Goal: Information Seeking & Learning: Learn about a topic

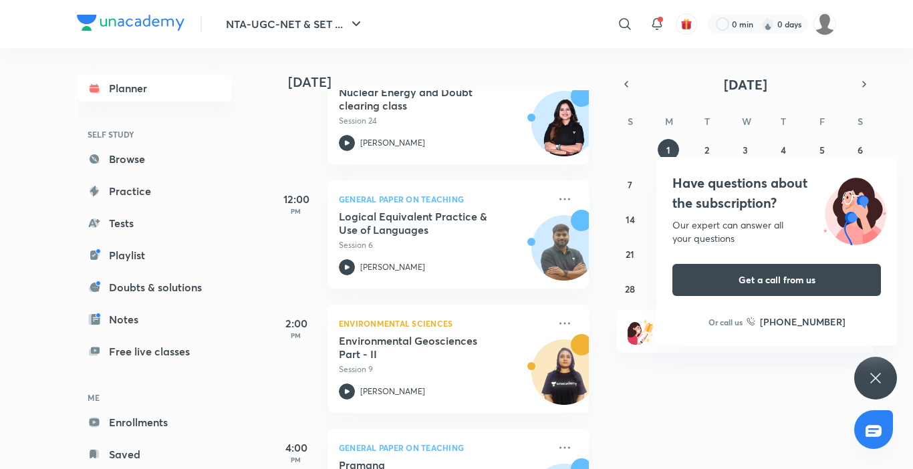
scroll to position [324, 0]
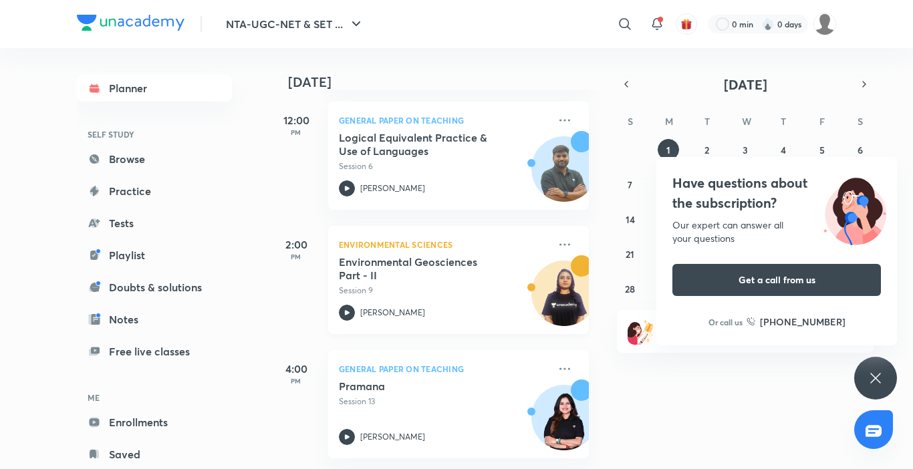
click at [437, 286] on p "Session 9" at bounding box center [444, 291] width 210 height 12
click at [436, 285] on p "Session 9" at bounding box center [444, 291] width 210 height 12
click at [433, 285] on p "Session 9" at bounding box center [444, 291] width 210 height 12
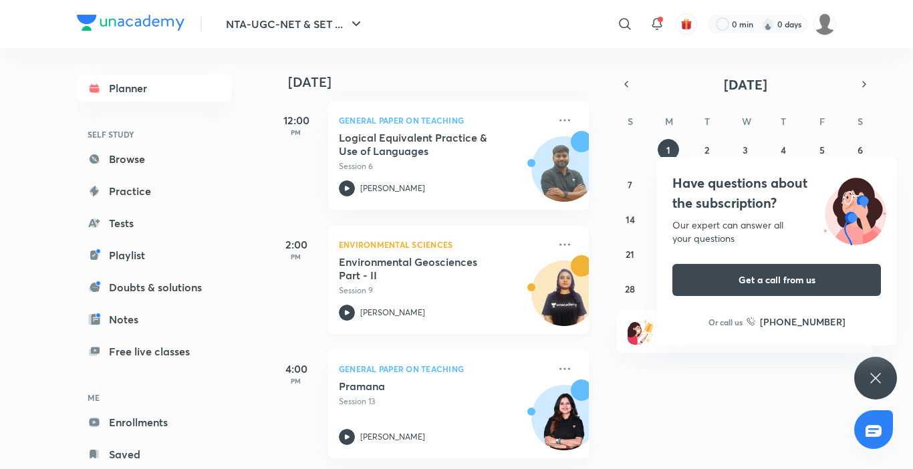
click at [517, 289] on div "Environmental Geosciences Part - II Session 9 Jyoti Bala" at bounding box center [444, 288] width 210 height 66
click at [516, 289] on div "Environmental Geosciences Part - II Session 9 Jyoti Bala" at bounding box center [444, 288] width 210 height 66
click at [515, 288] on div "Environmental Geosciences Part - II Session 9 Jyoti Bala" at bounding box center [444, 288] width 210 height 66
click at [380, 237] on p "Environmental Sciences" at bounding box center [444, 245] width 210 height 16
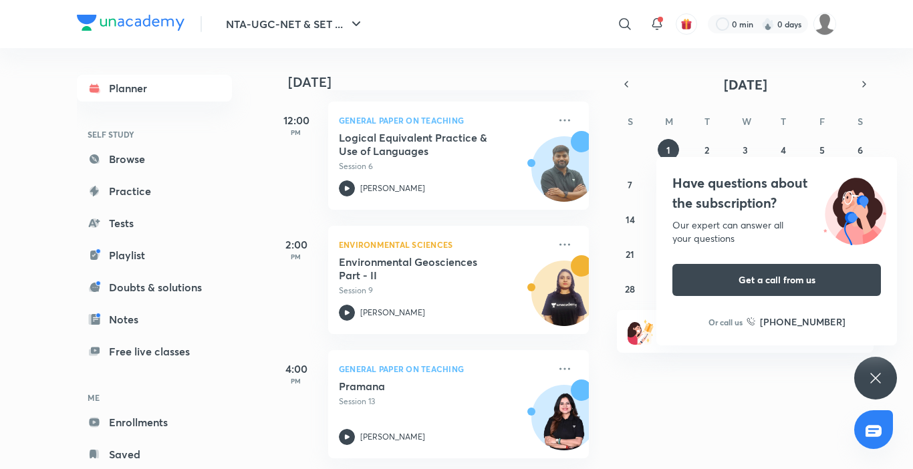
drag, startPoint x: 554, startPoint y: 345, endPoint x: 568, endPoint y: 340, distance: 15.0
click at [554, 350] on div "General Paper on Teaching Pramana Session 13 Toshiba Shukla" at bounding box center [458, 404] width 261 height 108
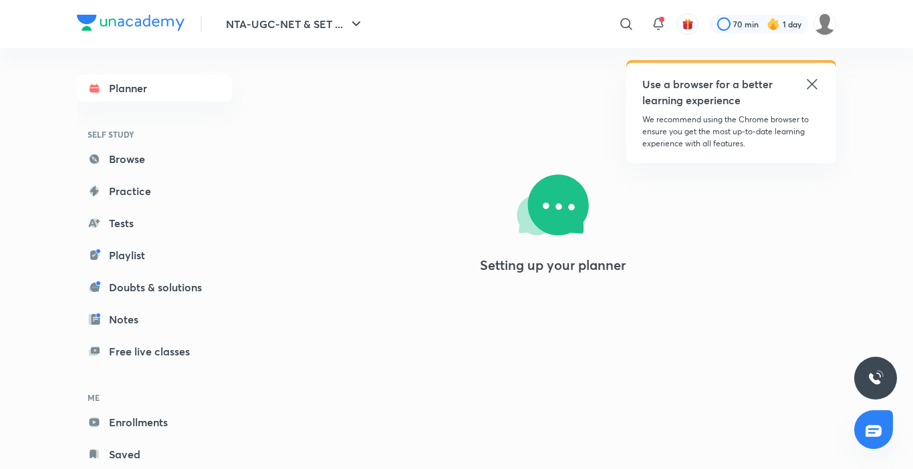
click at [810, 80] on icon at bounding box center [812, 84] width 16 height 16
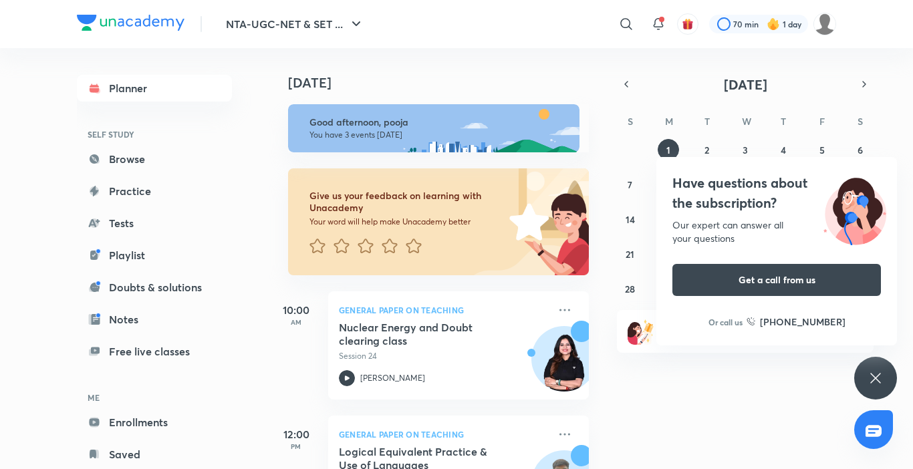
click at [871, 380] on icon at bounding box center [876, 378] width 16 height 16
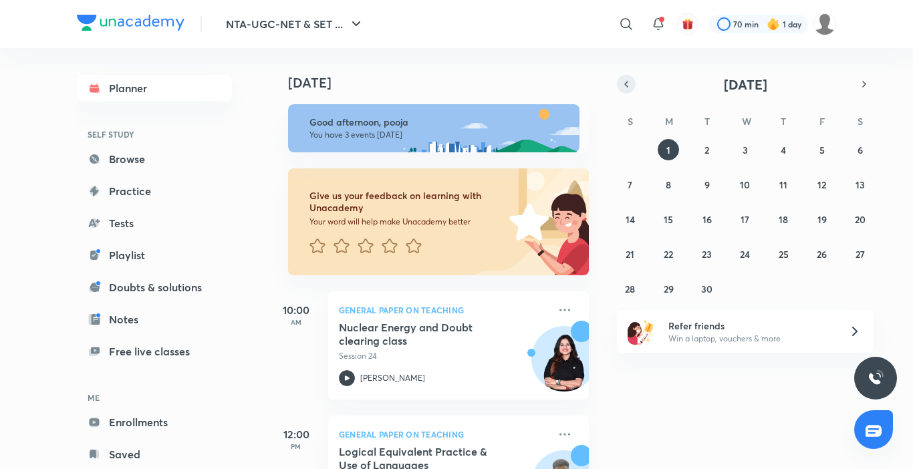
click at [625, 90] on button "button" at bounding box center [626, 84] width 19 height 19
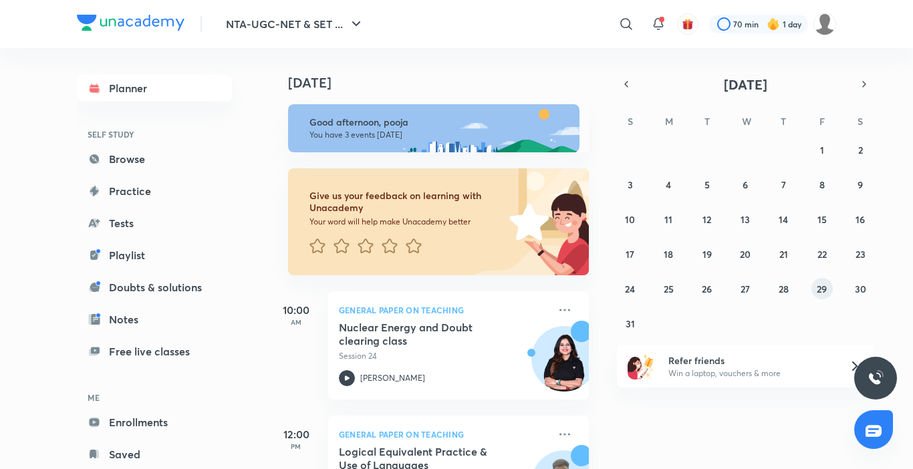
drag, startPoint x: 824, startPoint y: 294, endPoint x: 817, endPoint y: 293, distance: 6.8
click at [822, 293] on abbr "29" at bounding box center [822, 289] width 10 height 13
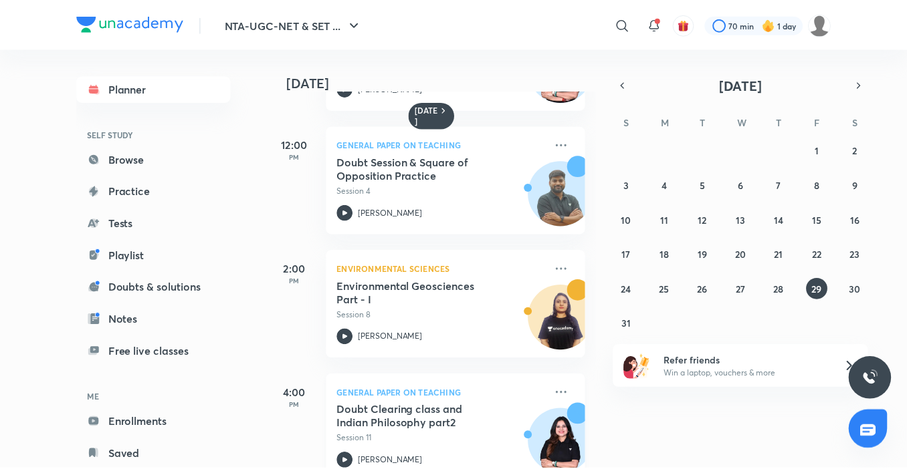
scroll to position [264, 0]
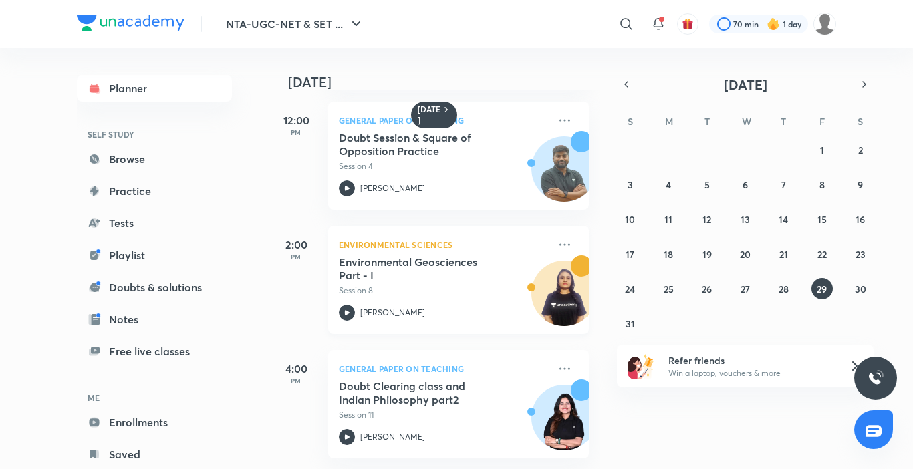
click at [548, 289] on img at bounding box center [564, 300] width 64 height 64
click at [557, 242] on icon at bounding box center [565, 245] width 16 height 16
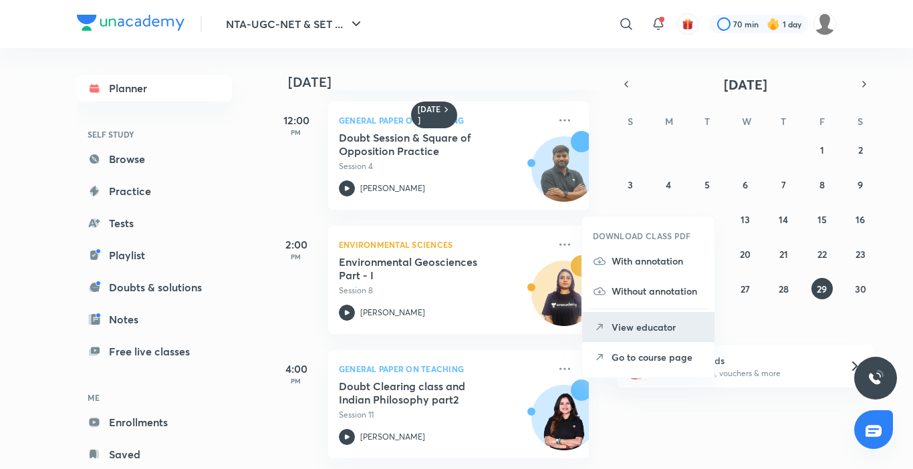
click at [687, 327] on p "View educator" at bounding box center [658, 327] width 92 height 14
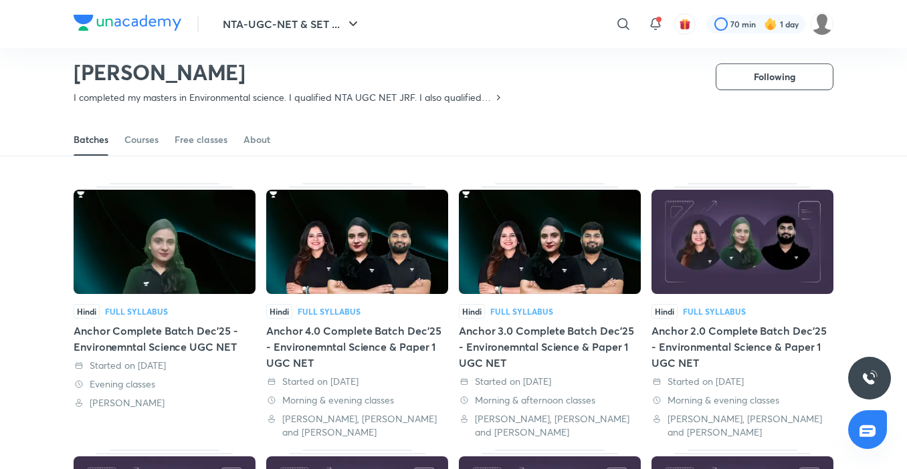
scroll to position [40, 0]
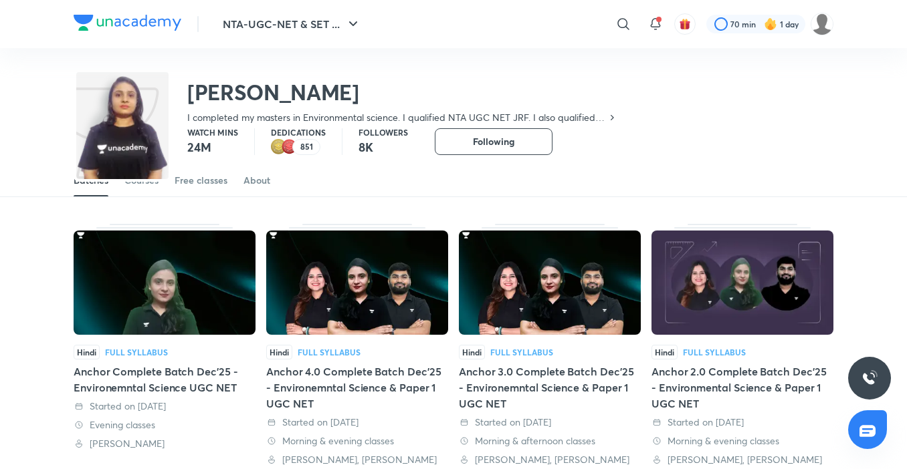
click at [142, 176] on img at bounding box center [122, 139] width 92 height 128
click at [146, 185] on div "Courses" at bounding box center [141, 180] width 34 height 13
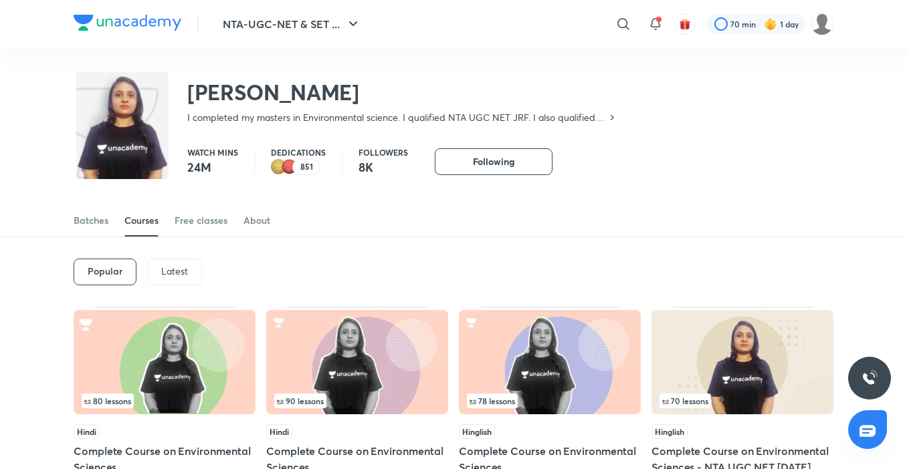
click at [191, 281] on div "Latest" at bounding box center [174, 272] width 55 height 27
click at [193, 281] on div "Latest" at bounding box center [174, 272] width 55 height 27
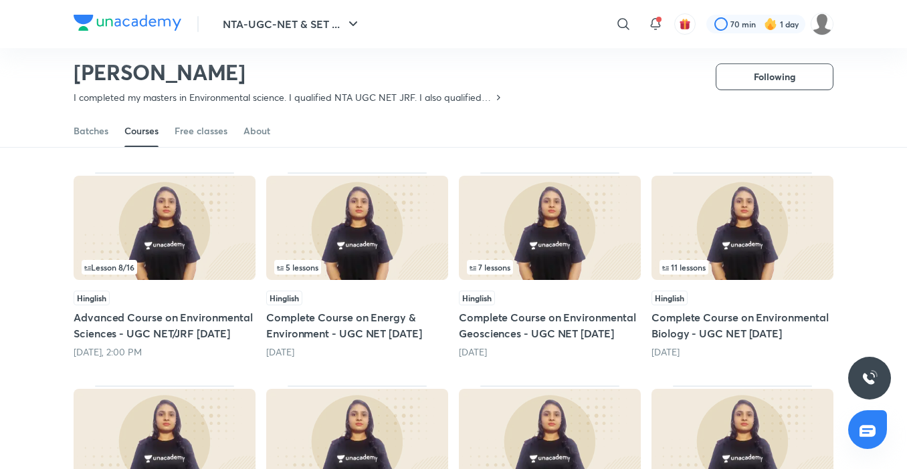
scroll to position [324, 0]
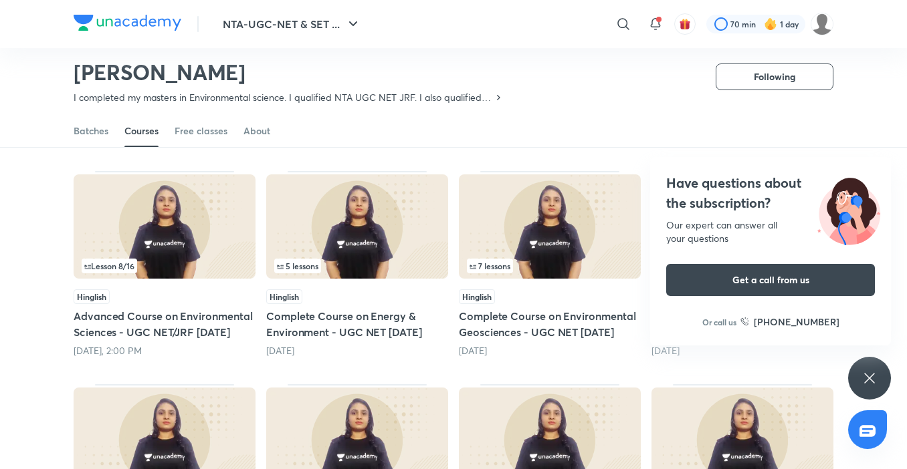
click at [869, 377] on icon at bounding box center [869, 378] width 16 height 16
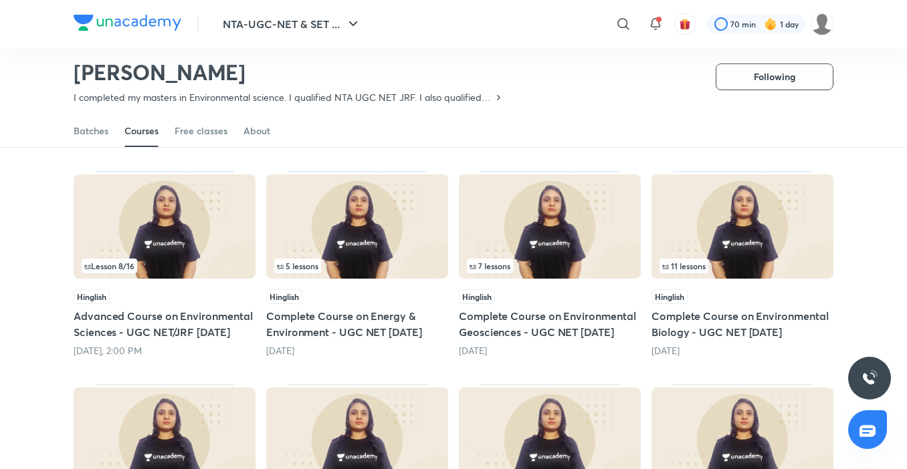
click at [209, 243] on img at bounding box center [165, 226] width 182 height 104
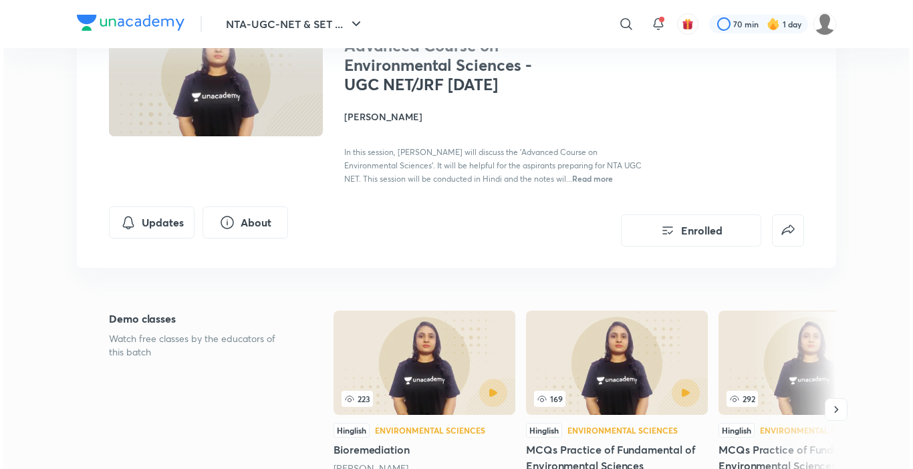
scroll to position [134, 0]
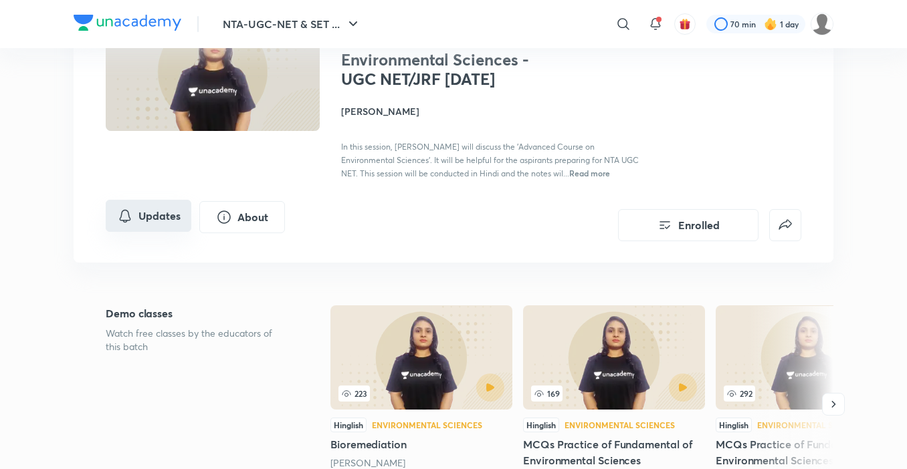
click at [144, 231] on button "Updates" at bounding box center [149, 216] width 86 height 32
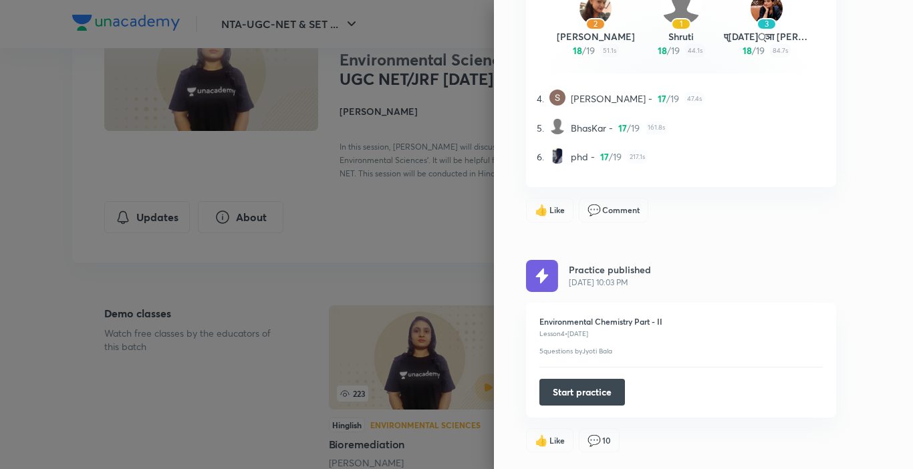
scroll to position [1399, 0]
click at [564, 394] on button "Start practice" at bounding box center [582, 391] width 86 height 27
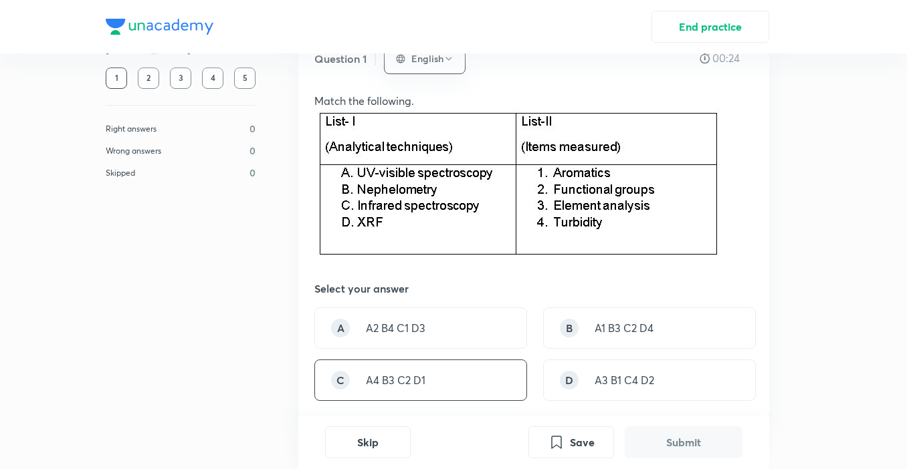
scroll to position [1, 0]
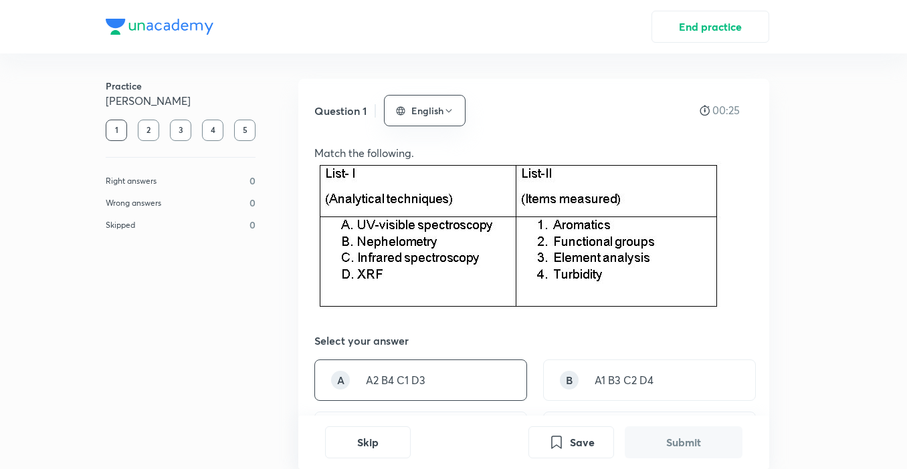
click at [358, 379] on div "A A2 B4 C1 D3" at bounding box center [420, 380] width 213 height 41
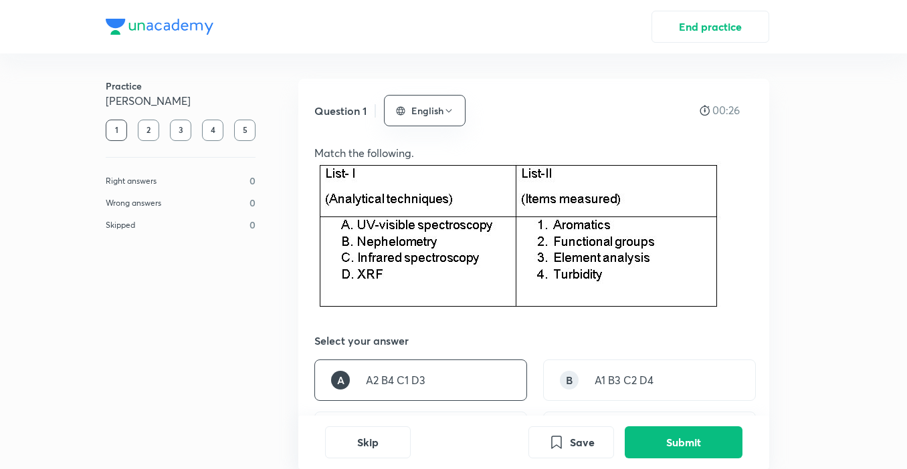
click at [358, 379] on div "A A2 B4 C1 D3" at bounding box center [420, 380] width 213 height 41
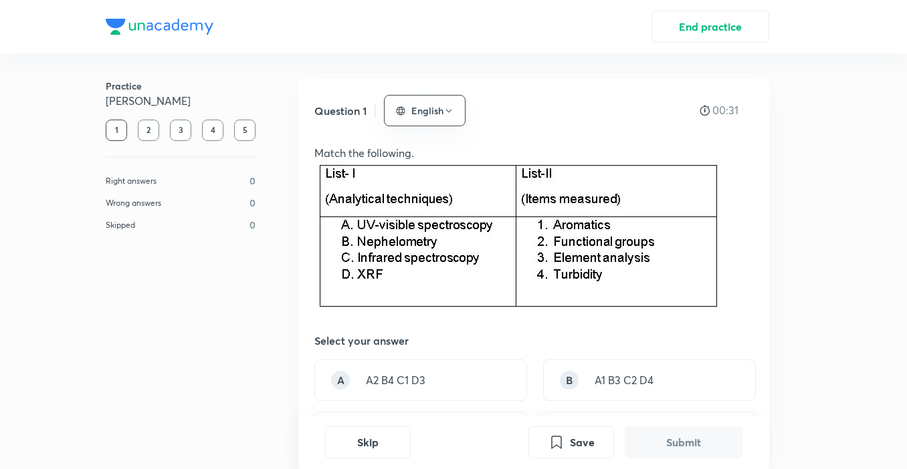
click at [686, 449] on button "Submit" at bounding box center [683, 443] width 118 height 32
click at [564, 443] on button "Save" at bounding box center [571, 441] width 86 height 32
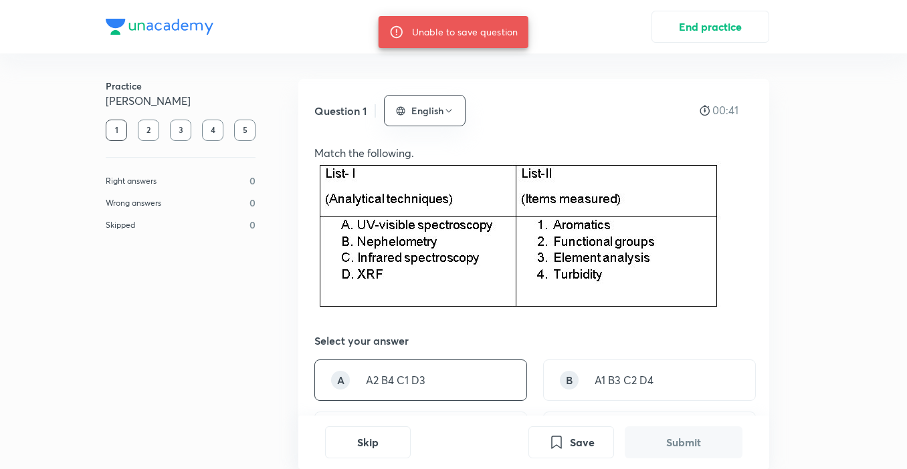
click at [349, 376] on div "A A2 B4 C1 D3" at bounding box center [420, 380] width 213 height 41
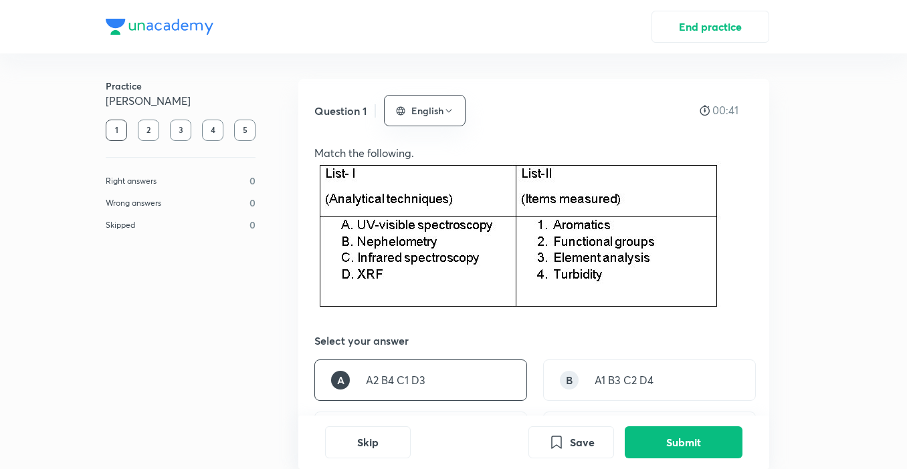
click at [349, 376] on div "A A2 B4 C1 D3" at bounding box center [420, 380] width 213 height 41
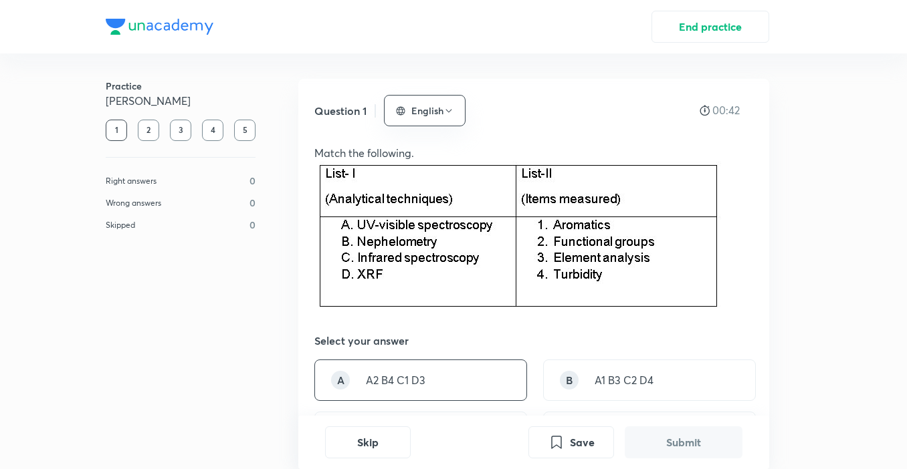
click at [338, 383] on div "A" at bounding box center [340, 380] width 19 height 19
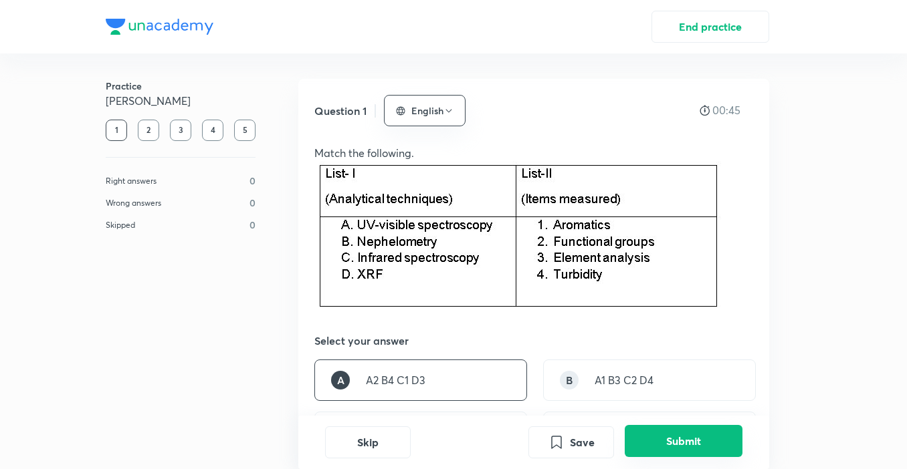
click at [683, 441] on button "Submit" at bounding box center [683, 441] width 118 height 32
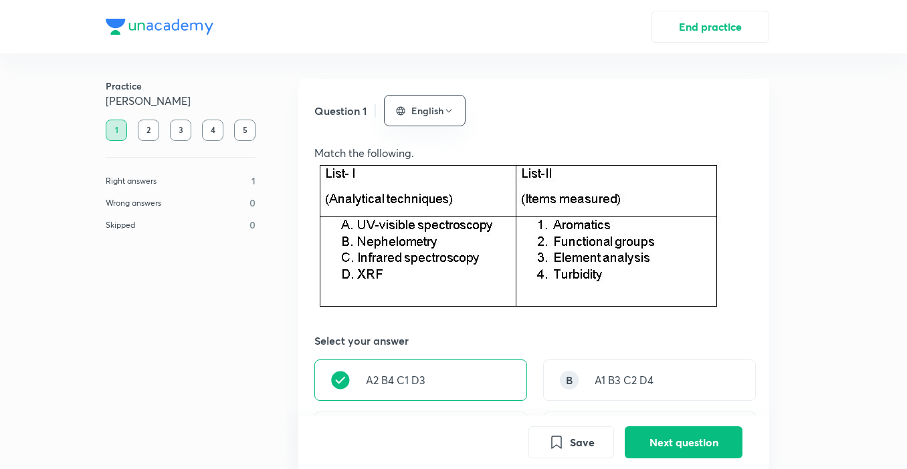
scroll to position [0, 0]
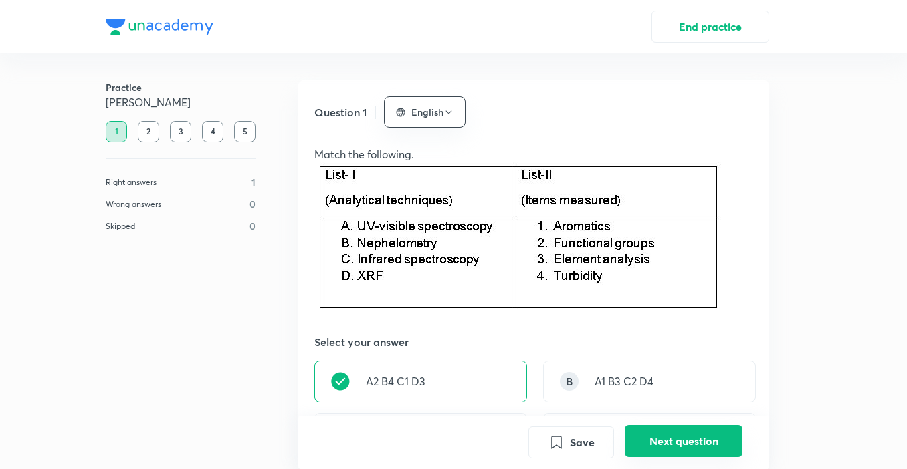
click at [687, 443] on button "Next question" at bounding box center [683, 441] width 118 height 32
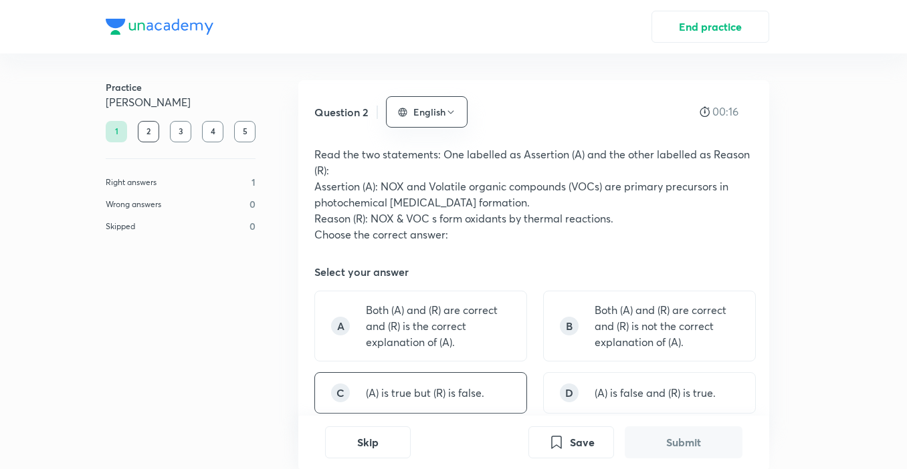
click at [345, 393] on div "C" at bounding box center [340, 393] width 19 height 19
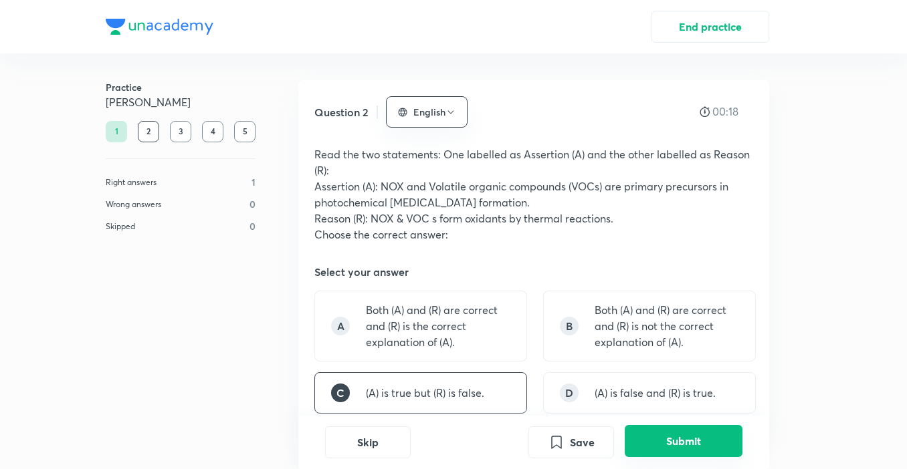
click at [679, 441] on button "Submit" at bounding box center [683, 441] width 118 height 32
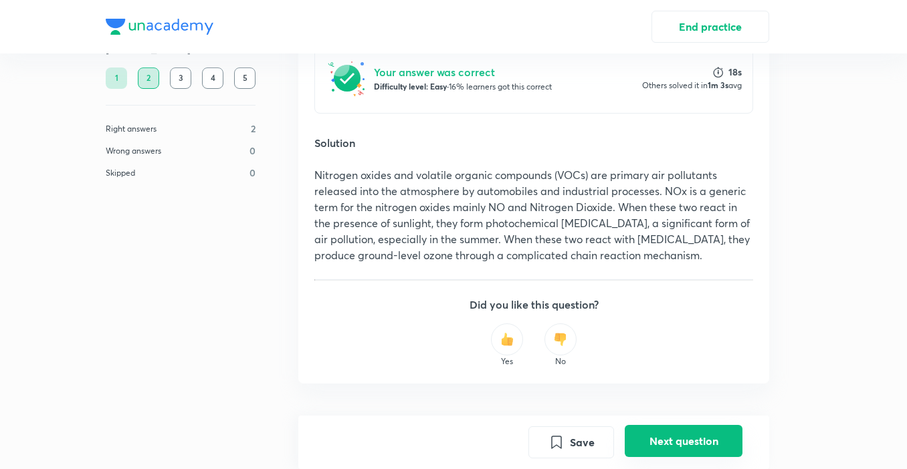
click at [668, 443] on button "Next question" at bounding box center [683, 441] width 118 height 32
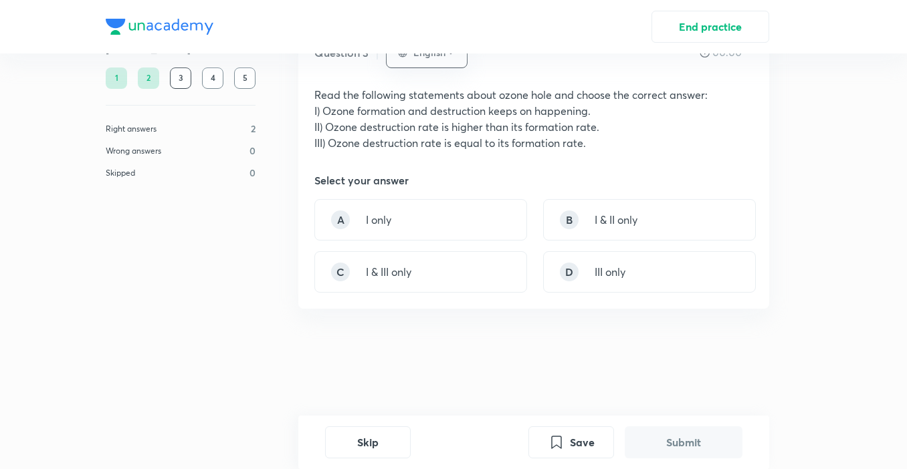
scroll to position [0, 0]
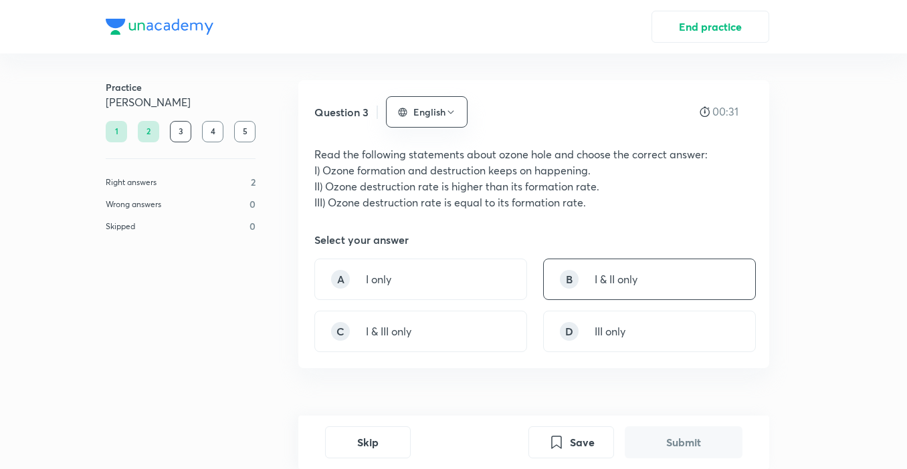
click at [584, 276] on div "B I & II only" at bounding box center [649, 279] width 213 height 41
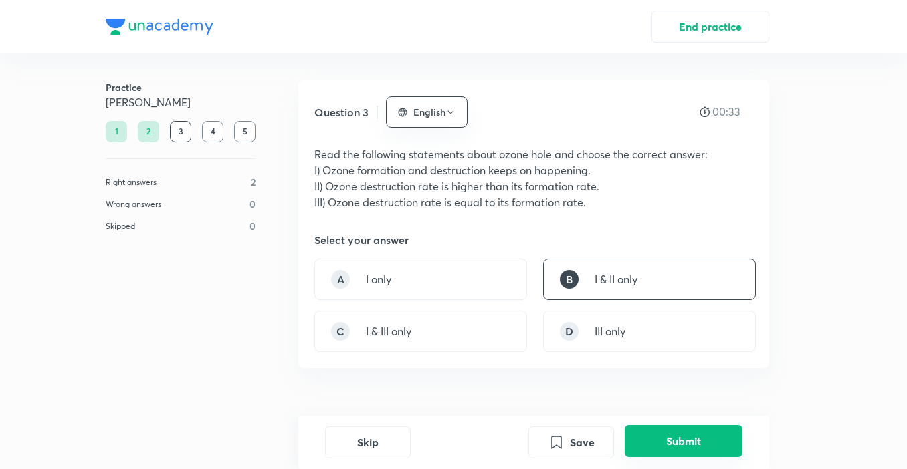
click at [685, 435] on button "Submit" at bounding box center [683, 441] width 118 height 32
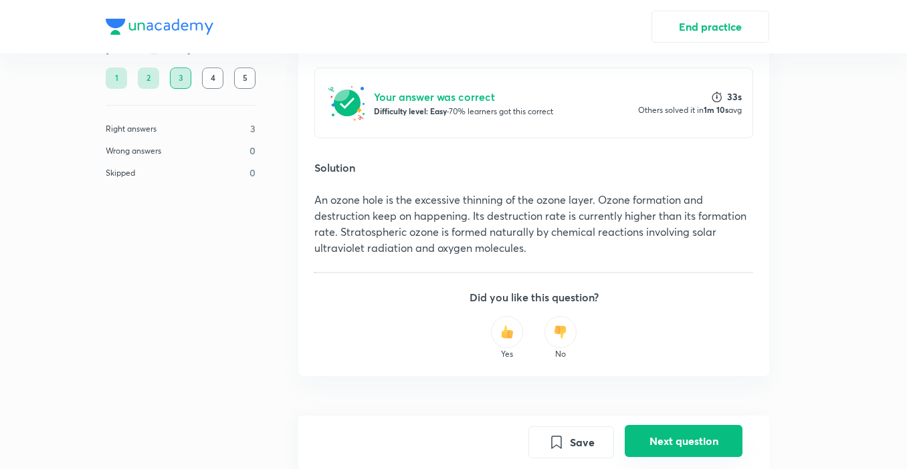
click at [675, 443] on button "Next question" at bounding box center [683, 441] width 118 height 32
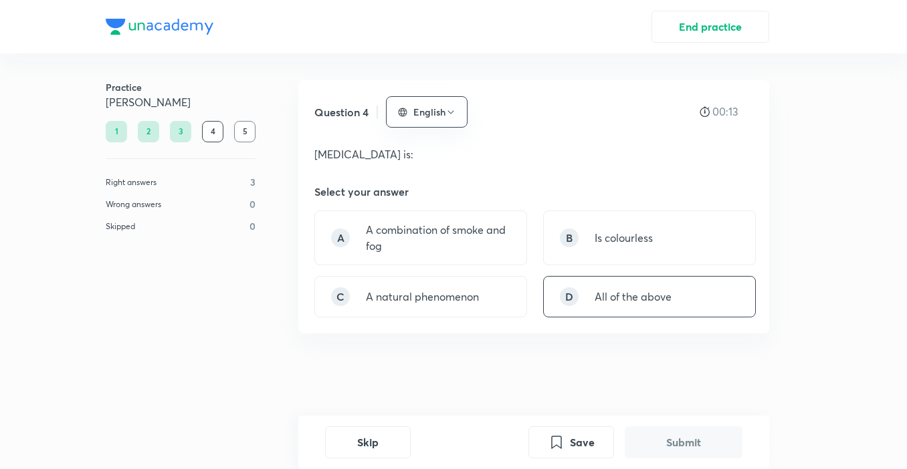
click at [592, 300] on div "D All of the above" at bounding box center [649, 296] width 213 height 41
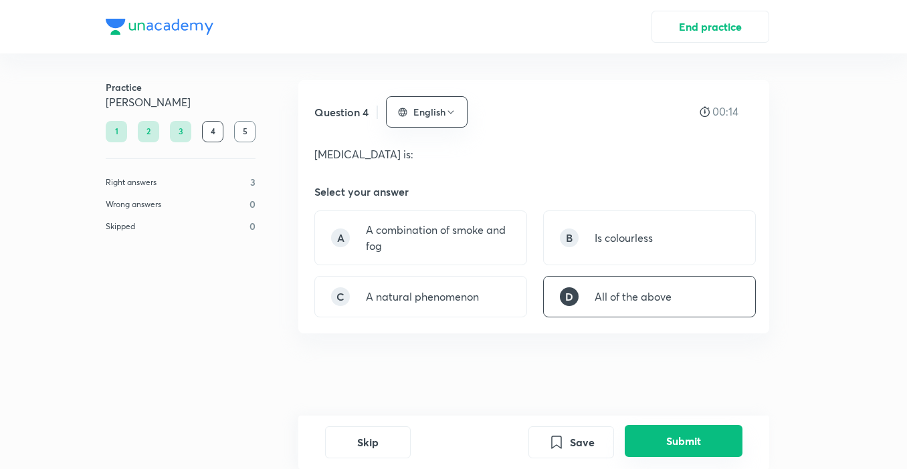
click at [674, 445] on button "Submit" at bounding box center [683, 441] width 118 height 32
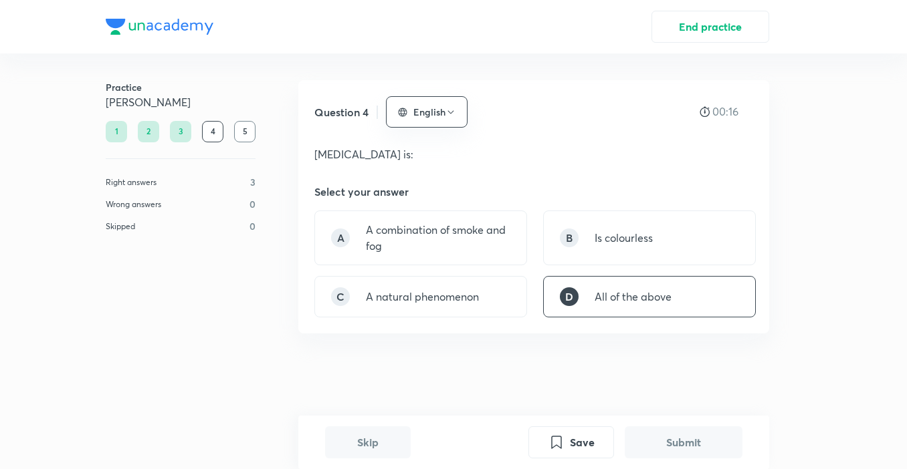
scroll to position [320, 0]
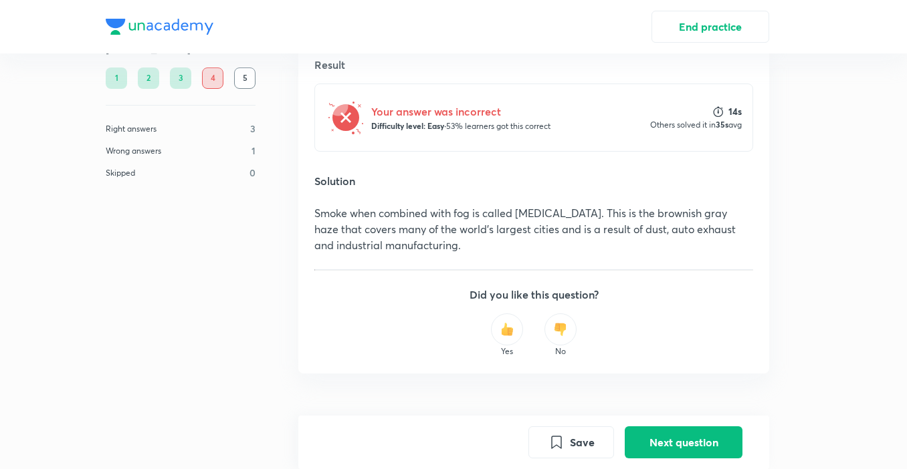
click at [214, 76] on div "4" at bounding box center [212, 78] width 21 height 21
drag, startPoint x: 699, startPoint y: 441, endPoint x: 683, endPoint y: 435, distance: 17.4
click at [697, 440] on button "Next question" at bounding box center [683, 441] width 118 height 32
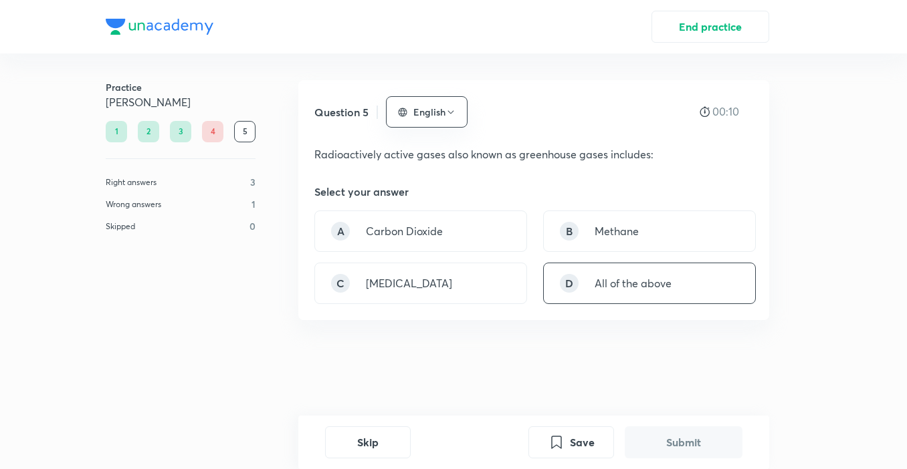
click at [624, 293] on div "D All of the above" at bounding box center [649, 283] width 213 height 41
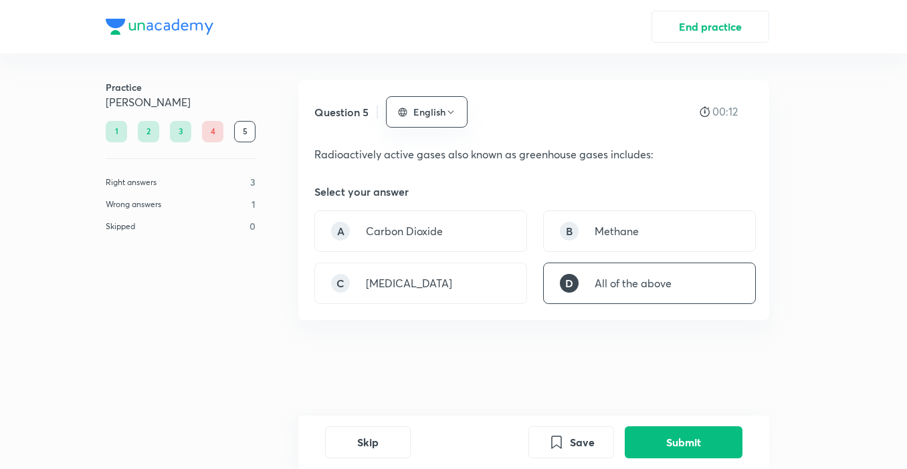
drag, startPoint x: 700, startPoint y: 427, endPoint x: 694, endPoint y: 421, distance: 9.0
click at [701, 424] on div "Skip Save Submit" at bounding box center [533, 442] width 471 height 53
click at [681, 433] on button "Submit" at bounding box center [683, 441] width 118 height 32
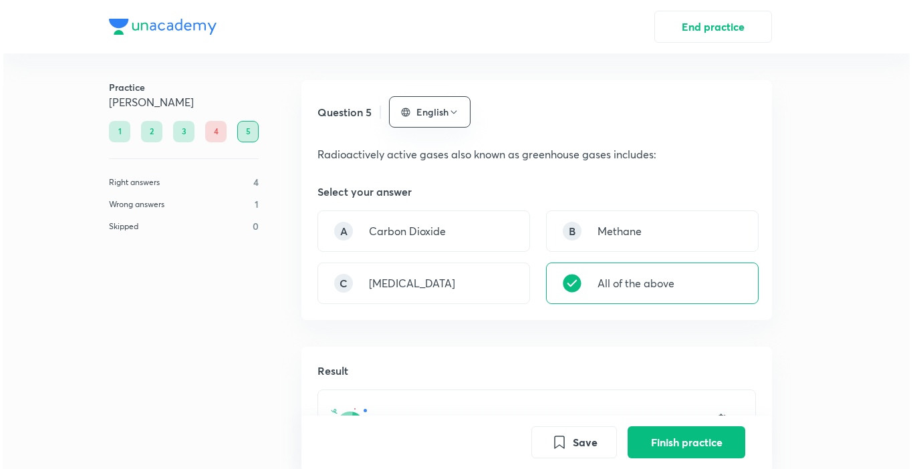
scroll to position [322, 0]
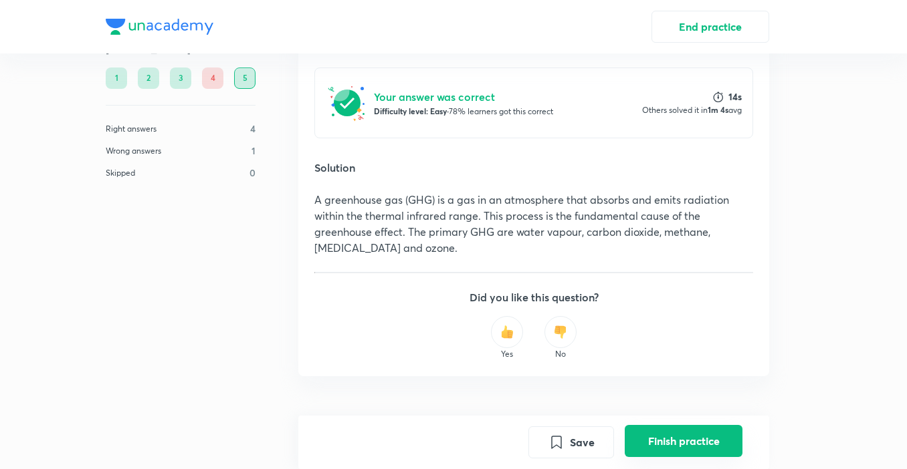
click at [669, 451] on button "Finish practice" at bounding box center [683, 441] width 118 height 32
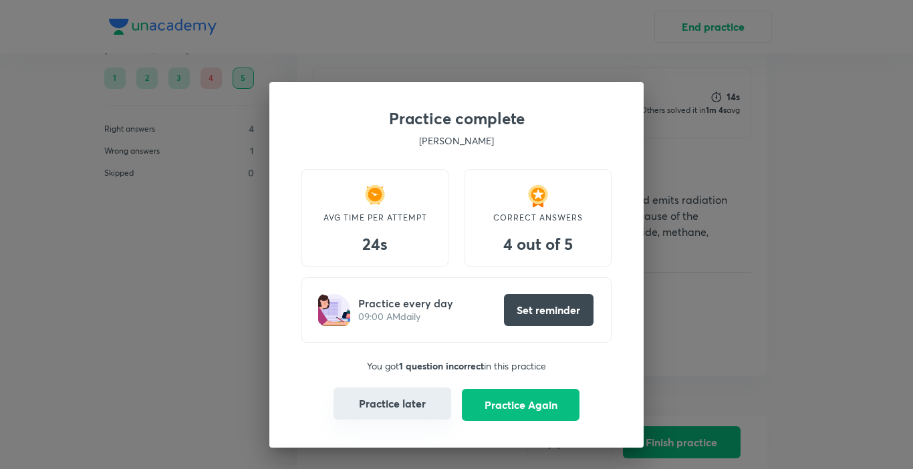
click at [404, 415] on button "Practice later" at bounding box center [393, 404] width 118 height 32
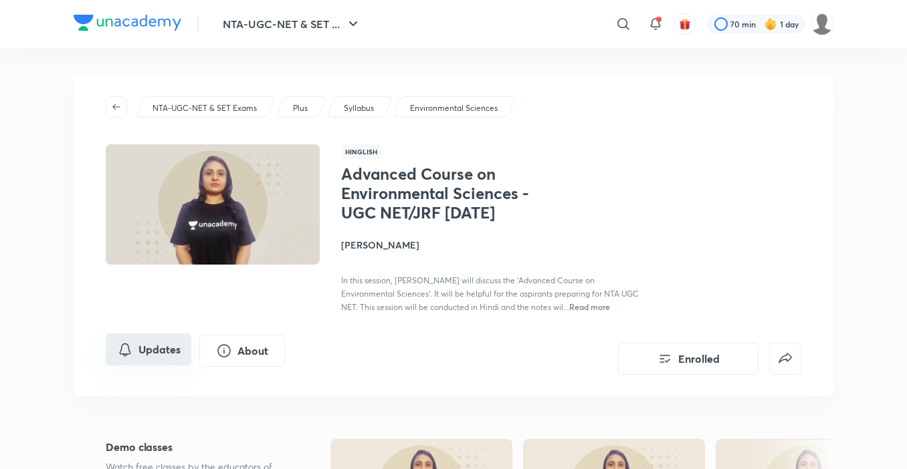
click at [162, 366] on button "Updates" at bounding box center [149, 350] width 86 height 32
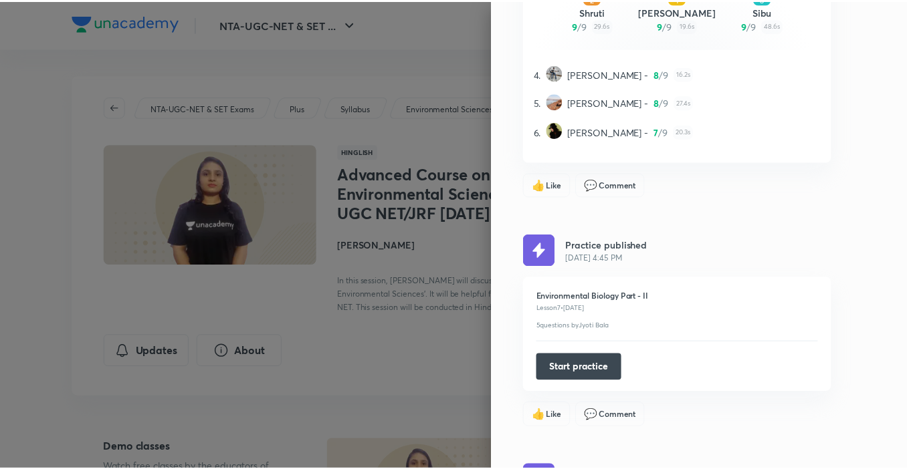
scroll to position [334, 0]
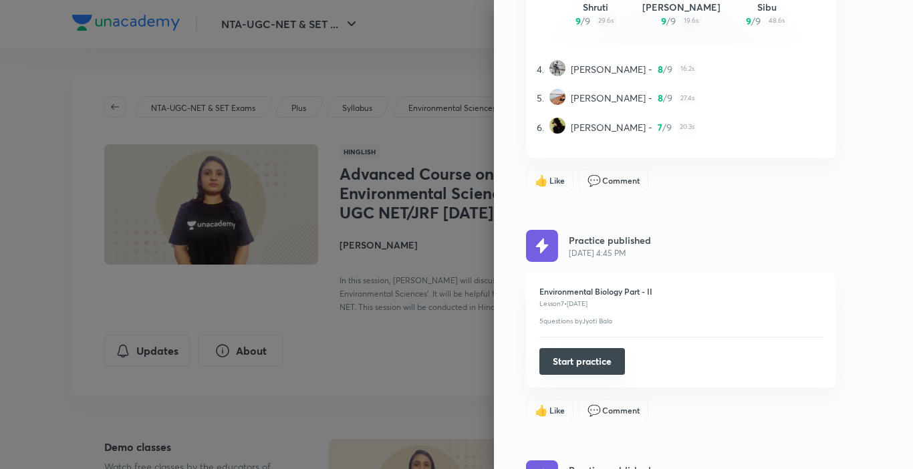
click at [586, 361] on button "Start practice" at bounding box center [582, 361] width 86 height 27
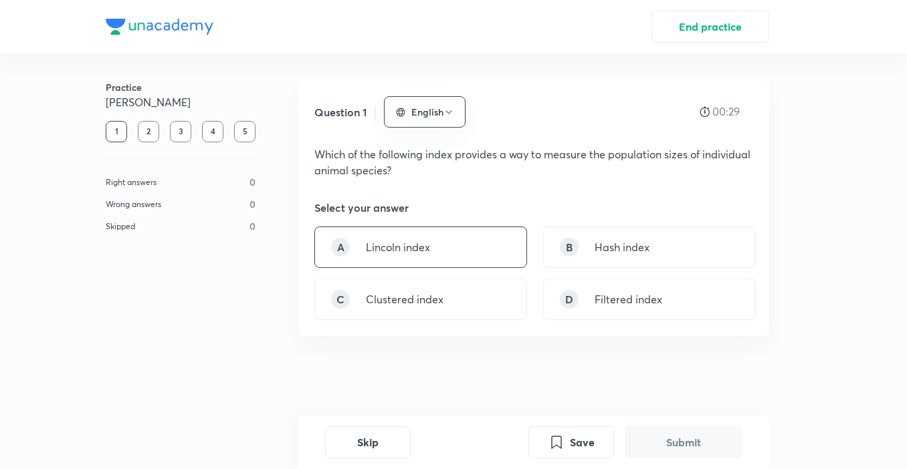
click at [431, 249] on div "A Lincoln index" at bounding box center [420, 247] width 213 height 41
click at [429, 251] on p "Lincoln index" at bounding box center [398, 247] width 64 height 16
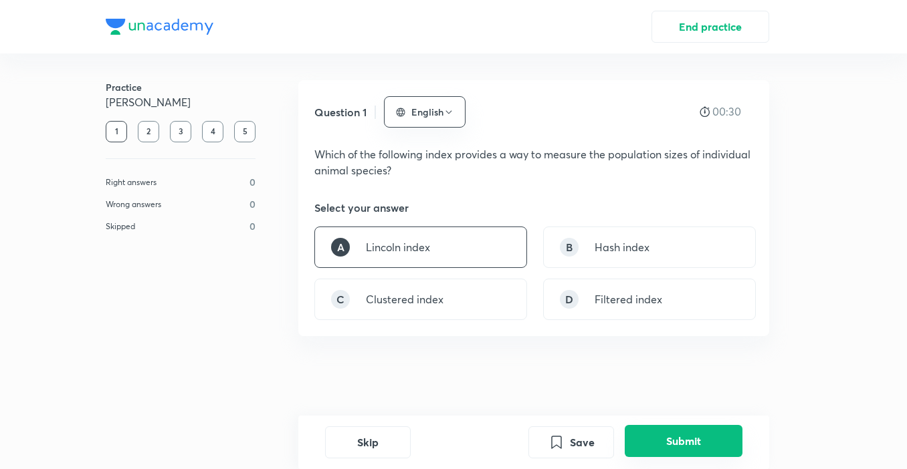
click at [711, 445] on button "Submit" at bounding box center [683, 441] width 118 height 32
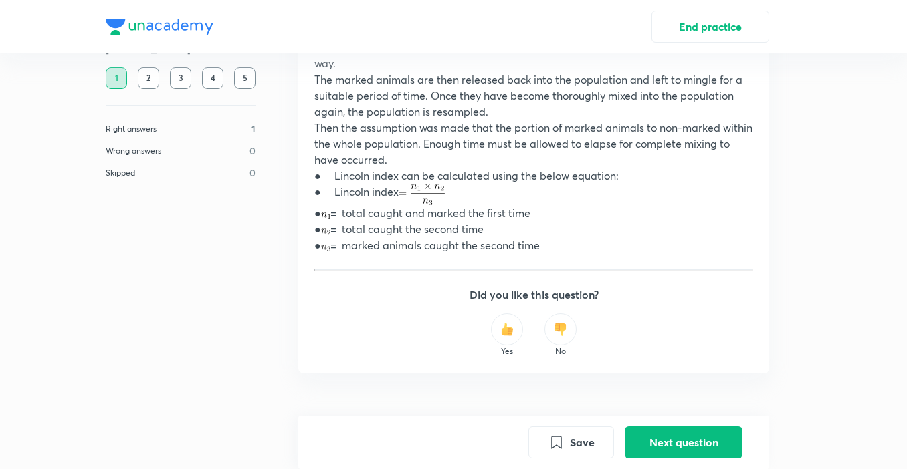
scroll to position [534, 0]
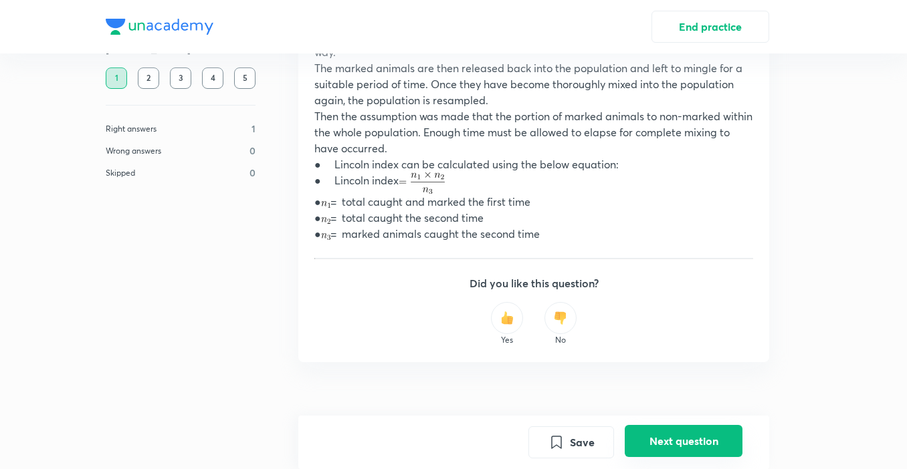
click at [693, 435] on button "Next question" at bounding box center [683, 441] width 118 height 32
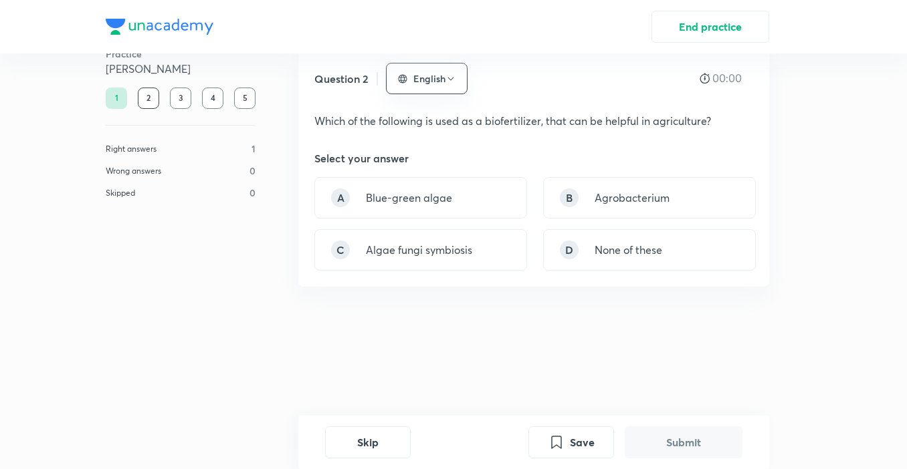
scroll to position [0, 0]
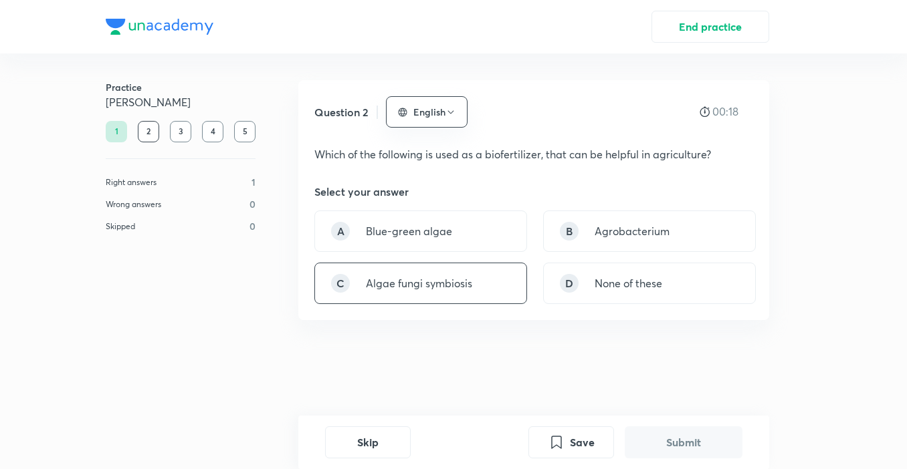
click at [445, 290] on p "Algae fungi symbiosis" at bounding box center [419, 283] width 106 height 16
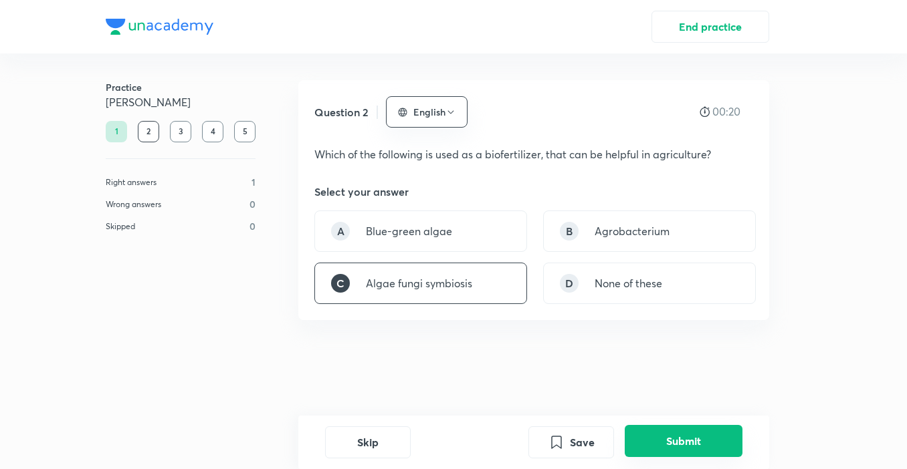
click at [698, 450] on button "Submit" at bounding box center [683, 441] width 118 height 32
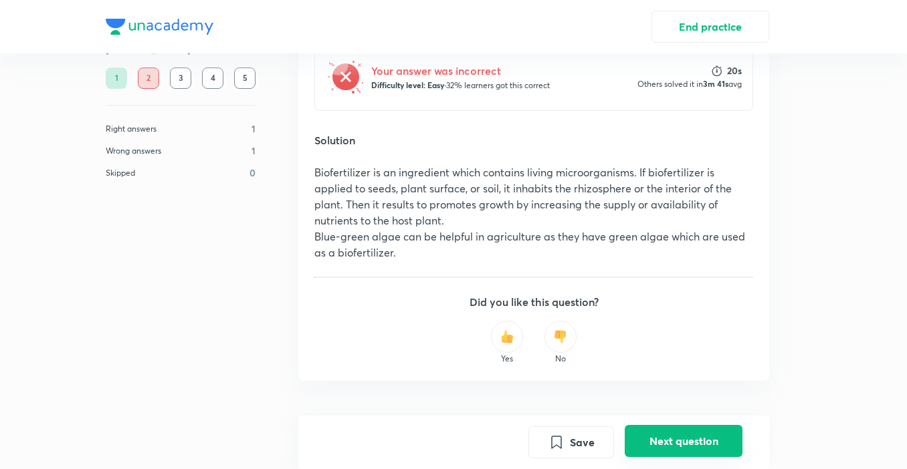
click at [679, 444] on button "Next question" at bounding box center [683, 441] width 118 height 32
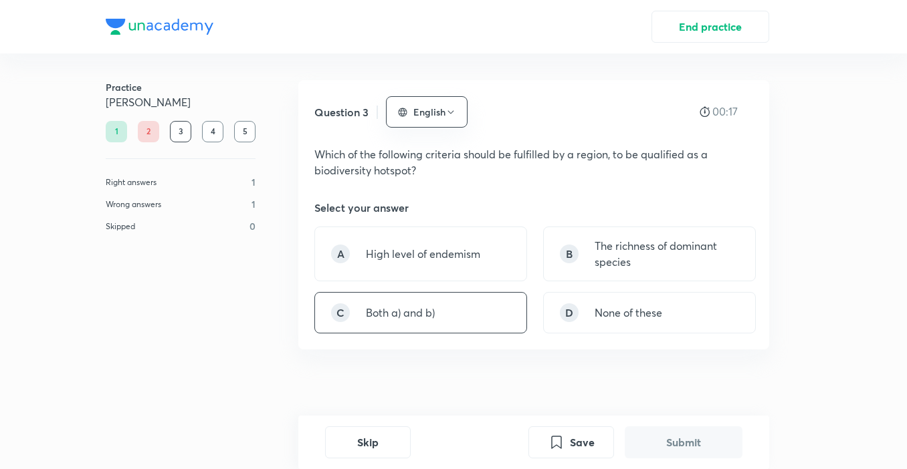
drag, startPoint x: 383, startPoint y: 320, endPoint x: 400, endPoint y: 330, distance: 19.5
click at [383, 321] on div "C Both a) and b)" at bounding box center [420, 312] width 213 height 41
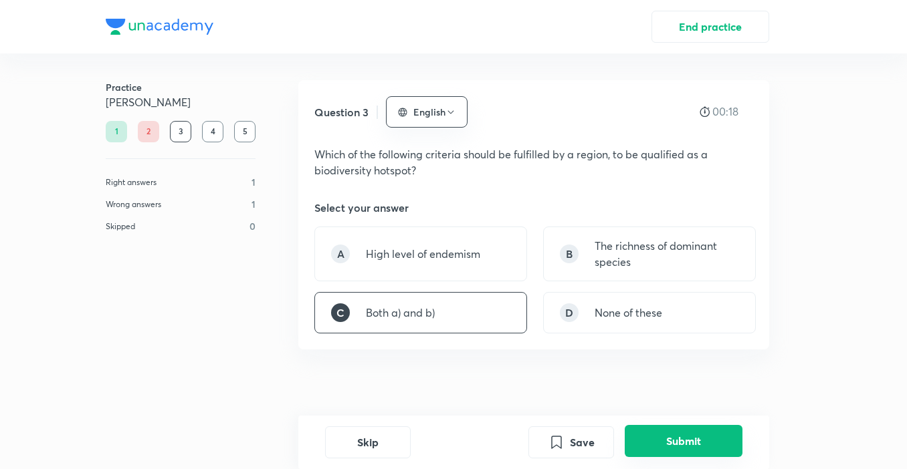
click at [682, 441] on button "Submit" at bounding box center [683, 441] width 118 height 32
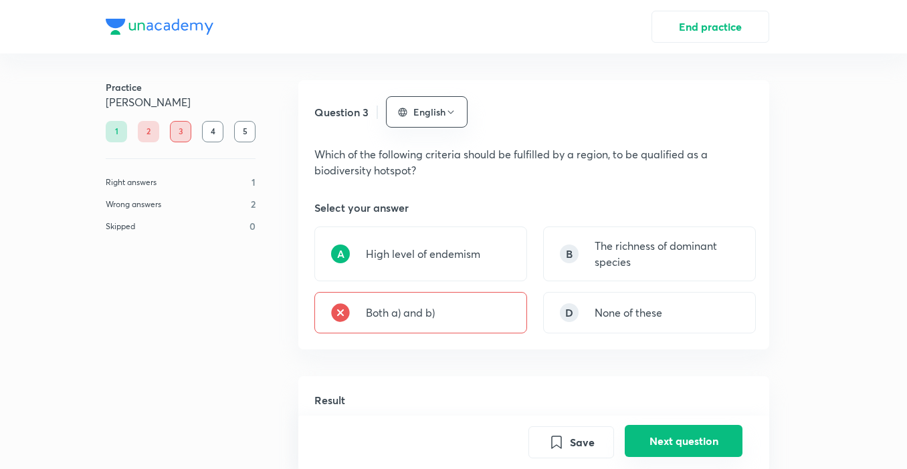
click at [705, 439] on button "Next question" at bounding box center [683, 441] width 118 height 32
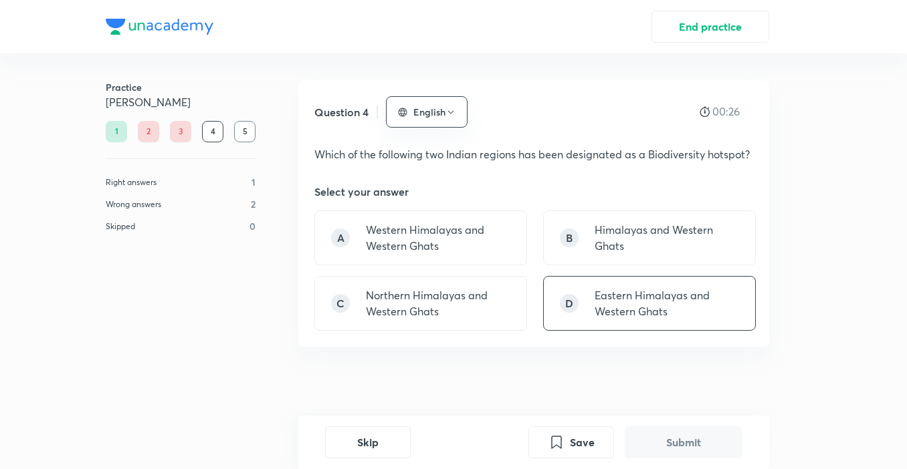
click at [641, 312] on p "Eastern Himalayas and Western Ghats" at bounding box center [666, 303] width 144 height 32
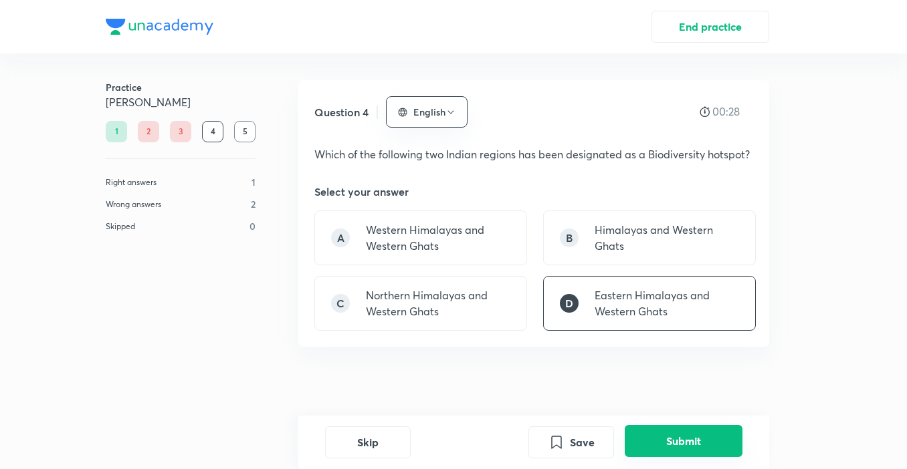
click at [685, 441] on button "Submit" at bounding box center [683, 441] width 118 height 32
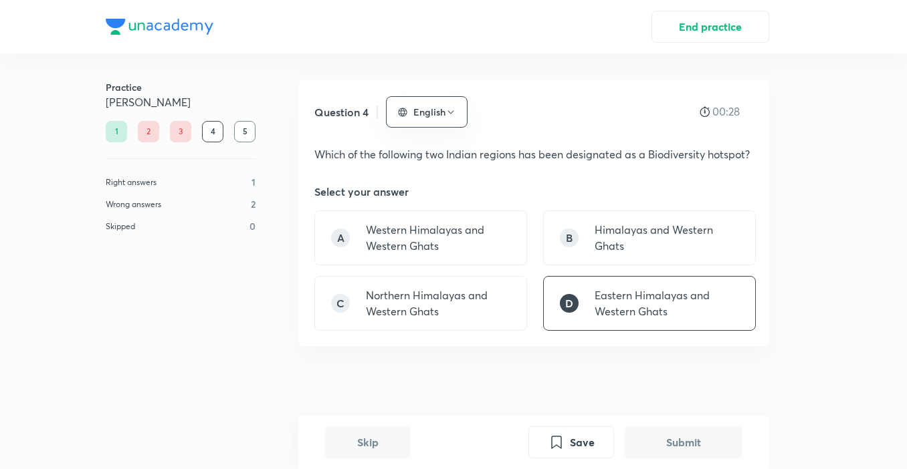
click at [686, 439] on button "Submit" at bounding box center [683, 443] width 118 height 32
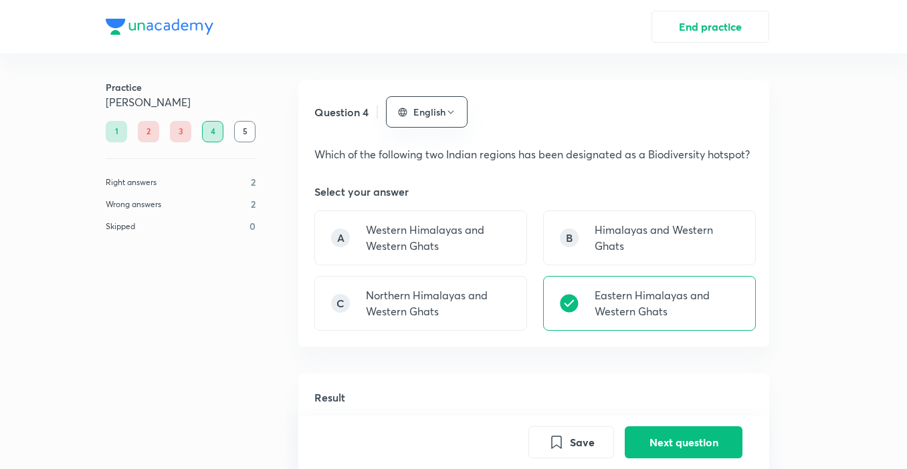
scroll to position [374, 0]
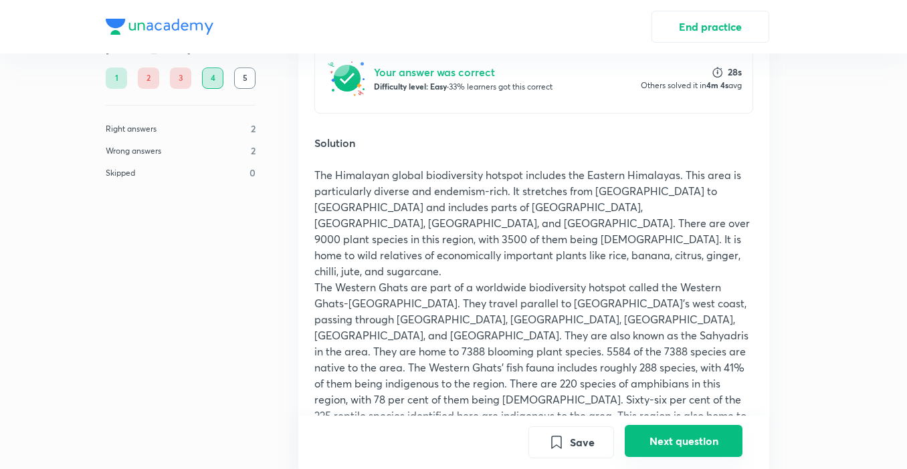
click at [663, 438] on button "Next question" at bounding box center [683, 441] width 118 height 32
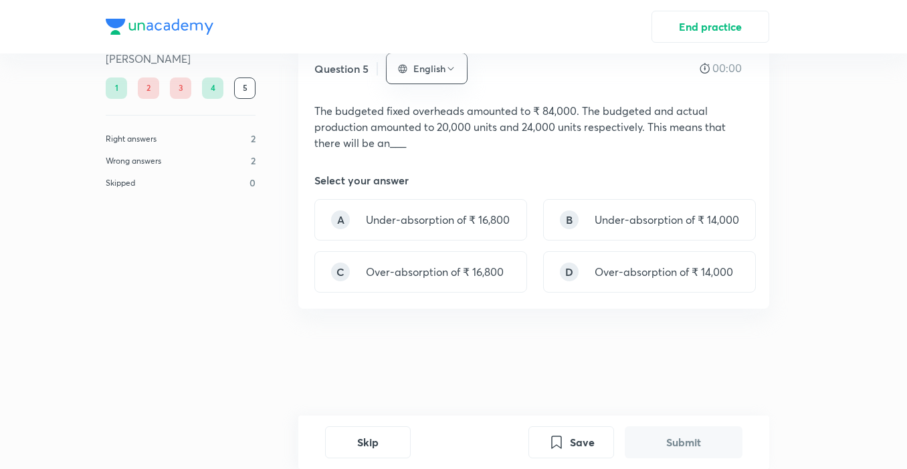
scroll to position [0, 0]
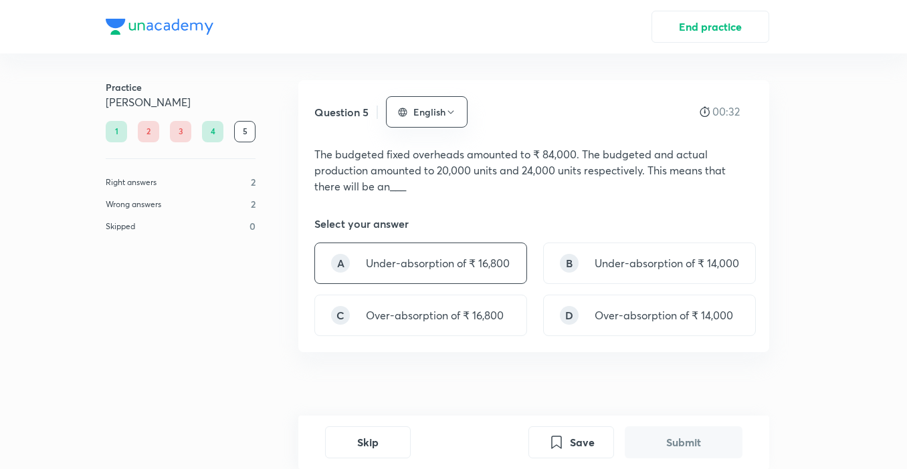
click at [445, 270] on p "Under-absorption of ₹ 16,800" at bounding box center [438, 263] width 144 height 16
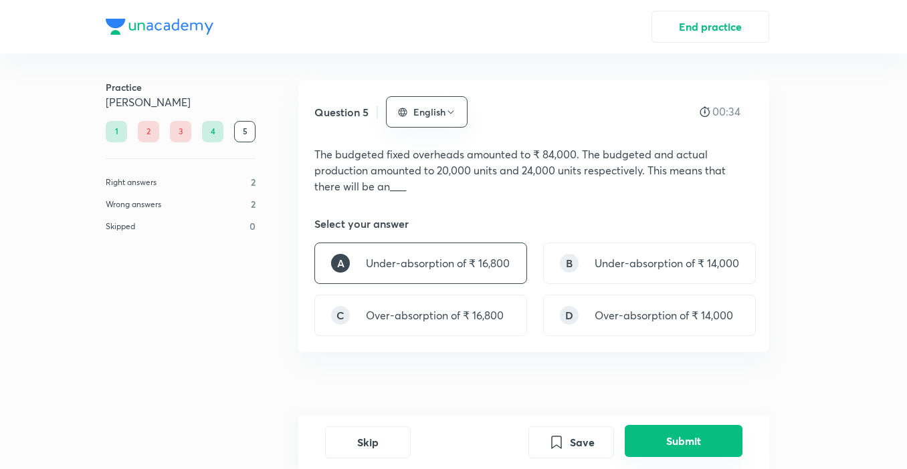
drag, startPoint x: 705, startPoint y: 445, endPoint x: 699, endPoint y: 438, distance: 9.0
click at [702, 443] on button "Submit" at bounding box center [683, 441] width 118 height 32
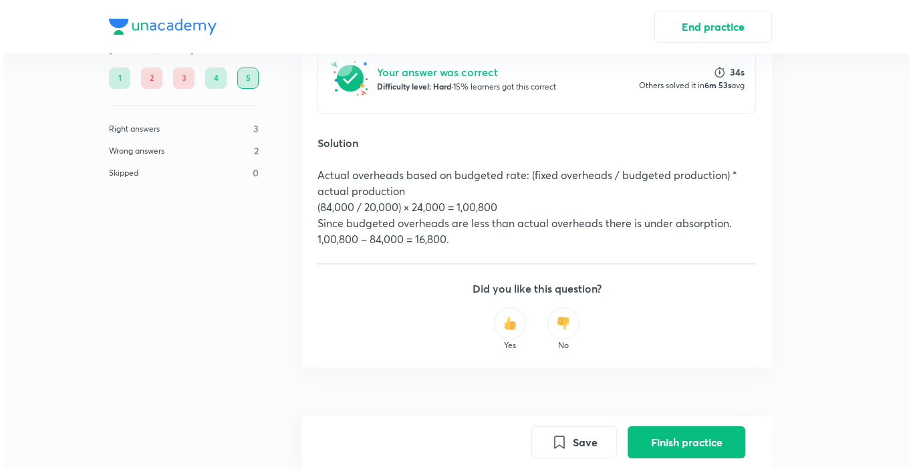
scroll to position [384, 0]
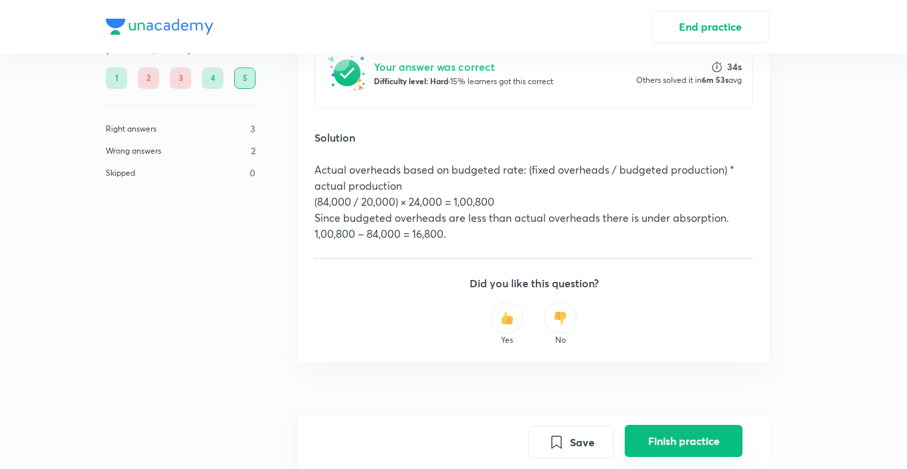
click at [691, 450] on button "Finish practice" at bounding box center [683, 441] width 118 height 32
click at [692, 451] on button "Finish practice" at bounding box center [683, 441] width 118 height 32
click at [693, 453] on button "Finish practice" at bounding box center [683, 441] width 118 height 32
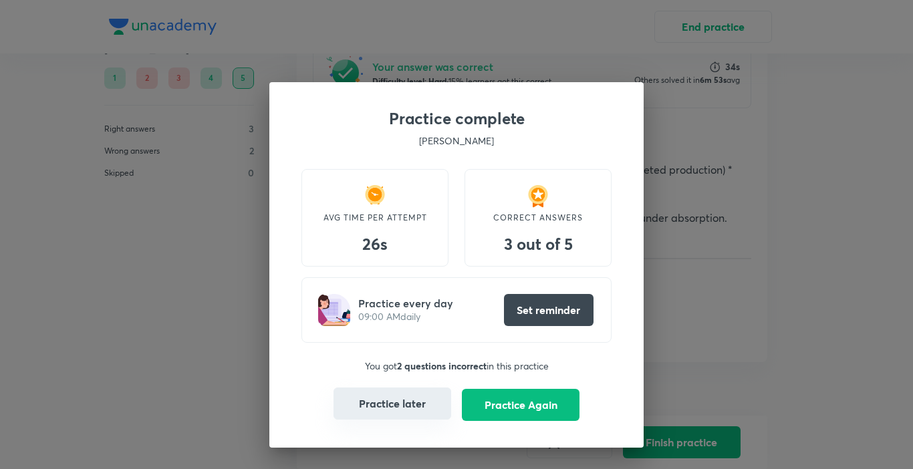
click at [400, 412] on button "Practice later" at bounding box center [393, 404] width 118 height 32
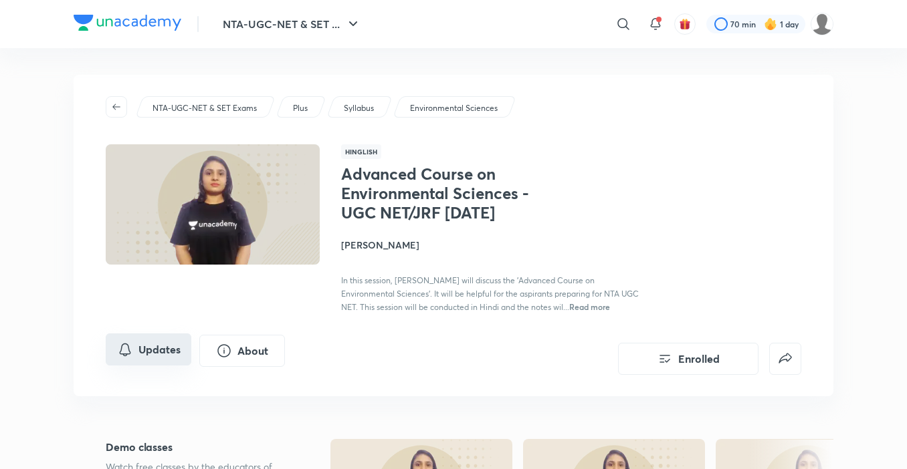
drag, startPoint x: 168, startPoint y: 380, endPoint x: 180, endPoint y: 383, distance: 12.3
click at [180, 366] on button "Updates" at bounding box center [149, 350] width 86 height 32
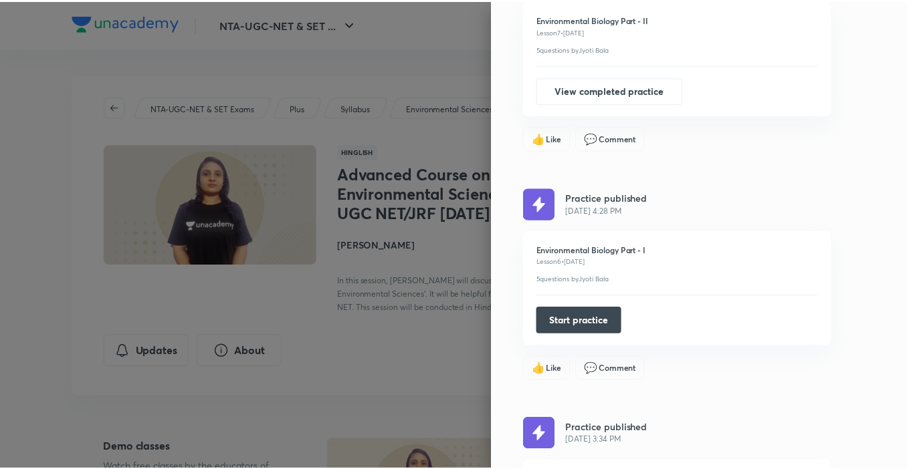
scroll to position [669, 0]
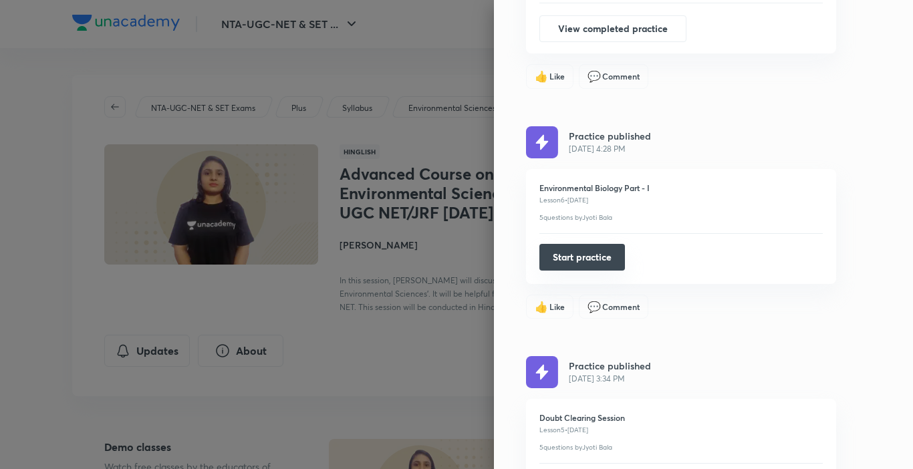
click at [568, 257] on button "Start practice" at bounding box center [582, 257] width 86 height 27
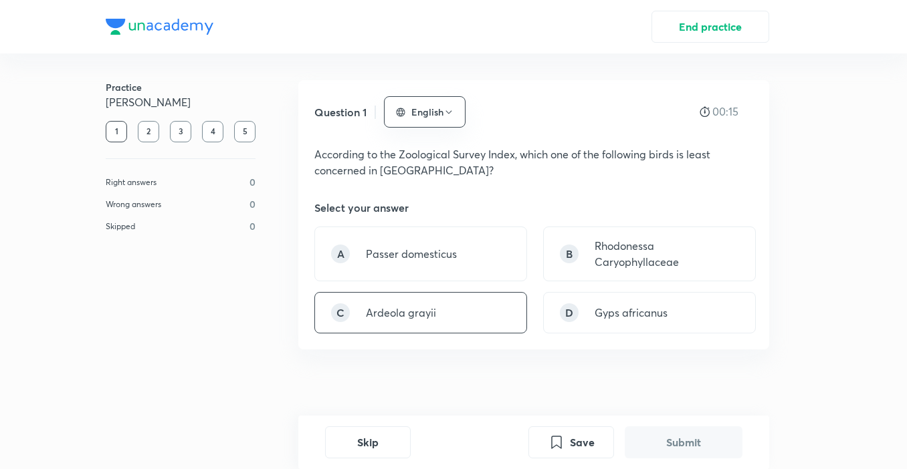
click at [454, 314] on div "C Ardeola grayii" at bounding box center [420, 312] width 213 height 41
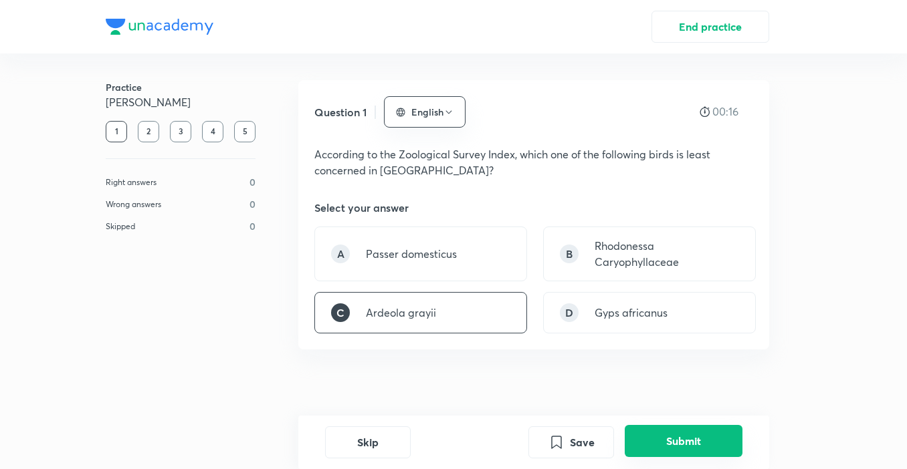
click at [685, 436] on button "Submit" at bounding box center [683, 441] width 118 height 32
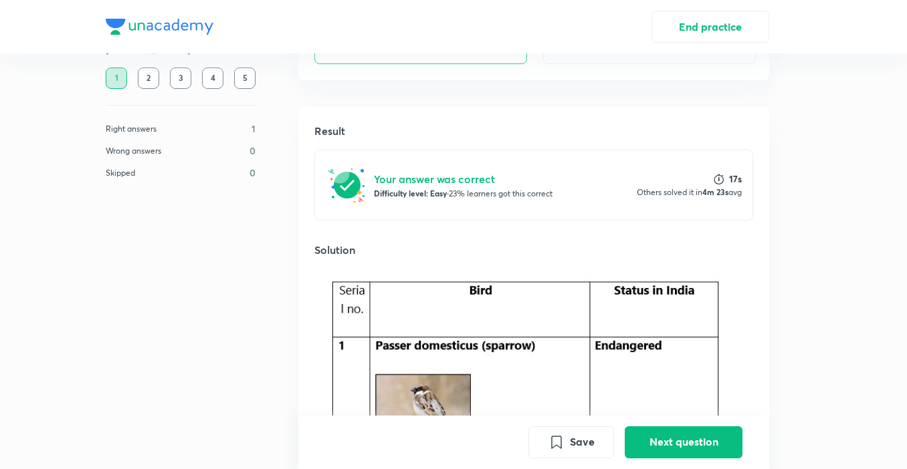
scroll to position [267, 0]
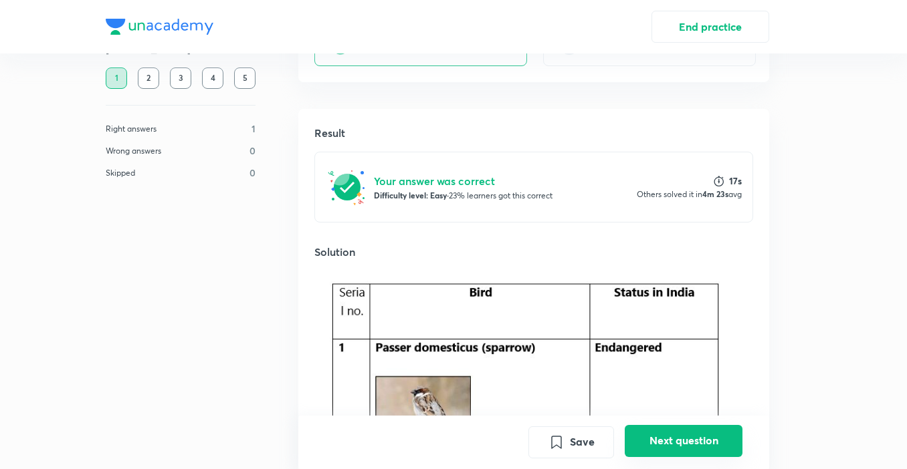
click at [668, 443] on button "Next question" at bounding box center [683, 441] width 118 height 32
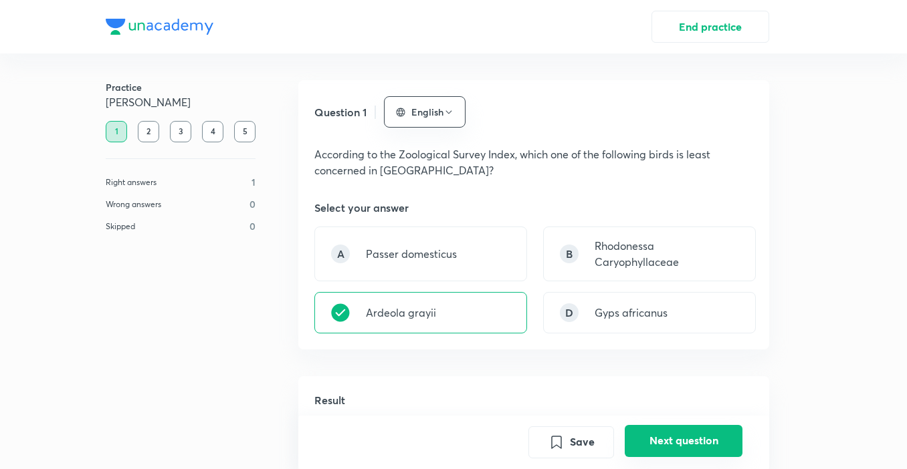
click at [669, 443] on button "Next question" at bounding box center [683, 441] width 118 height 32
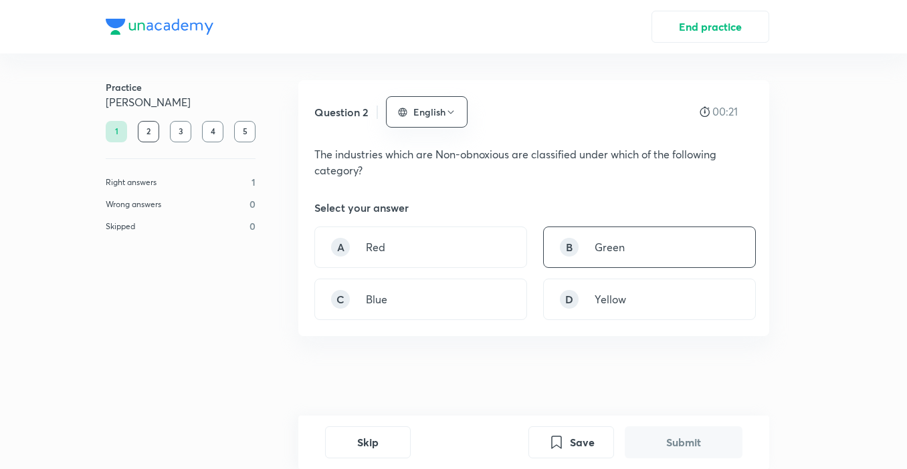
click at [565, 251] on div "B" at bounding box center [569, 247] width 19 height 19
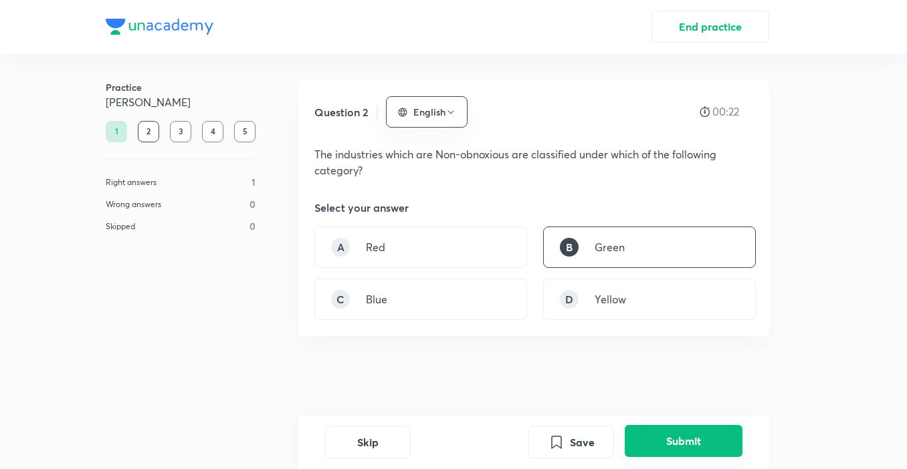
click at [703, 448] on button "Submit" at bounding box center [683, 441] width 118 height 32
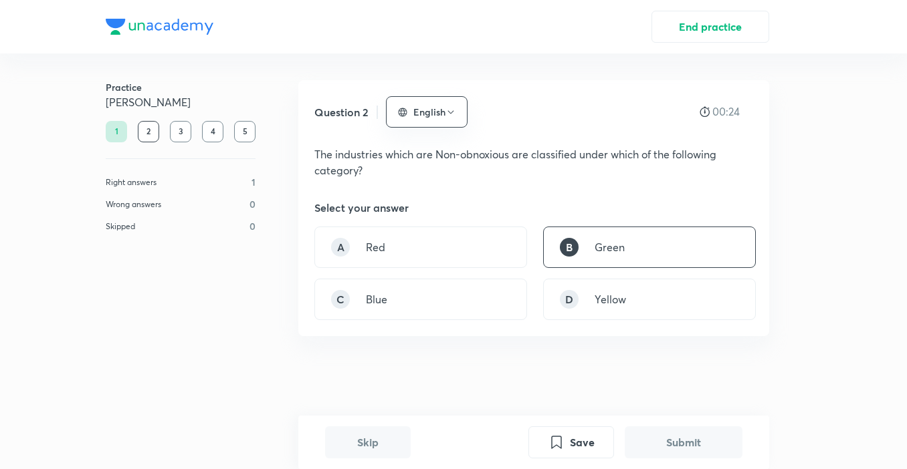
scroll to position [336, 0]
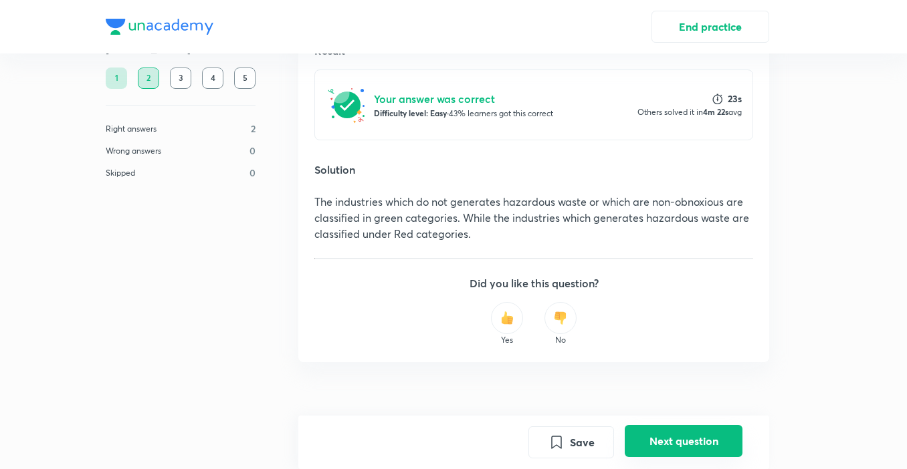
click at [705, 437] on button "Next question" at bounding box center [683, 441] width 118 height 32
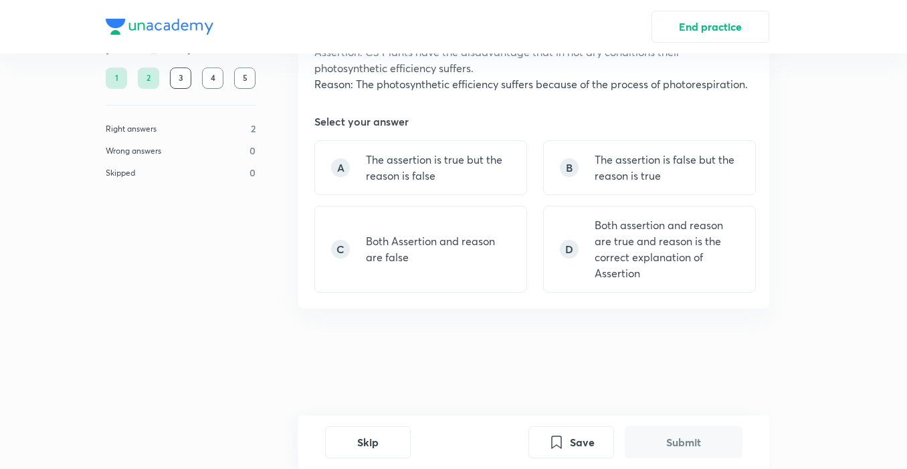
scroll to position [0, 0]
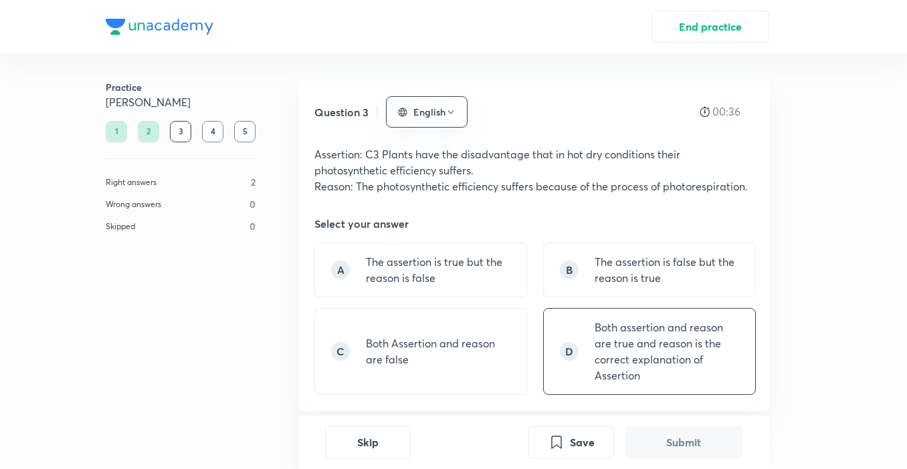
click at [658, 379] on p "Both assertion and reason are true and reason is the correct explanation of Ass…" at bounding box center [666, 352] width 144 height 64
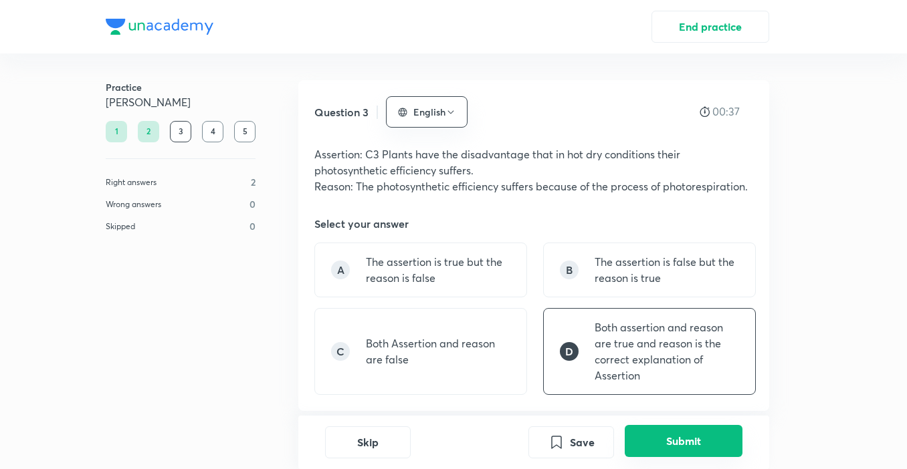
click at [685, 451] on button "Submit" at bounding box center [683, 441] width 118 height 32
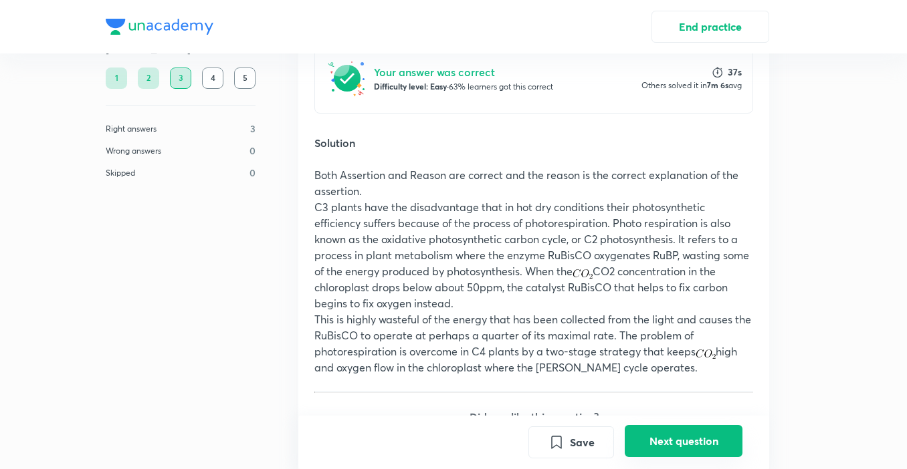
click at [669, 441] on button "Next question" at bounding box center [683, 441] width 118 height 32
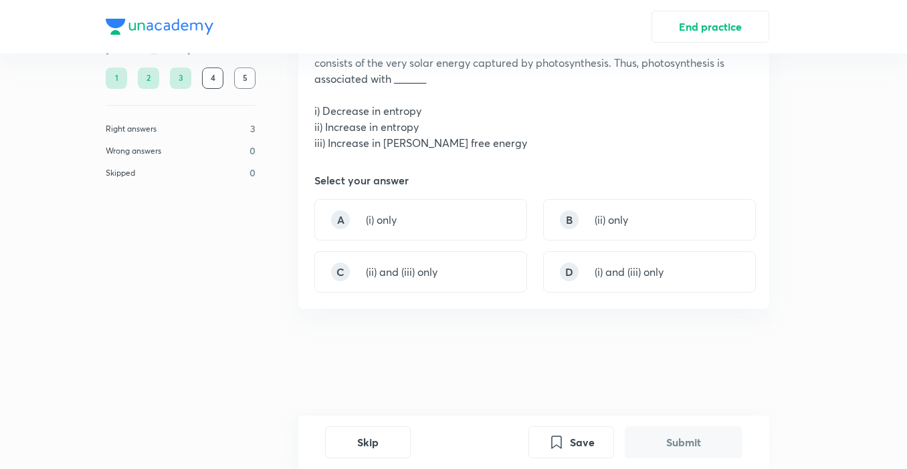
click at [669, 441] on button "Submit" at bounding box center [683, 443] width 118 height 32
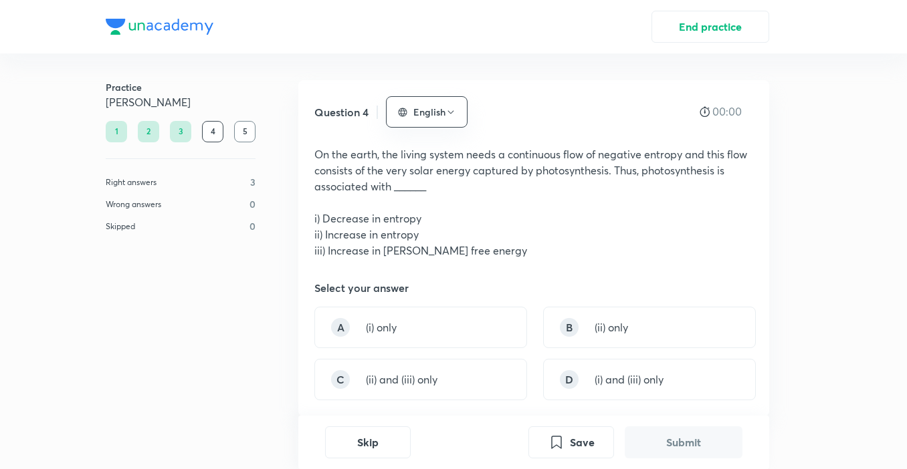
click at [670, 440] on button "Submit" at bounding box center [683, 443] width 118 height 32
click at [340, 332] on div "A" at bounding box center [340, 327] width 19 height 19
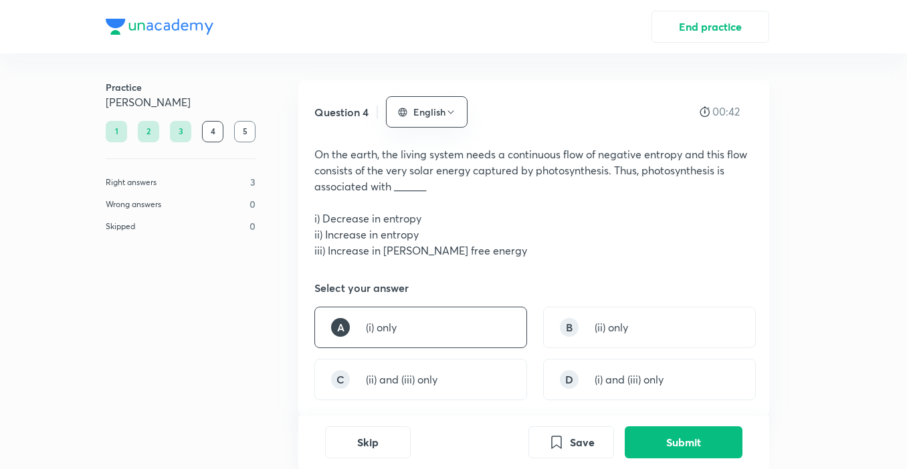
click at [340, 332] on div "A" at bounding box center [340, 327] width 19 height 19
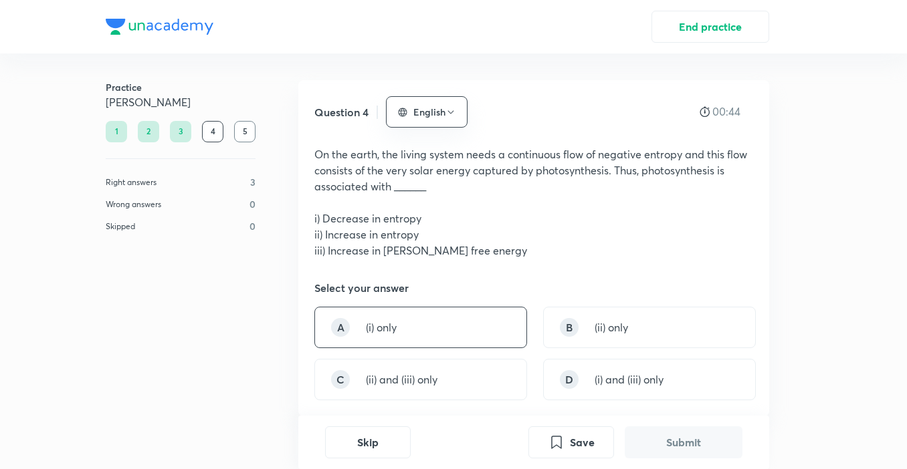
click at [335, 336] on div "A (i) only" at bounding box center [420, 327] width 213 height 41
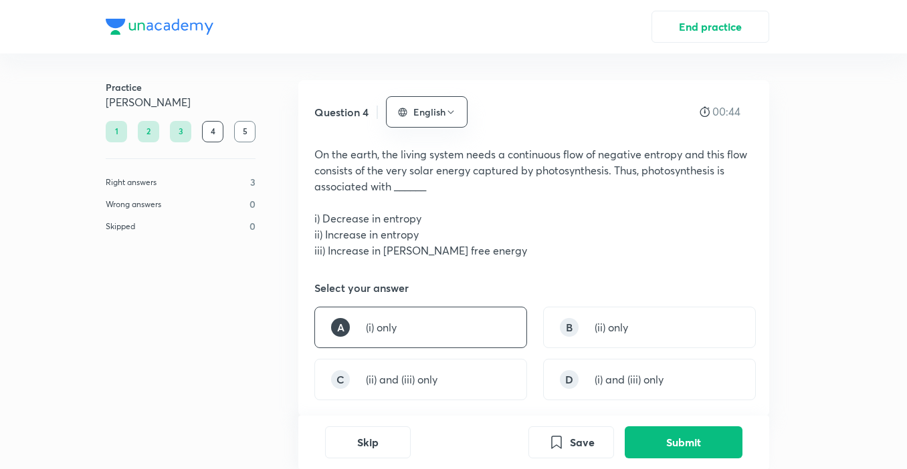
click at [335, 336] on div "A" at bounding box center [340, 327] width 19 height 19
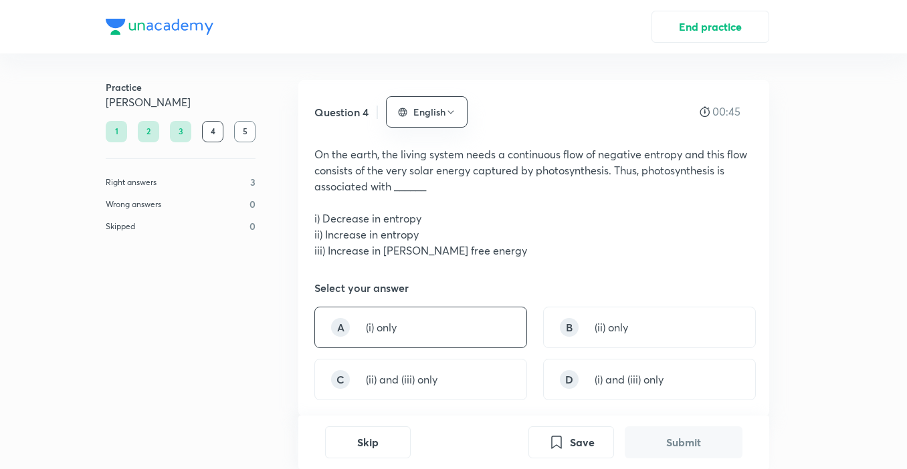
click at [342, 318] on div "A (i) only" at bounding box center [420, 327] width 213 height 41
click at [343, 317] on div "A (i) only" at bounding box center [420, 327] width 213 height 41
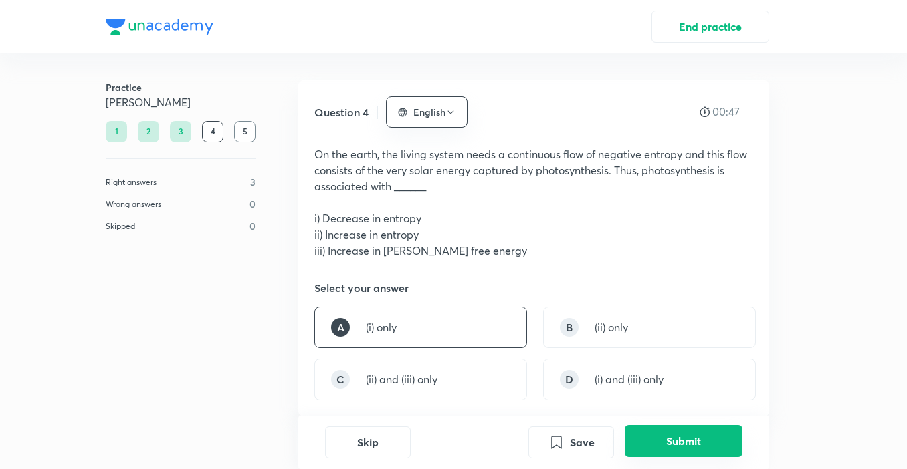
click at [711, 439] on button "Submit" at bounding box center [683, 441] width 118 height 32
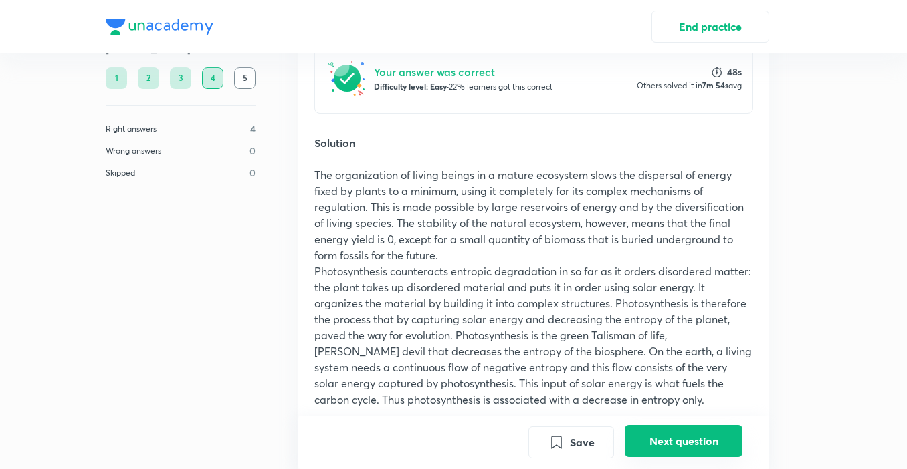
click at [683, 447] on button "Next question" at bounding box center [683, 441] width 118 height 32
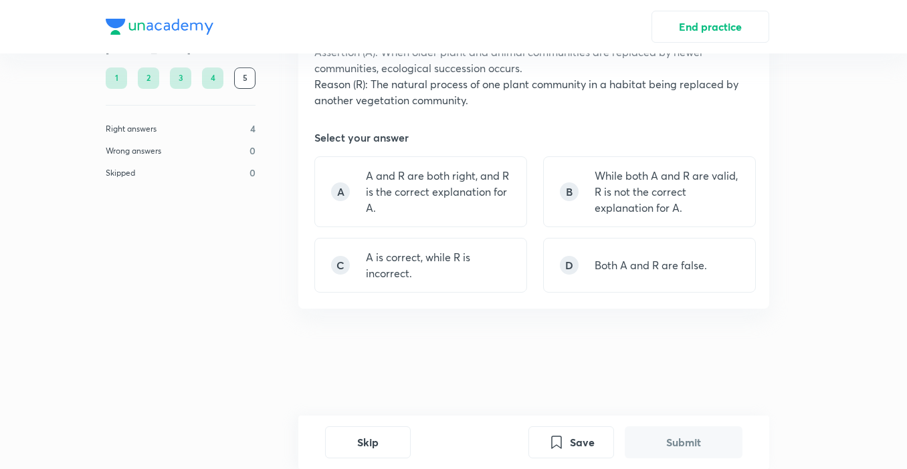
scroll to position [0, 0]
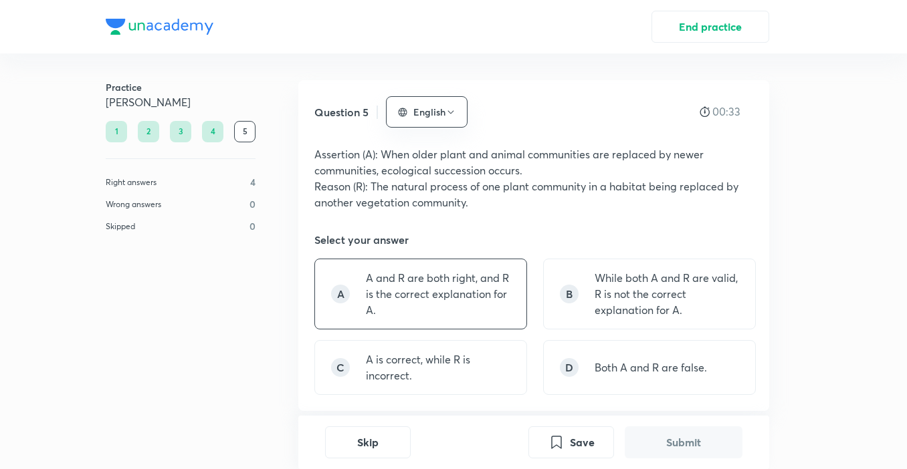
click at [457, 305] on p "A and R are both right, and R is the correct explanation for A." at bounding box center [438, 294] width 144 height 48
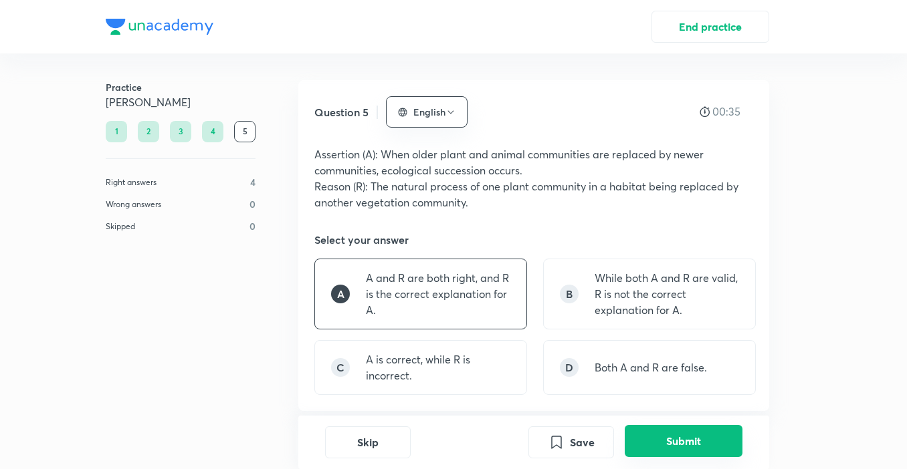
click at [711, 435] on button "Submit" at bounding box center [683, 441] width 118 height 32
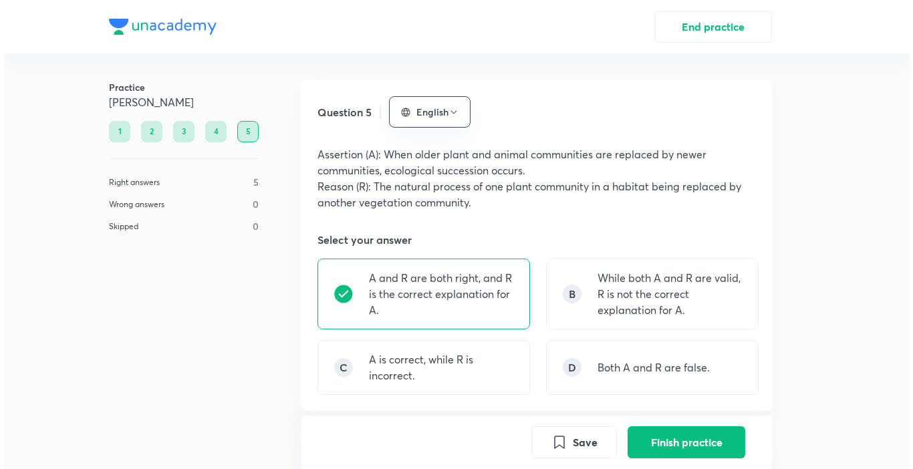
scroll to position [438, 0]
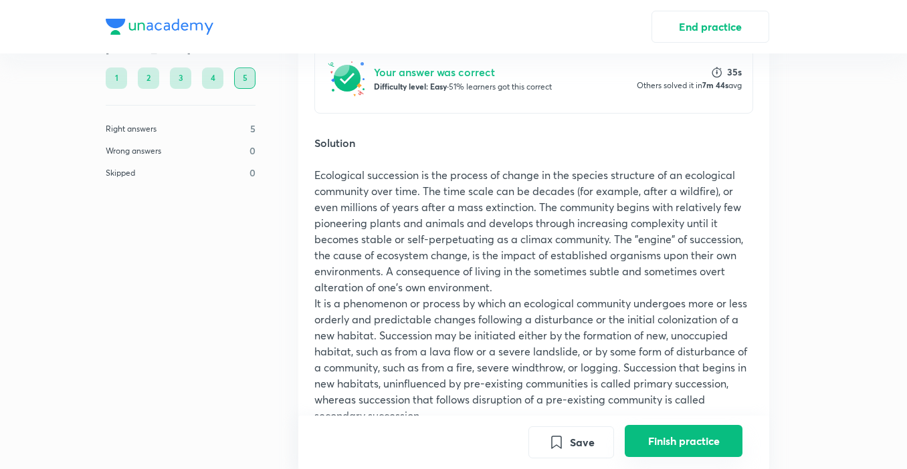
click at [681, 446] on button "Finish practice" at bounding box center [683, 441] width 118 height 32
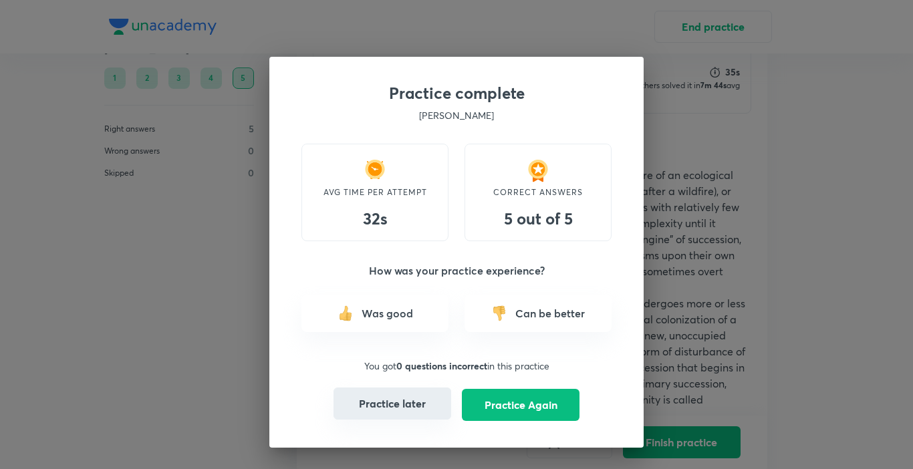
click at [382, 410] on button "Practice later" at bounding box center [393, 404] width 118 height 32
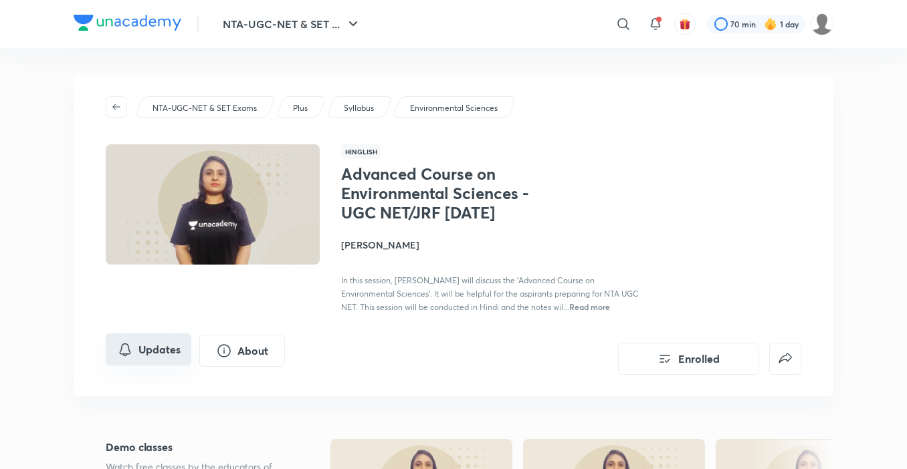
click at [160, 366] on button "Updates" at bounding box center [149, 350] width 86 height 32
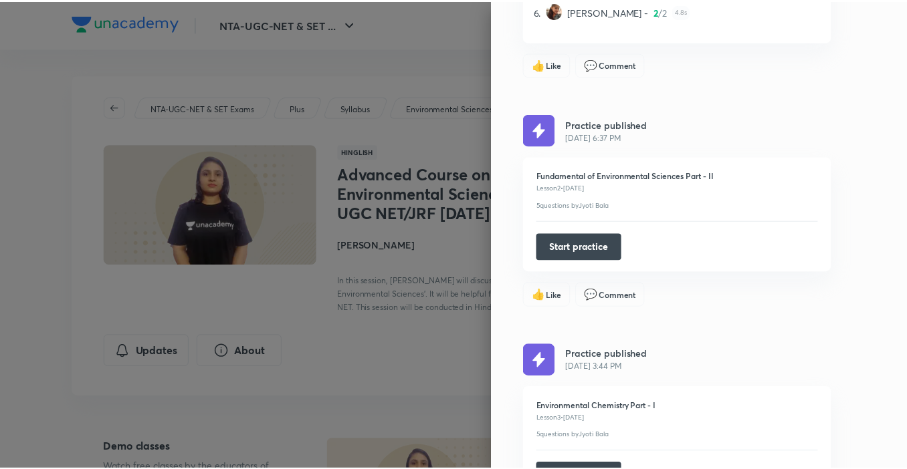
scroll to position [2201, 0]
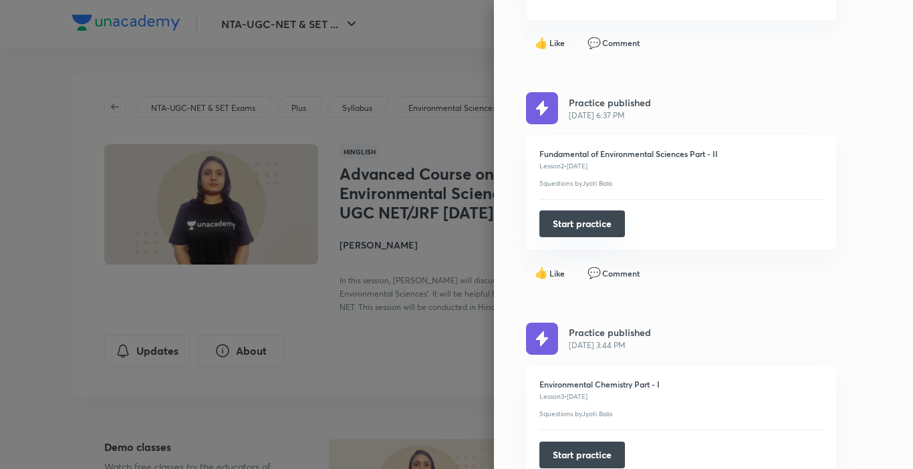
click at [573, 224] on button "Start practice" at bounding box center [582, 224] width 86 height 27
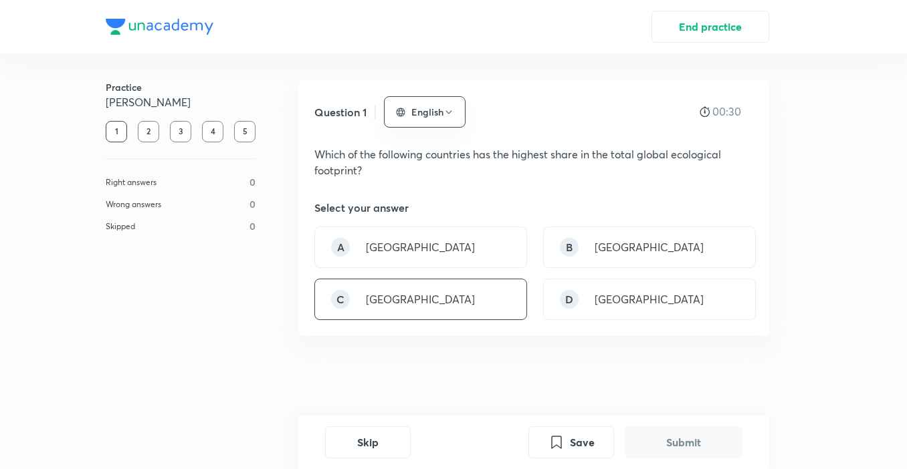
click at [418, 283] on div "C China" at bounding box center [420, 299] width 213 height 41
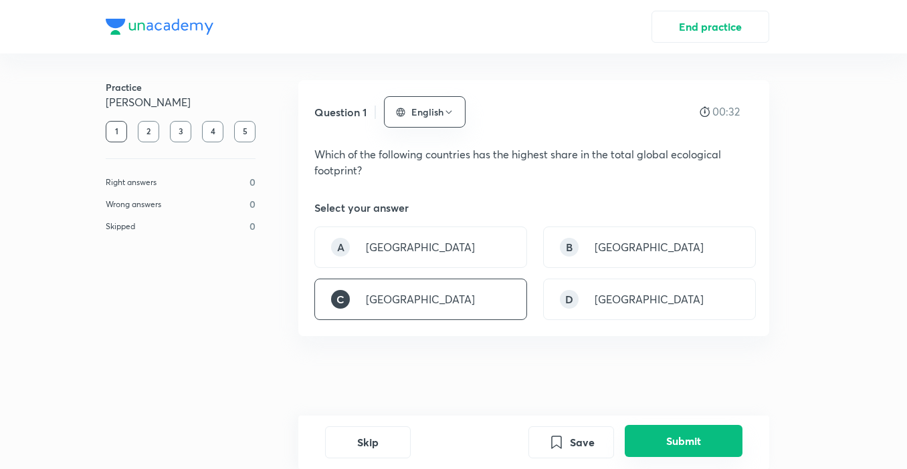
click at [668, 449] on button "Submit" at bounding box center [683, 441] width 118 height 32
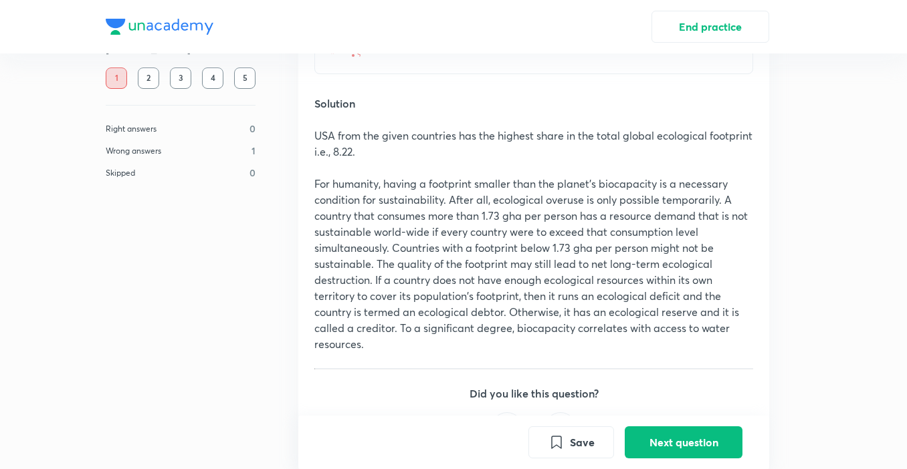
scroll to position [497, 0]
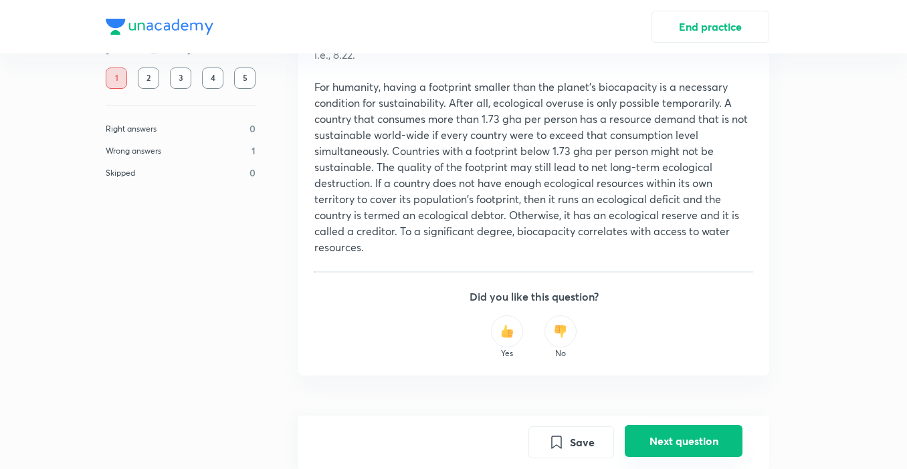
click at [656, 442] on button "Next question" at bounding box center [683, 441] width 118 height 32
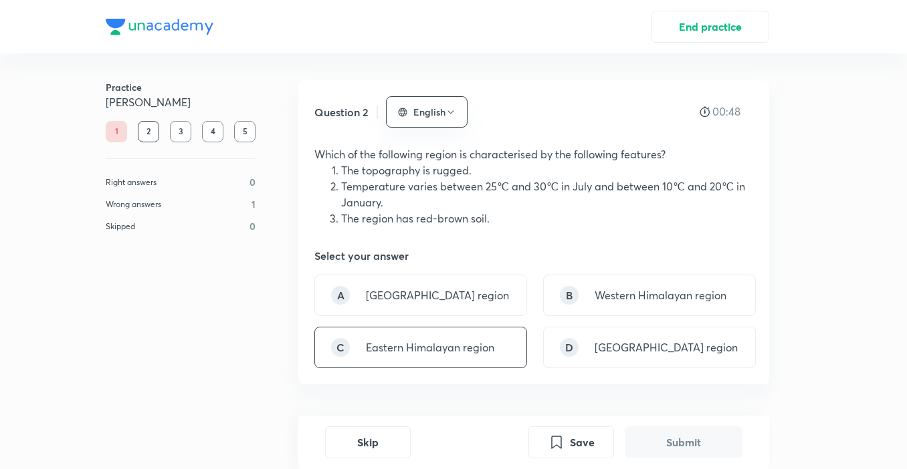
click at [412, 347] on p "Eastern Himalayan region" at bounding box center [430, 348] width 128 height 16
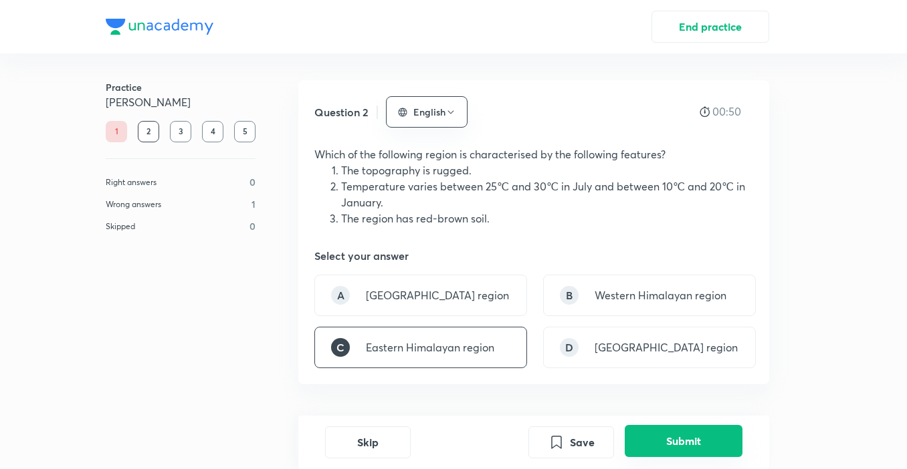
click at [655, 431] on button "Submit" at bounding box center [683, 441] width 118 height 32
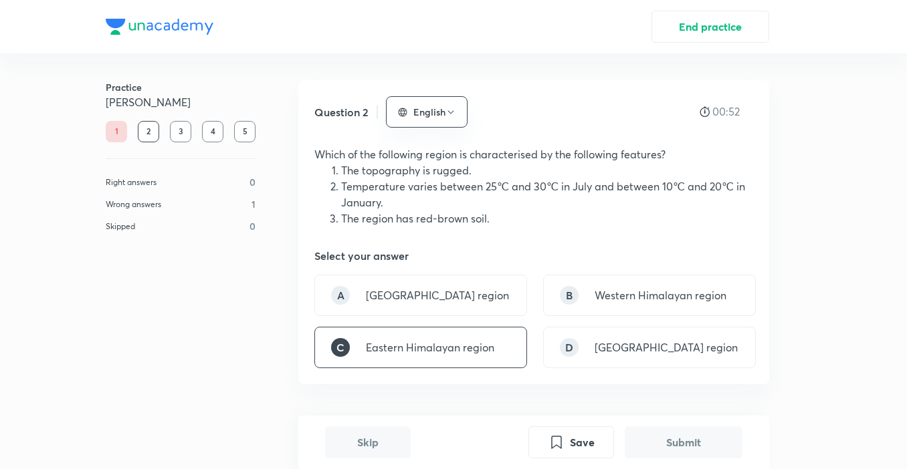
scroll to position [411, 0]
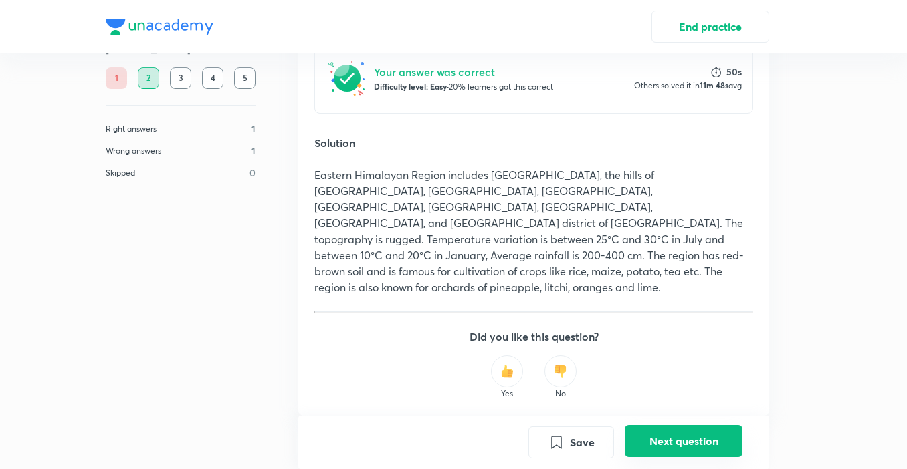
click at [661, 445] on button "Next question" at bounding box center [683, 441] width 118 height 32
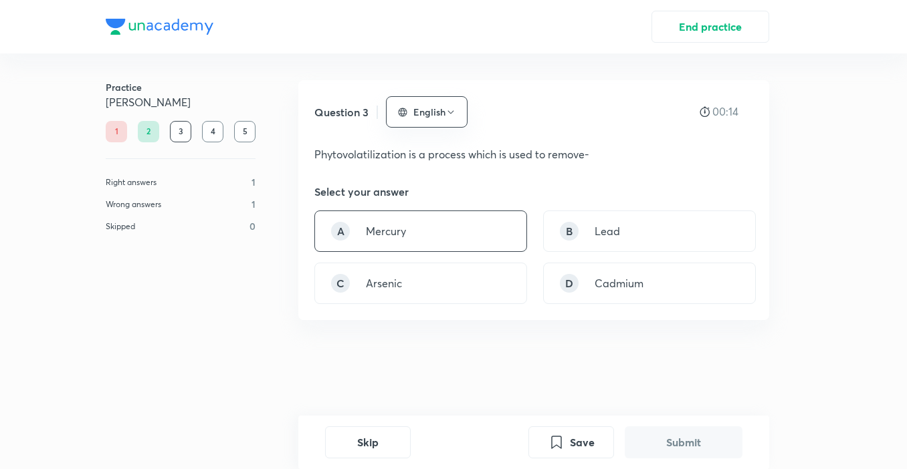
click at [355, 229] on div "A Mercury" at bounding box center [420, 231] width 213 height 41
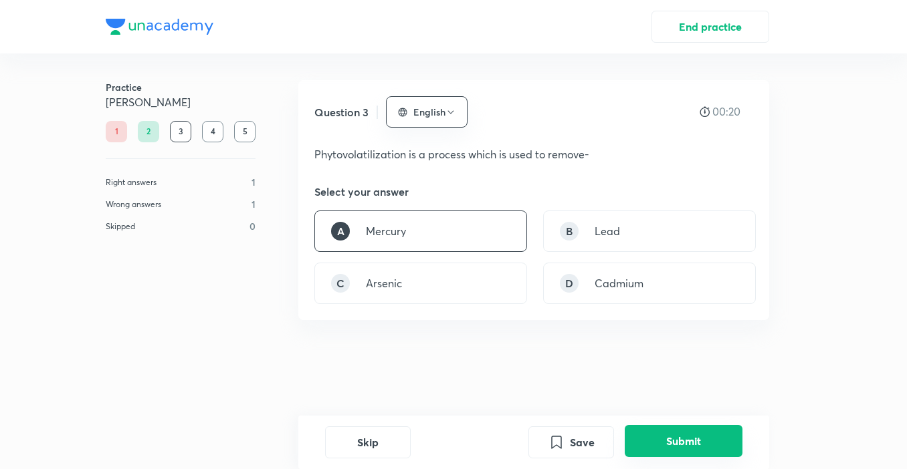
click at [723, 441] on button "Submit" at bounding box center [683, 441] width 118 height 32
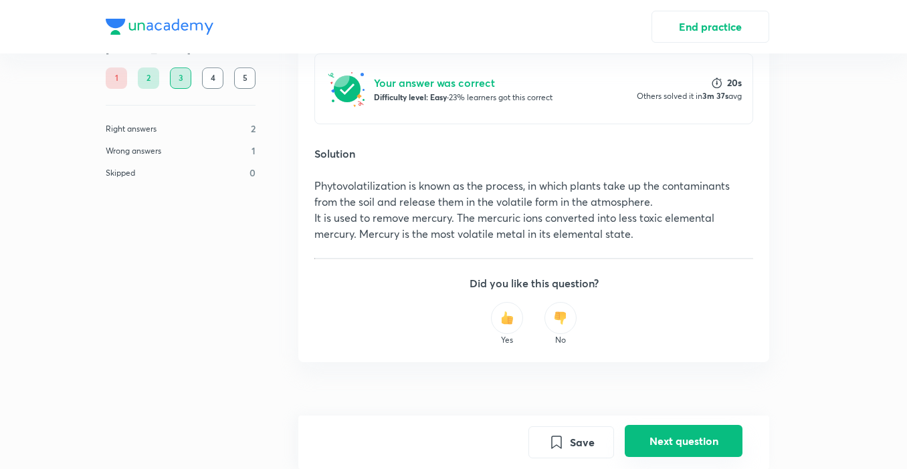
click at [691, 441] on button "Next question" at bounding box center [683, 441] width 118 height 32
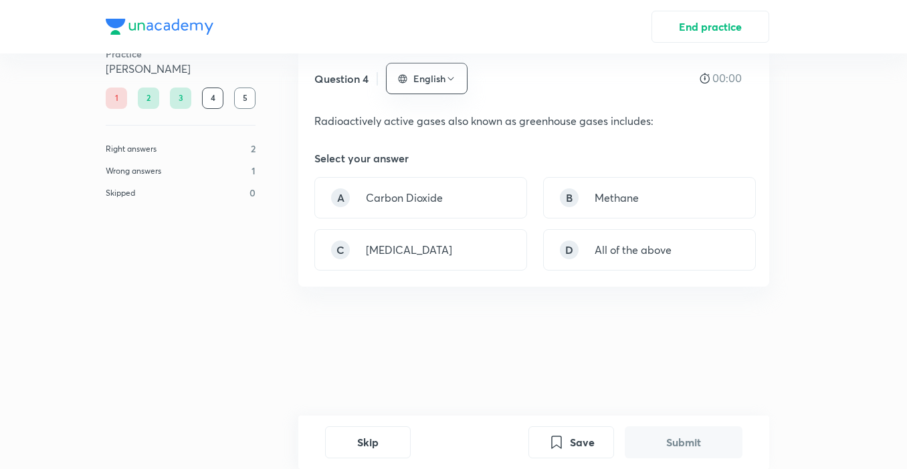
scroll to position [0, 0]
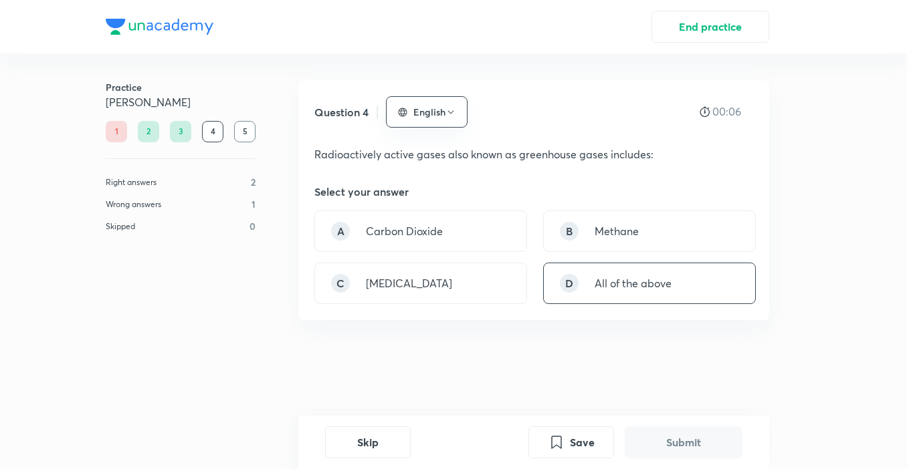
click at [673, 282] on div "D All of the above" at bounding box center [649, 283] width 213 height 41
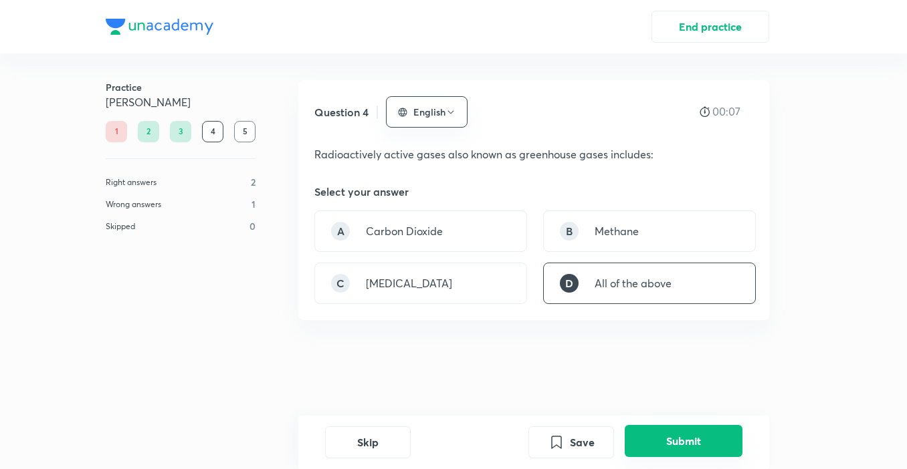
click at [677, 436] on button "Submit" at bounding box center [683, 441] width 118 height 32
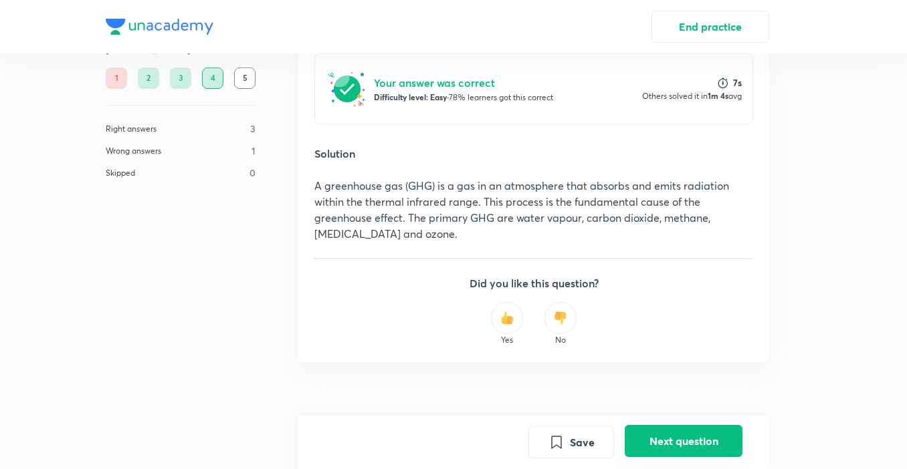
click at [671, 435] on button "Next question" at bounding box center [683, 441] width 118 height 32
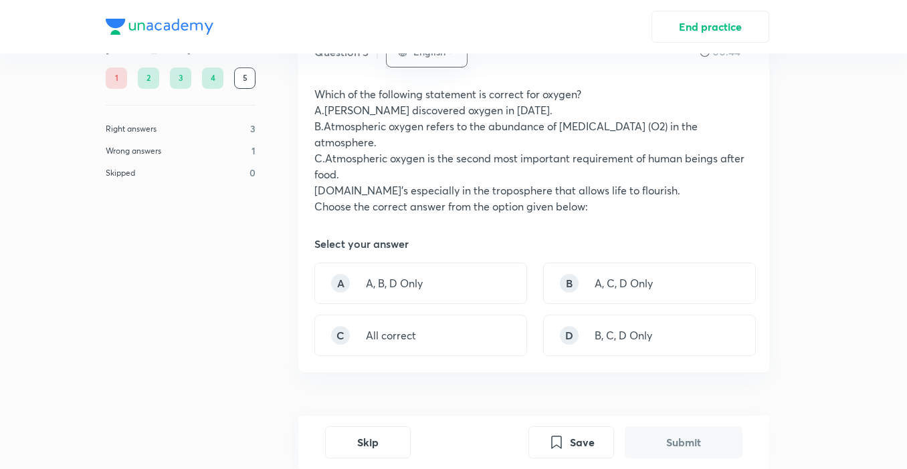
scroll to position [67, 0]
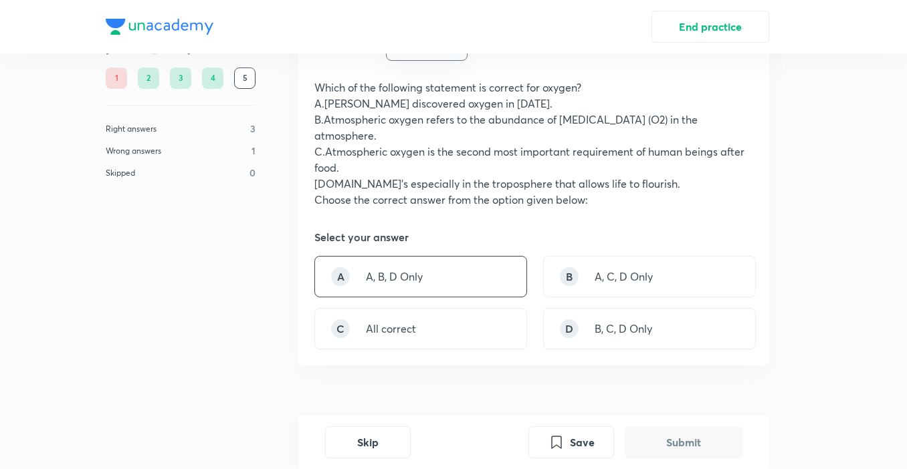
click at [372, 277] on p "A, B, D Only" at bounding box center [394, 277] width 57 height 16
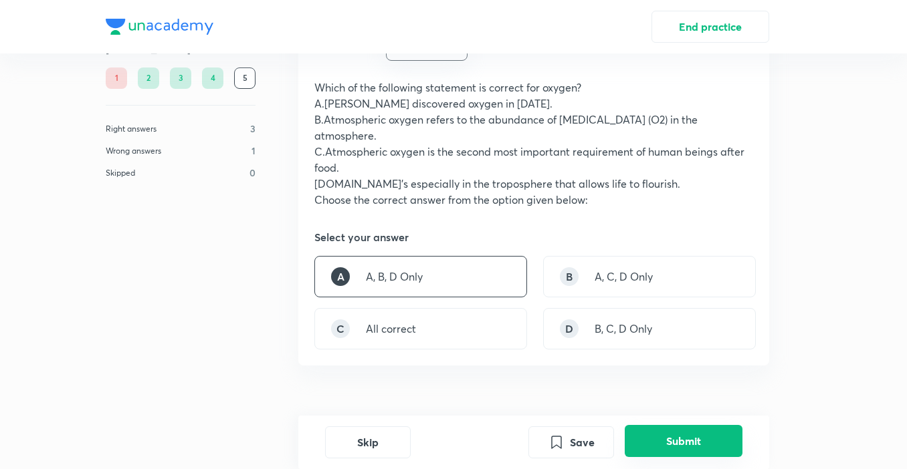
click at [707, 442] on button "Submit" at bounding box center [683, 441] width 118 height 32
drag, startPoint x: 707, startPoint y: 442, endPoint x: 699, endPoint y: 442, distance: 7.4
click at [706, 442] on button "Submit" at bounding box center [683, 441] width 118 height 32
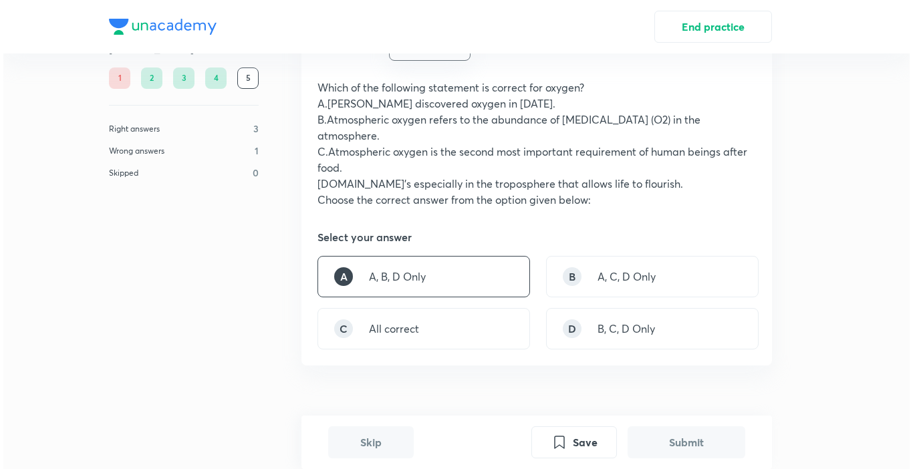
scroll to position [459, 0]
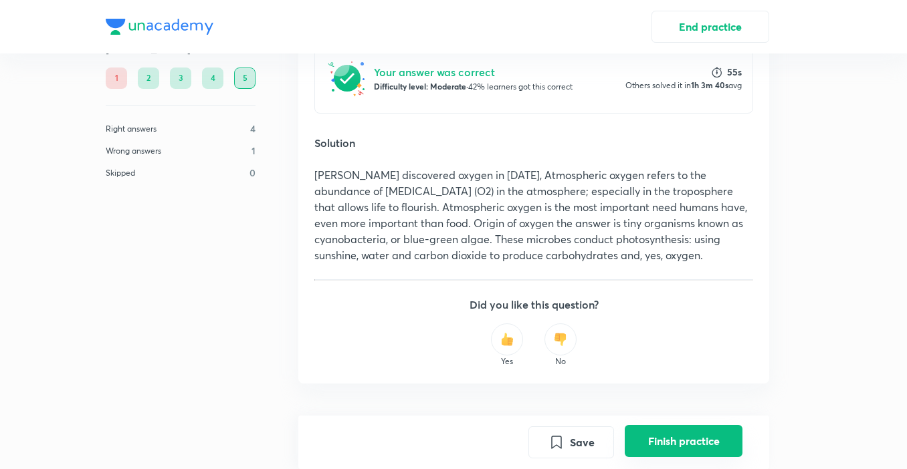
click at [682, 457] on button "Finish practice" at bounding box center [683, 441] width 118 height 32
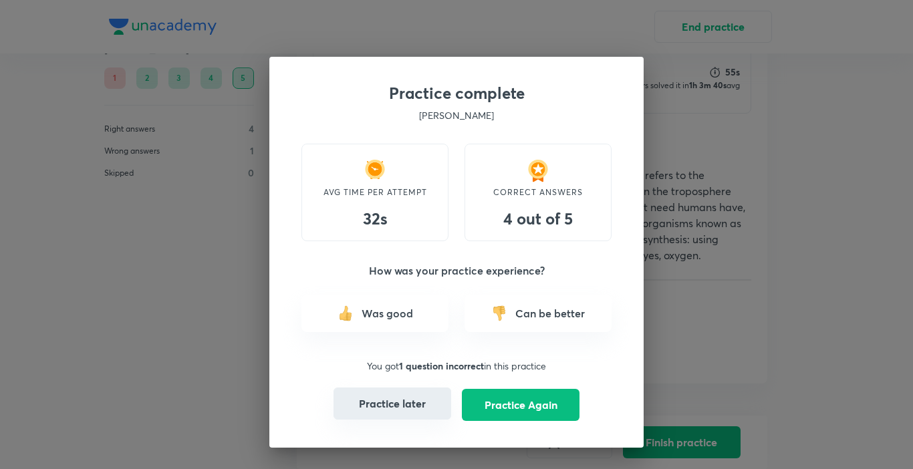
click at [388, 407] on button "Practice later" at bounding box center [393, 404] width 118 height 32
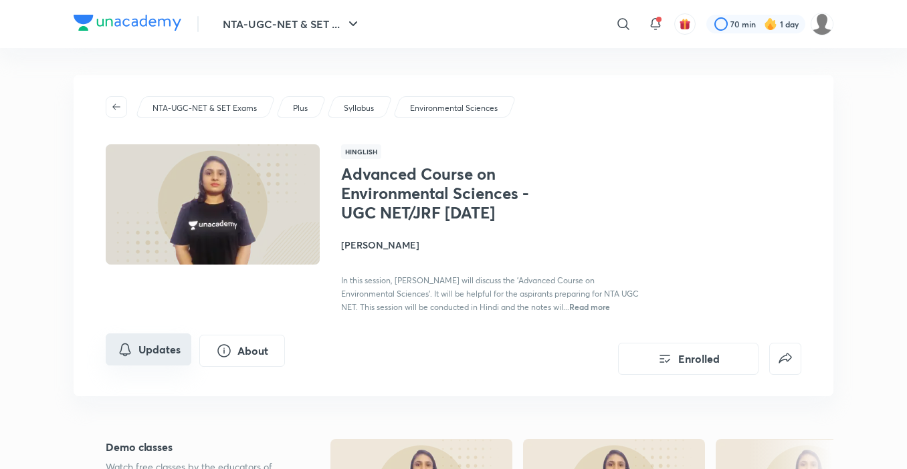
click at [159, 366] on button "Updates" at bounding box center [149, 350] width 86 height 32
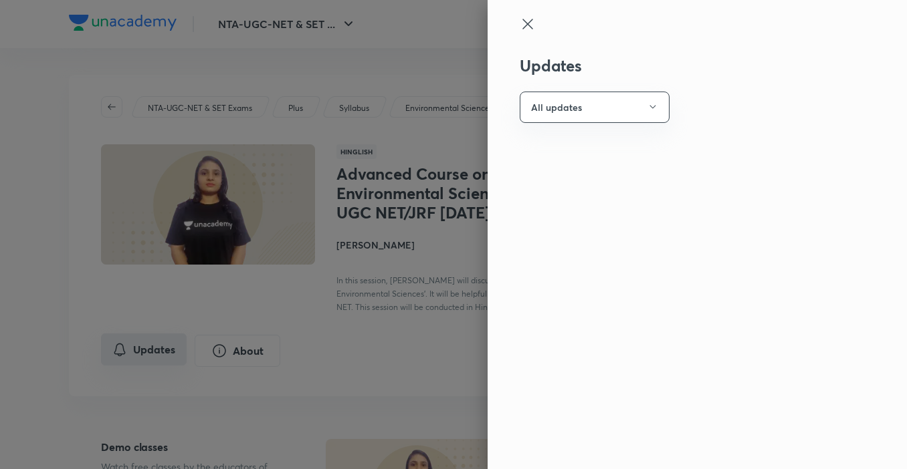
click at [159, 366] on div at bounding box center [453, 234] width 907 height 469
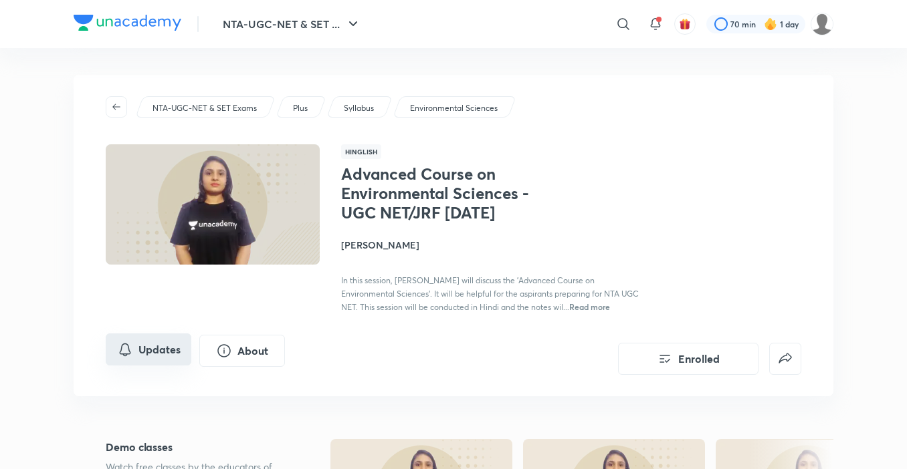
click at [166, 366] on button "Updates" at bounding box center [149, 350] width 86 height 32
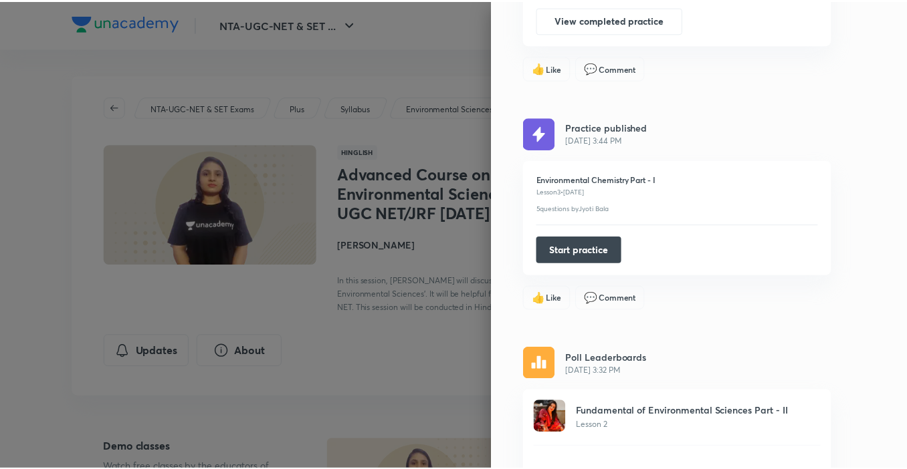
scroll to position [2370, 0]
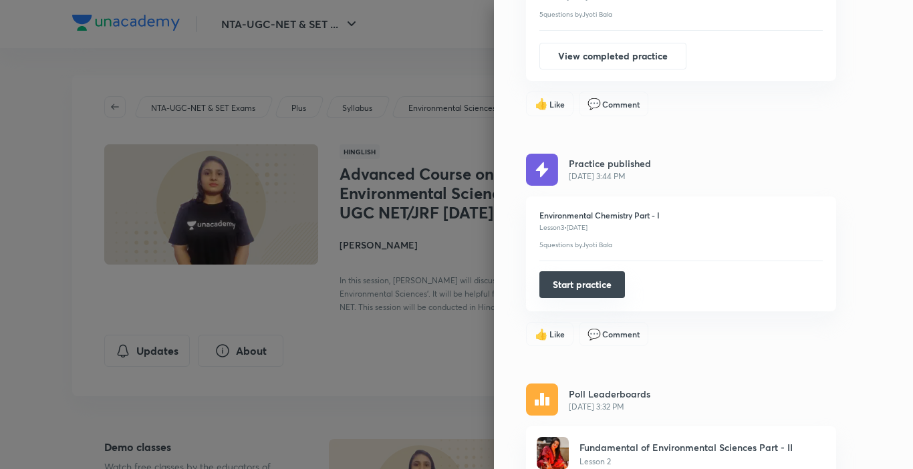
click at [589, 285] on button "Start practice" at bounding box center [582, 284] width 86 height 27
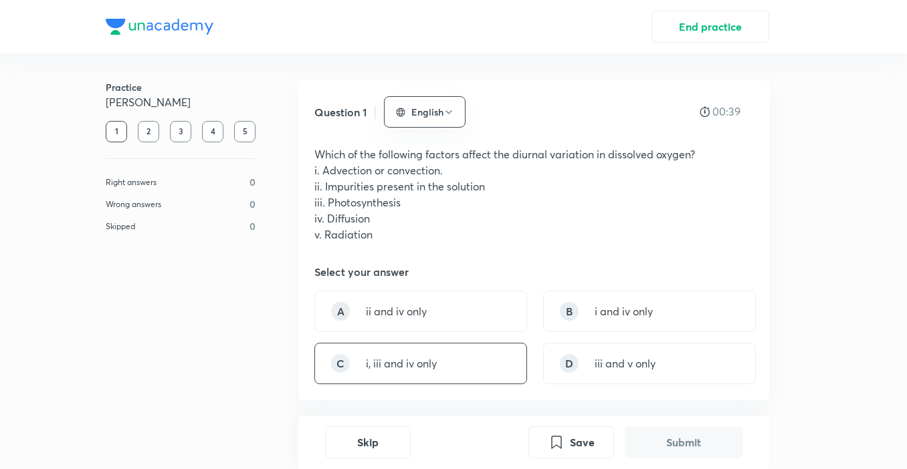
click at [438, 374] on div "C i, iii and iv only" at bounding box center [420, 363] width 213 height 41
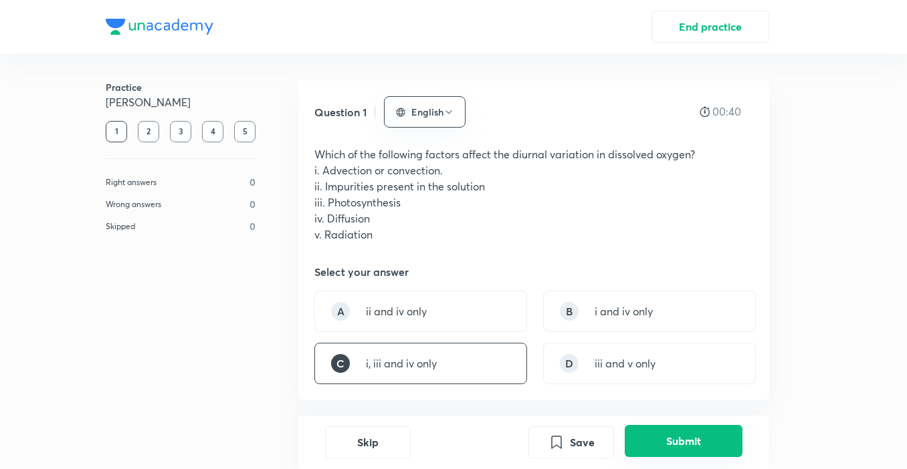
click at [689, 437] on button "Submit" at bounding box center [683, 441] width 118 height 32
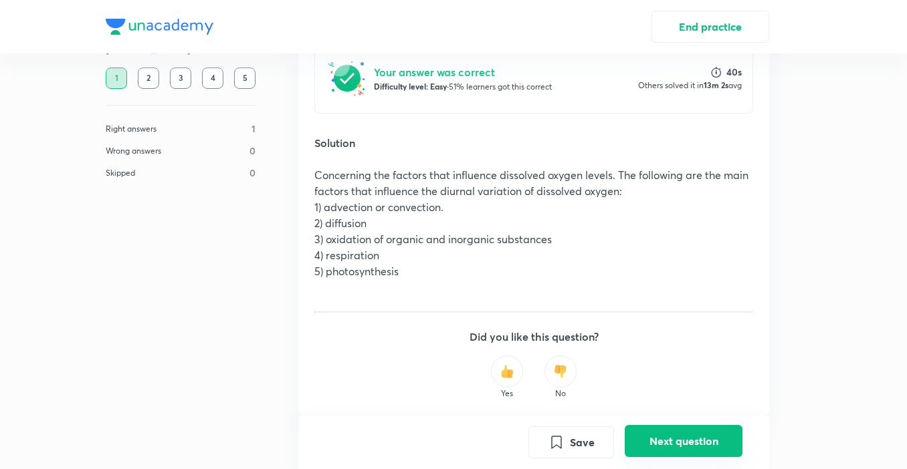
click at [681, 433] on button "Next question" at bounding box center [683, 441] width 118 height 32
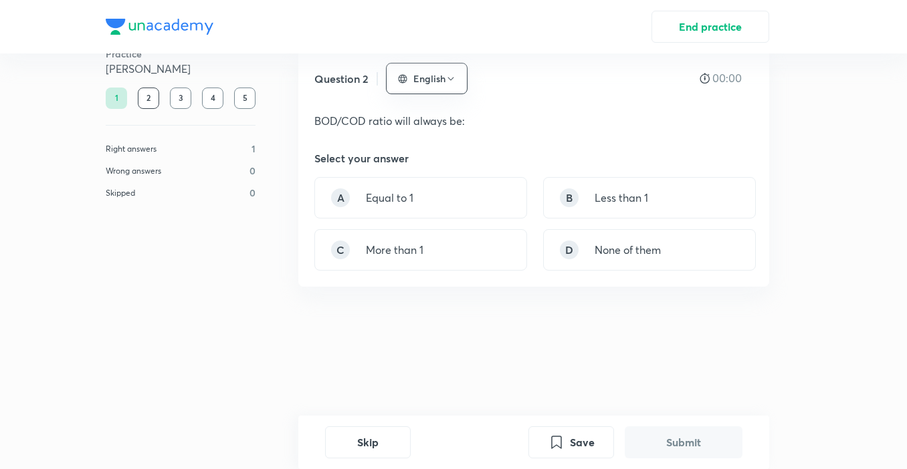
scroll to position [0, 0]
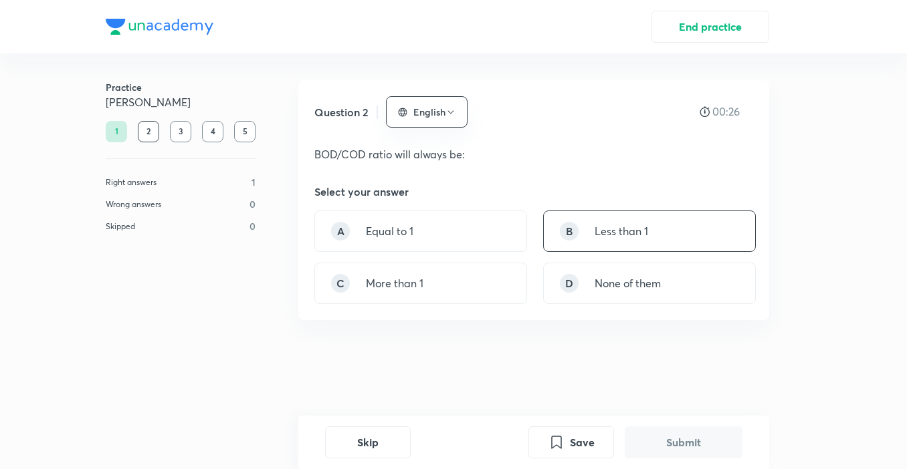
click at [584, 232] on div "B Less than 1" at bounding box center [649, 231] width 213 height 41
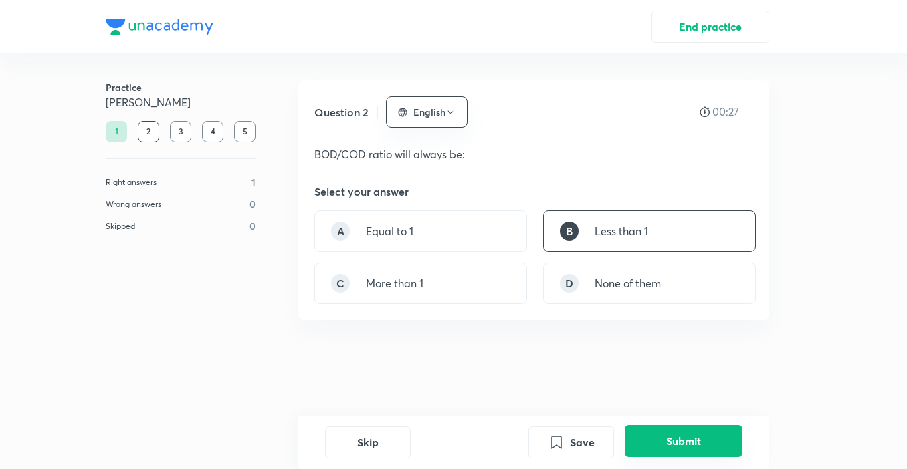
click at [655, 443] on button "Submit" at bounding box center [683, 441] width 118 height 32
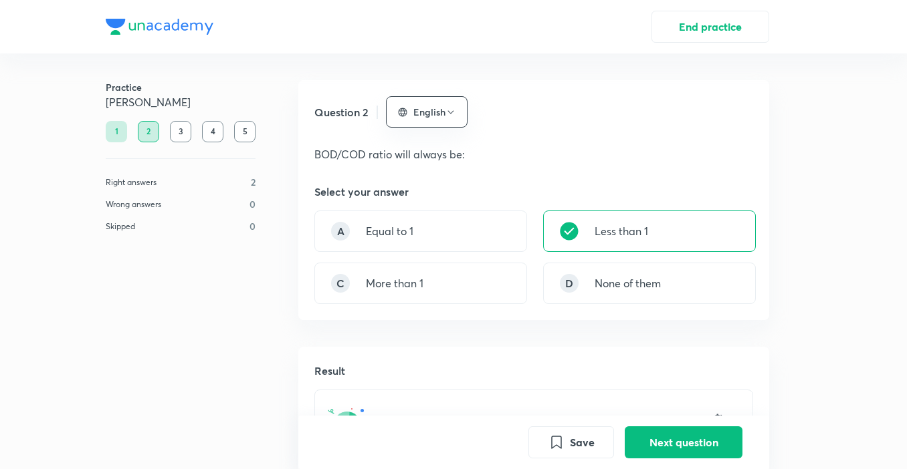
scroll to position [336, 0]
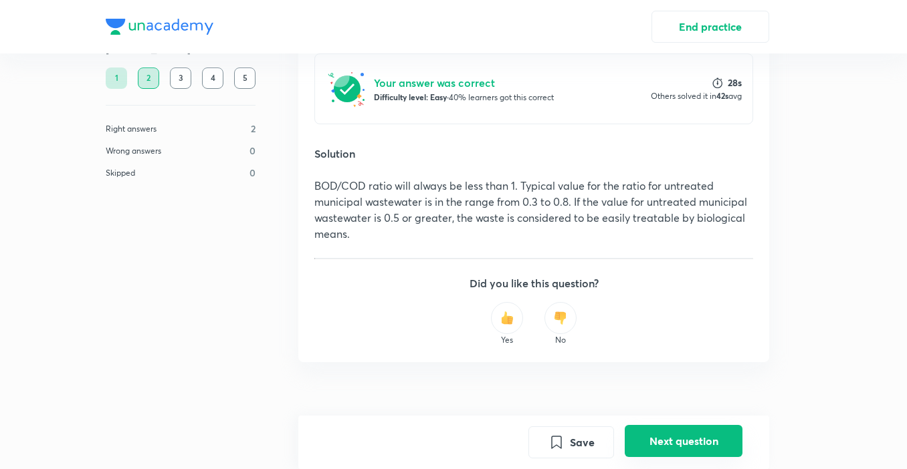
click at [672, 444] on button "Next question" at bounding box center [683, 441] width 118 height 32
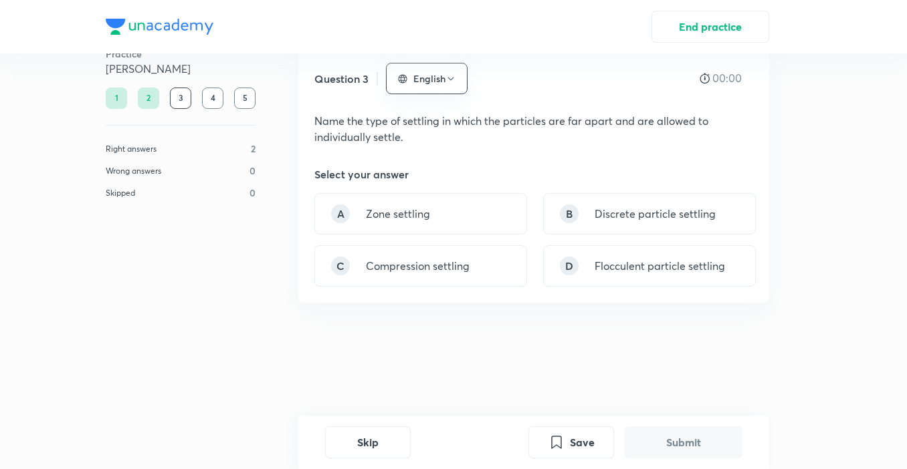
click at [672, 444] on button "Submit" at bounding box center [683, 443] width 118 height 32
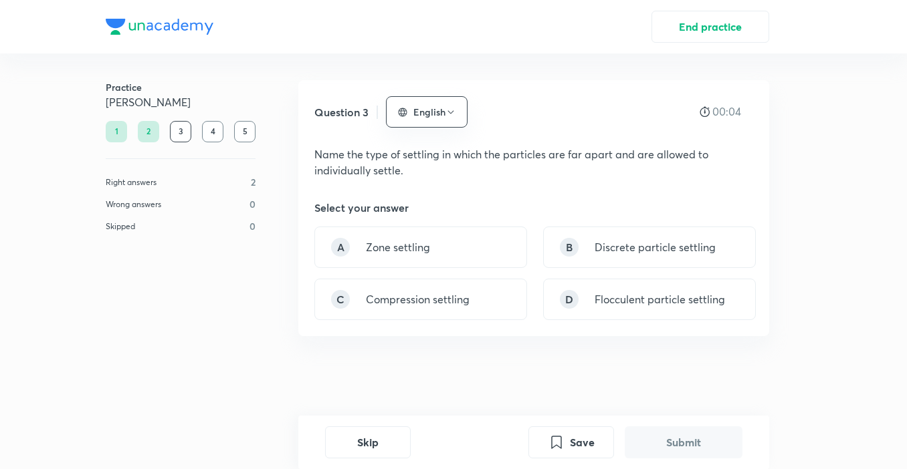
click at [142, 137] on div "2" at bounding box center [148, 131] width 21 height 21
click at [147, 130] on div "2" at bounding box center [148, 131] width 21 height 21
click at [588, 300] on div "D Flocculent particle settling" at bounding box center [649, 299] width 213 height 41
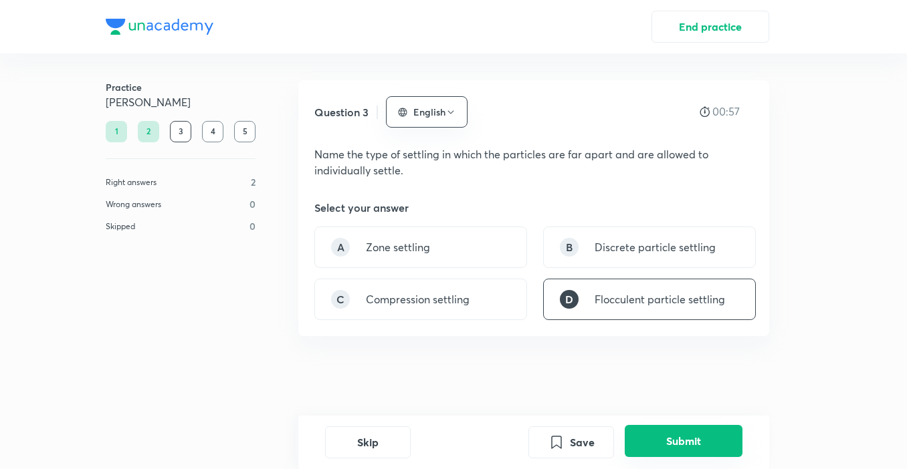
click at [684, 431] on button "Submit" at bounding box center [683, 441] width 118 height 32
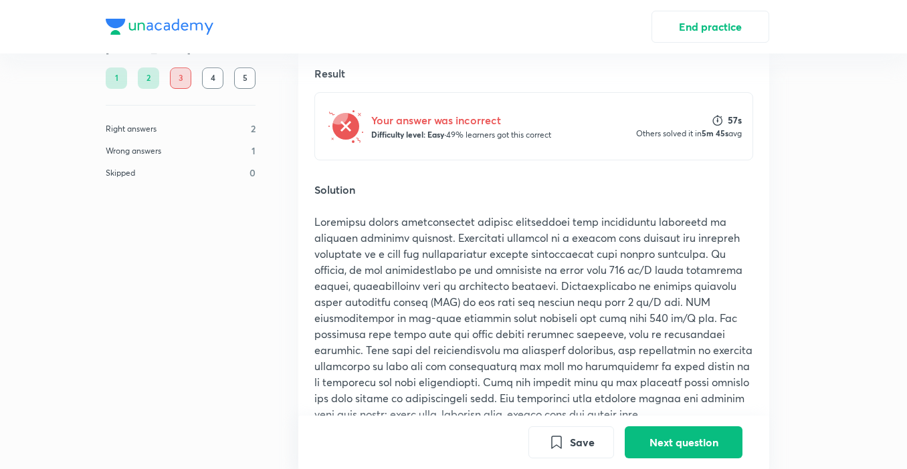
scroll to position [334, 0]
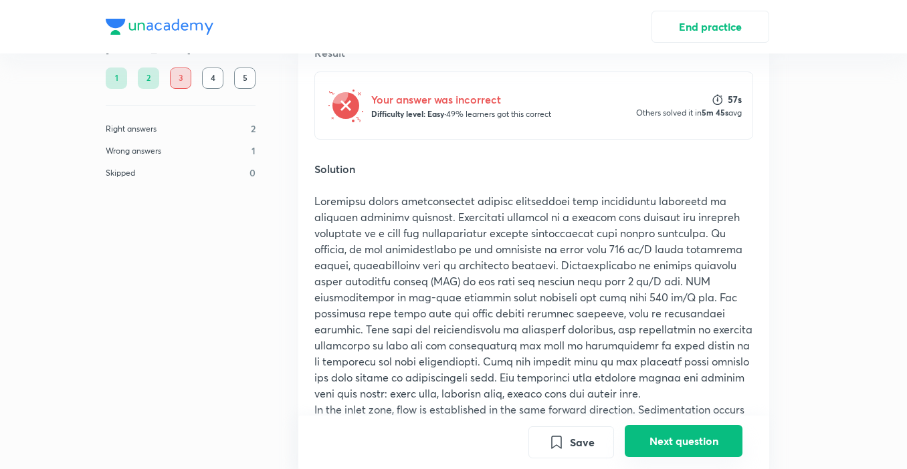
click at [658, 429] on button "Next question" at bounding box center [683, 441] width 118 height 32
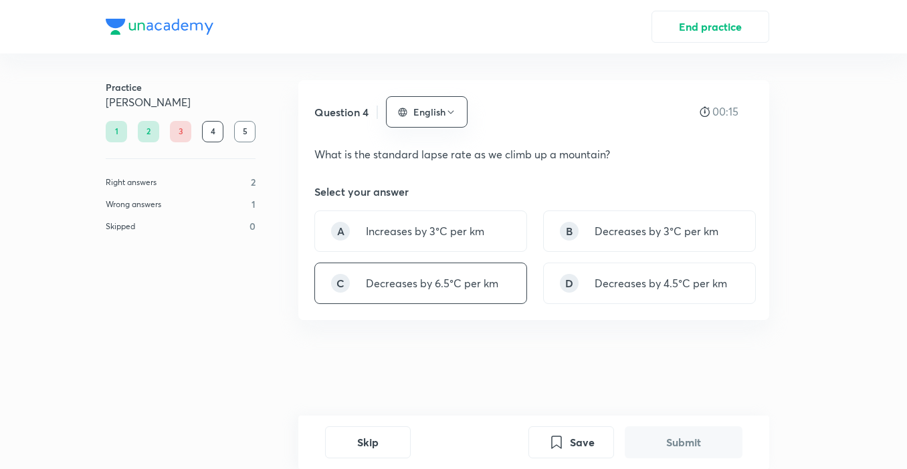
click at [433, 291] on p "Decreases by 6.5°C per km" at bounding box center [432, 283] width 132 height 16
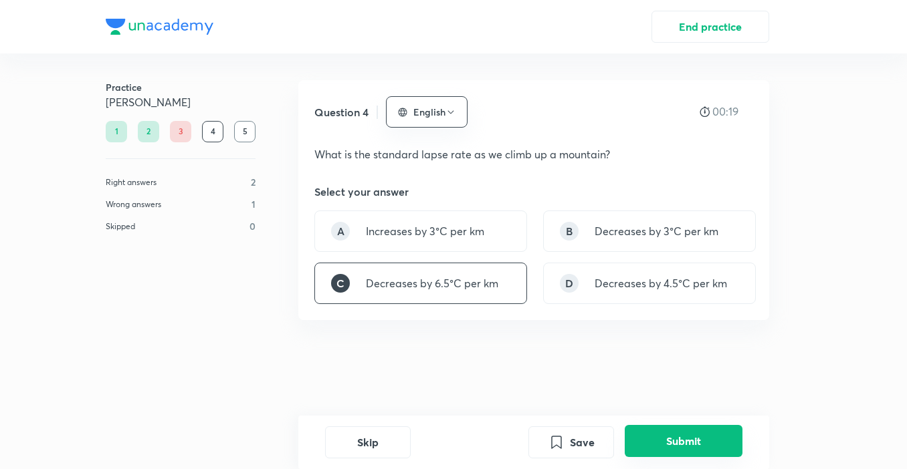
drag, startPoint x: 660, startPoint y: 455, endPoint x: 659, endPoint y: 447, distance: 7.4
click at [660, 449] on button "Submit" at bounding box center [683, 441] width 118 height 32
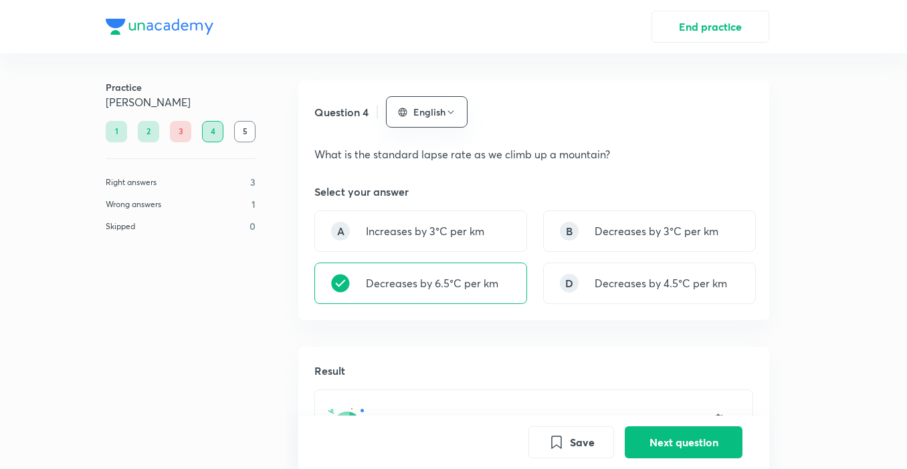
scroll to position [347, 0]
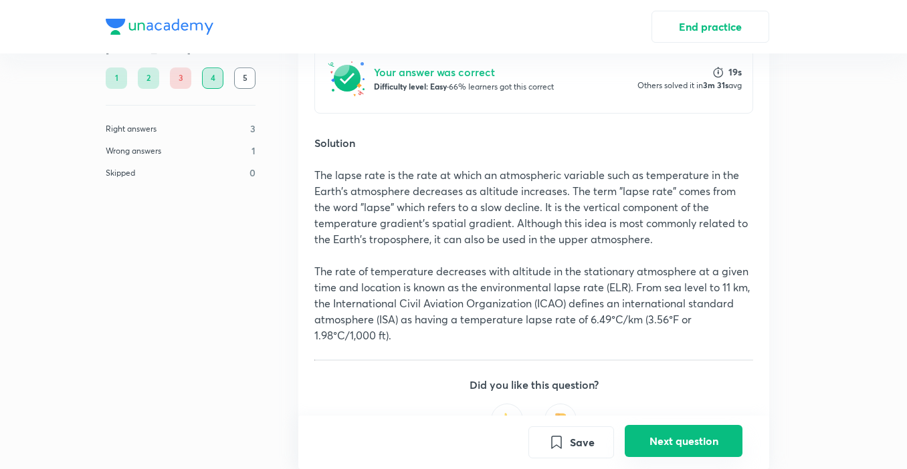
click at [693, 438] on button "Next question" at bounding box center [683, 441] width 118 height 32
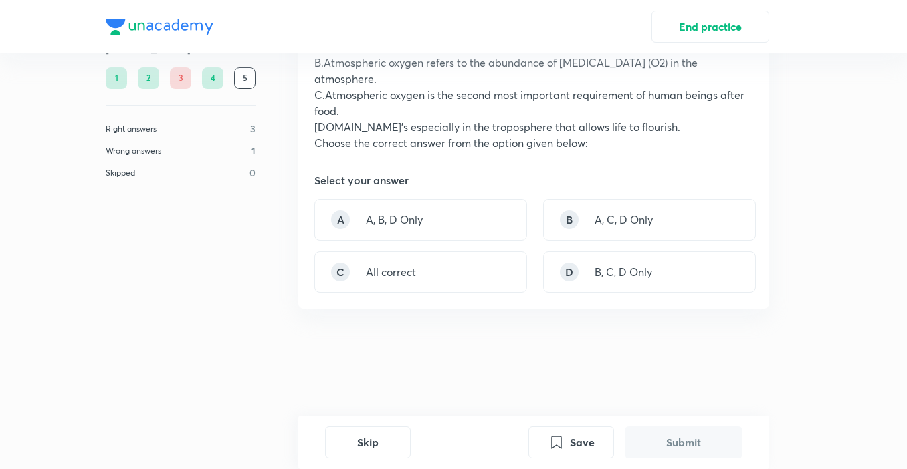
scroll to position [0, 0]
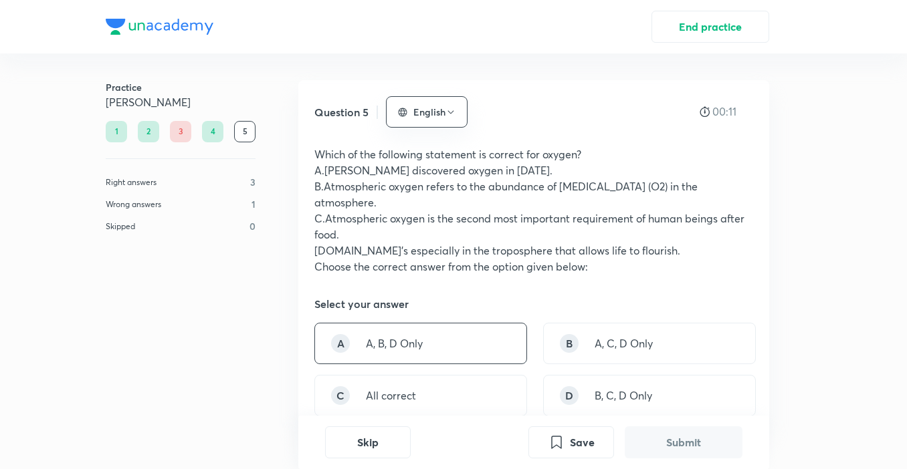
drag, startPoint x: 374, startPoint y: 346, endPoint x: 399, endPoint y: 358, distance: 27.5
click at [379, 348] on p "A, B, D Only" at bounding box center [394, 344] width 57 height 16
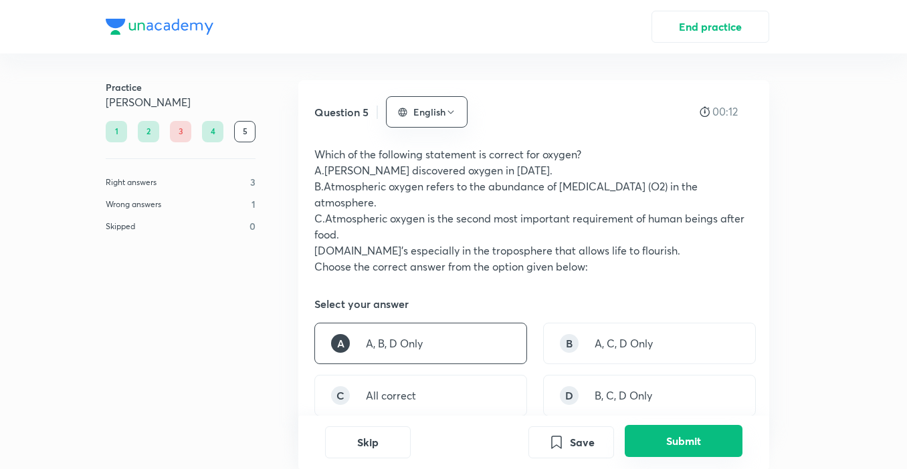
click at [661, 437] on button "Submit" at bounding box center [683, 441] width 118 height 32
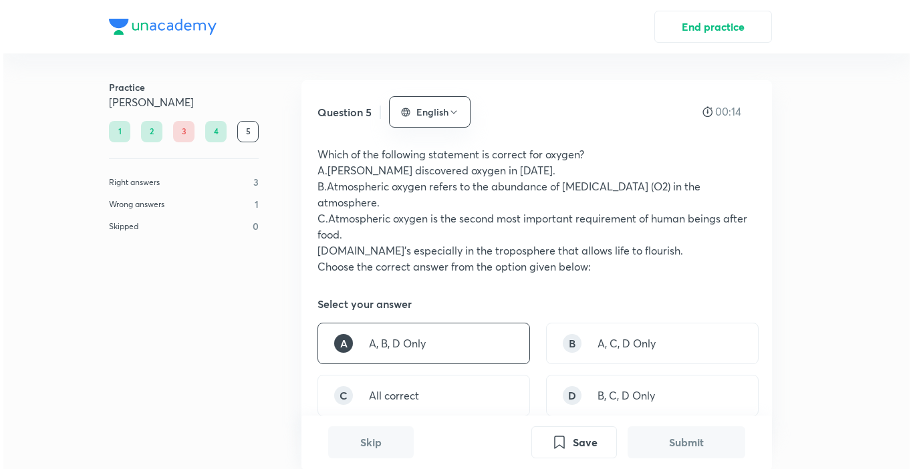
scroll to position [459, 0]
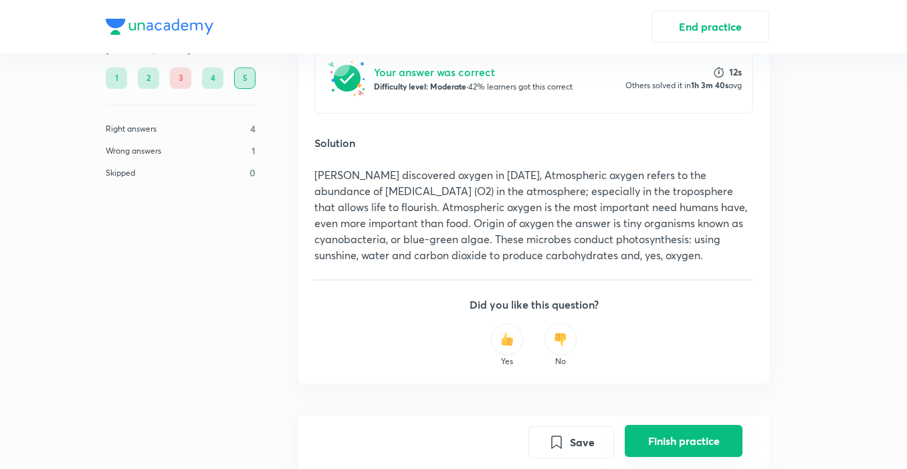
click at [667, 438] on button "Finish practice" at bounding box center [683, 441] width 118 height 32
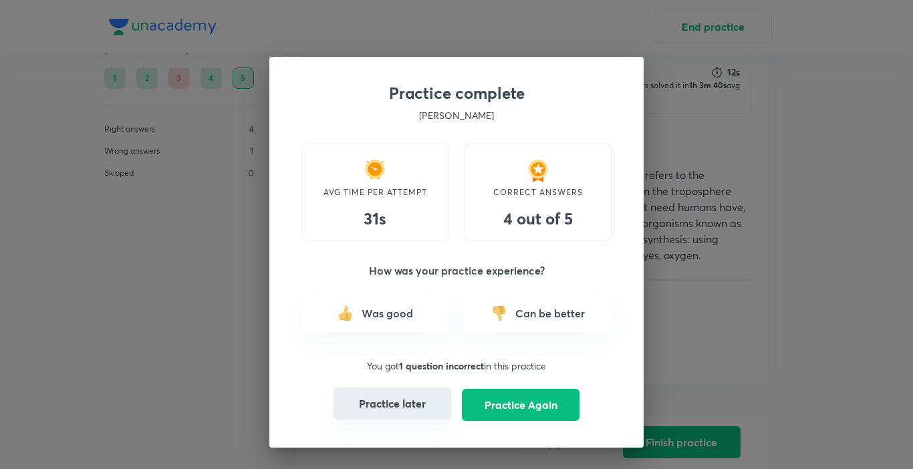
click at [402, 404] on button "Practice later" at bounding box center [393, 404] width 118 height 32
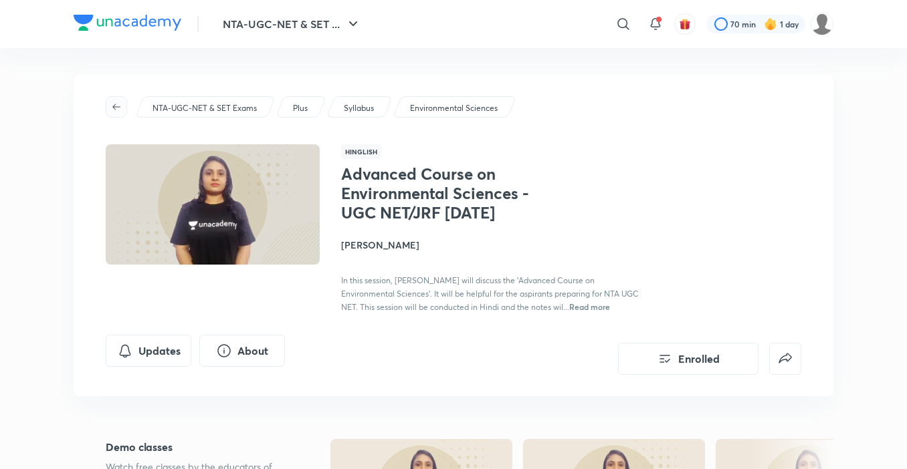
click at [107, 102] on span "button" at bounding box center [116, 107] width 20 height 11
click at [118, 106] on icon "button" at bounding box center [116, 107] width 11 height 11
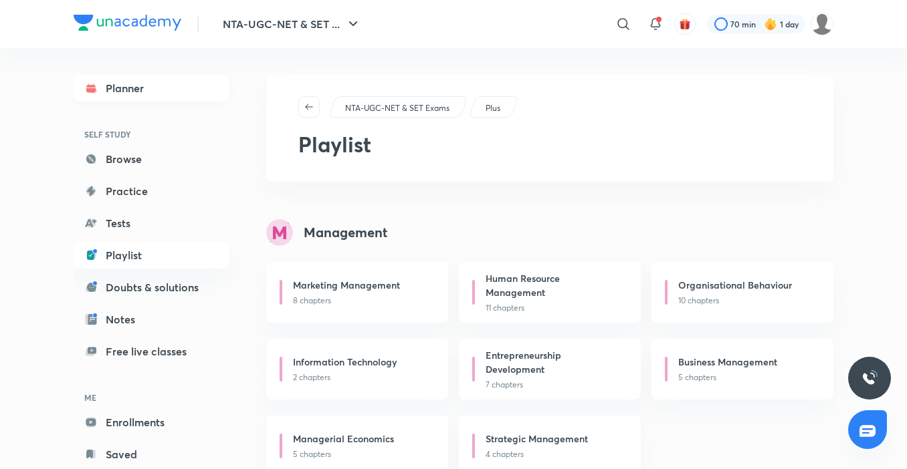
click at [129, 94] on link "Planner" at bounding box center [151, 88] width 155 height 27
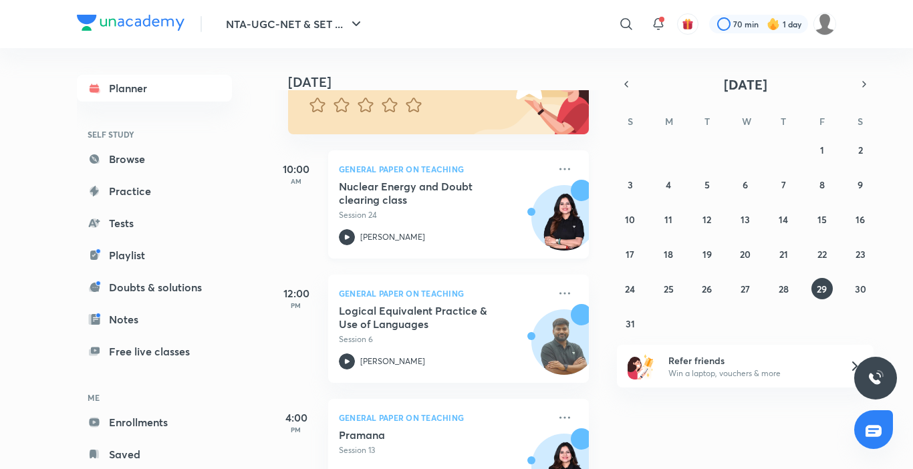
scroll to position [133, 0]
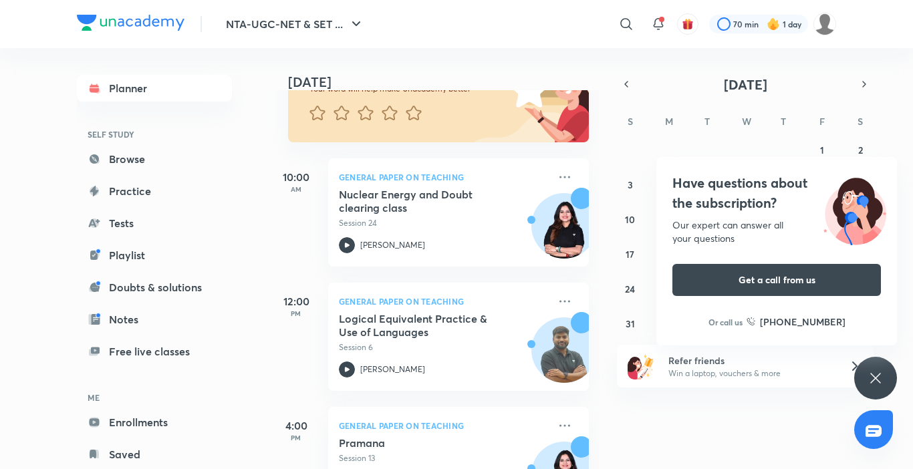
click at [874, 370] on icon at bounding box center [876, 378] width 16 height 16
